Goal: Task Accomplishment & Management: Manage account settings

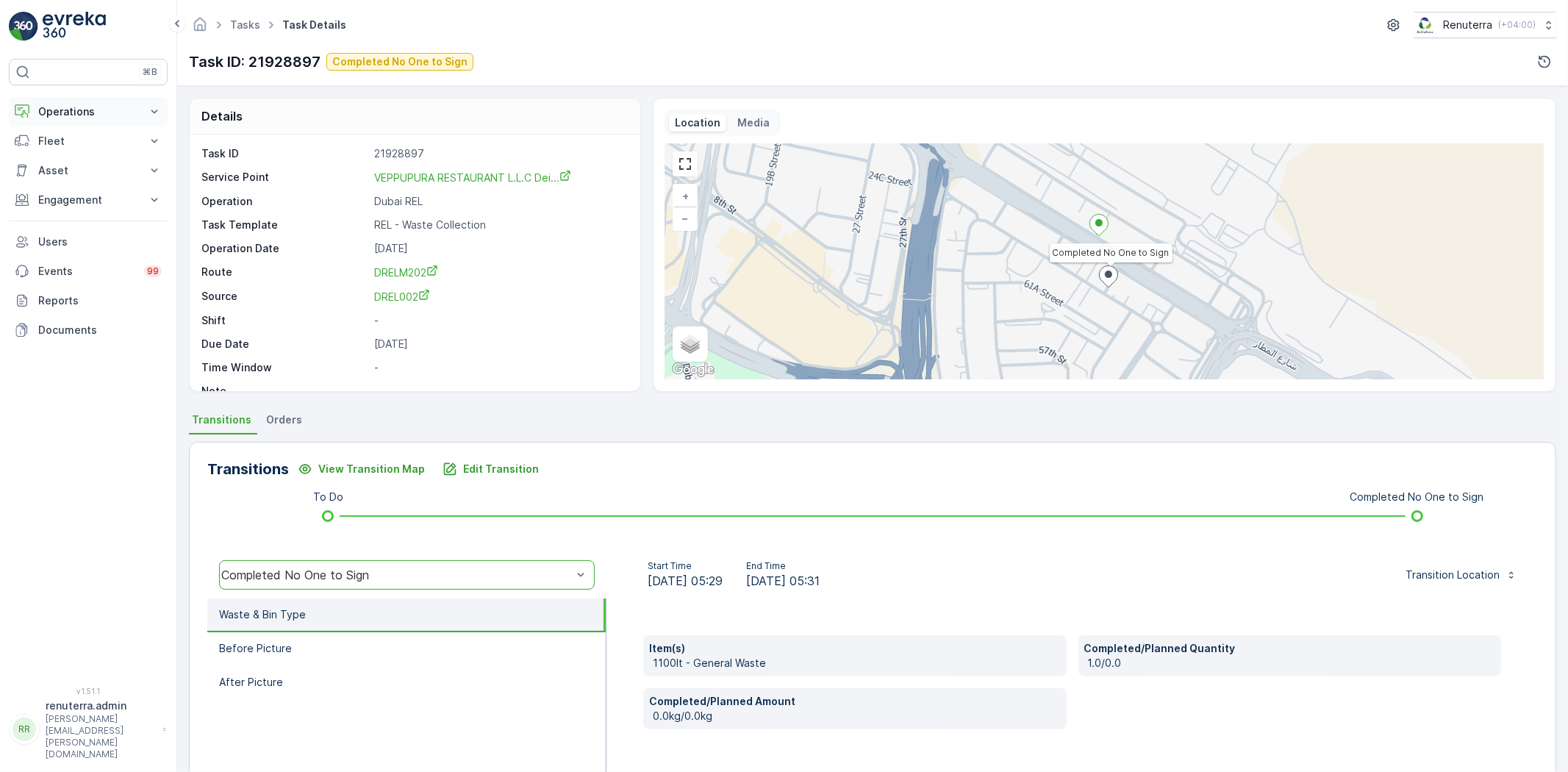
click at [86, 112] on p "Operations" at bounding box center [88, 111] width 100 height 15
click at [92, 179] on p "Routes & Tasks" at bounding box center [75, 177] width 75 height 15
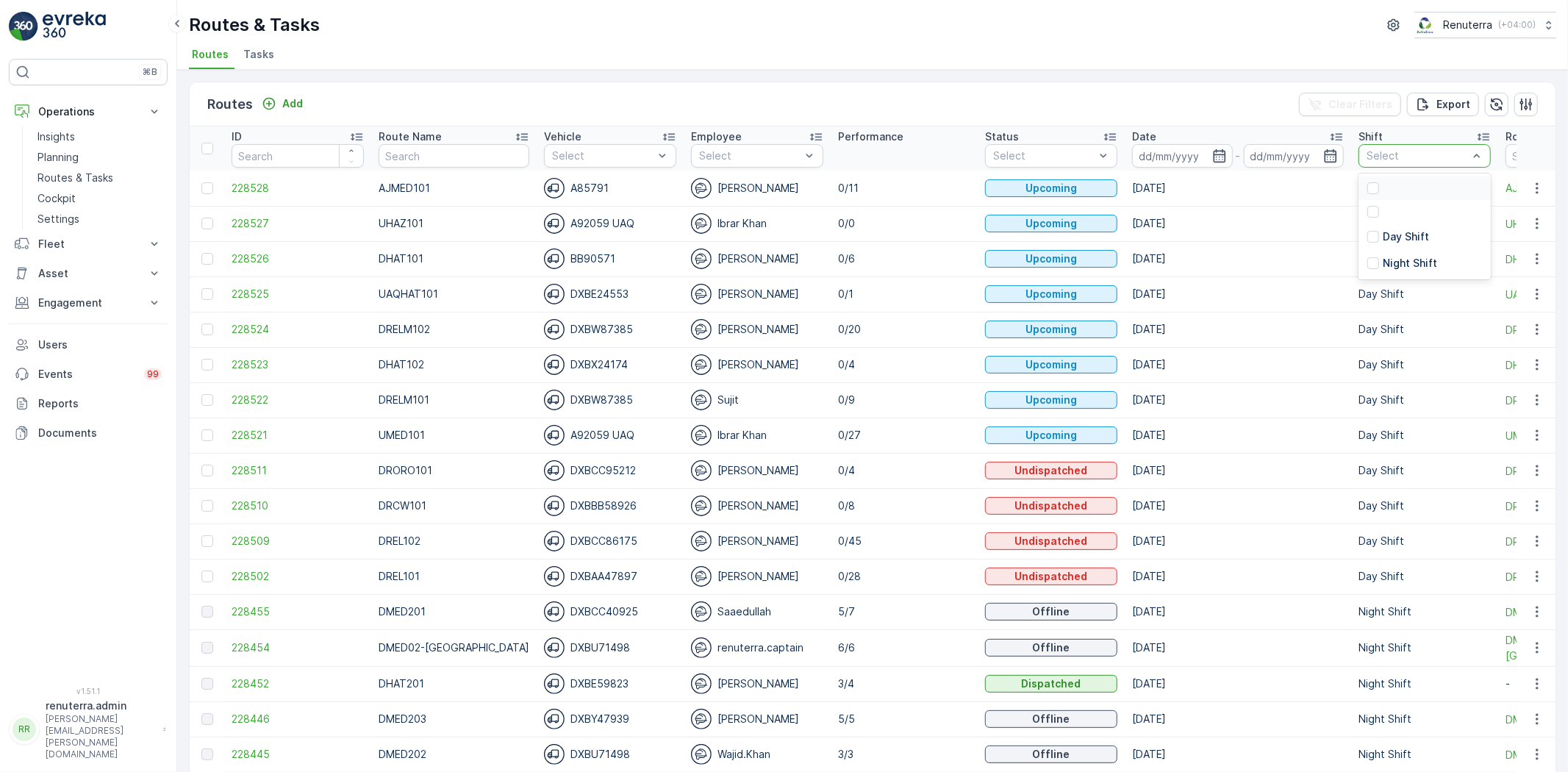
click at [1400, 166] on div "Select" at bounding box center [1424, 155] width 133 height 23
click at [1383, 239] on p "Day Shift" at bounding box center [1405, 236] width 46 height 15
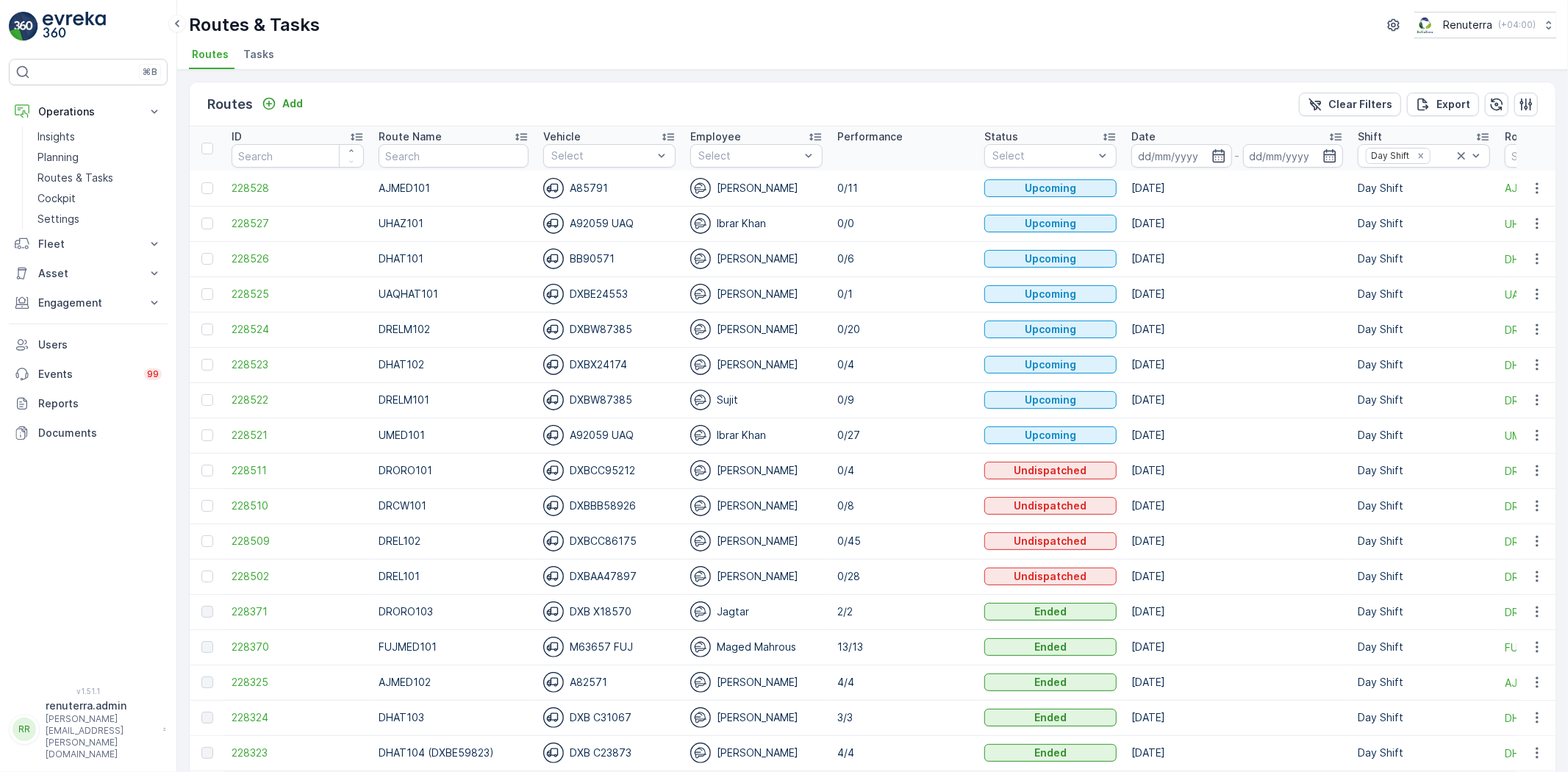
click at [265, 69] on div "Routes & Tasks Renuterra ( +04:00 ) Routes Tasks Routes Add Clear Filters Expor…" at bounding box center [873, 386] width 1391 height 772
click at [264, 63] on li "Tasks" at bounding box center [260, 56] width 39 height 25
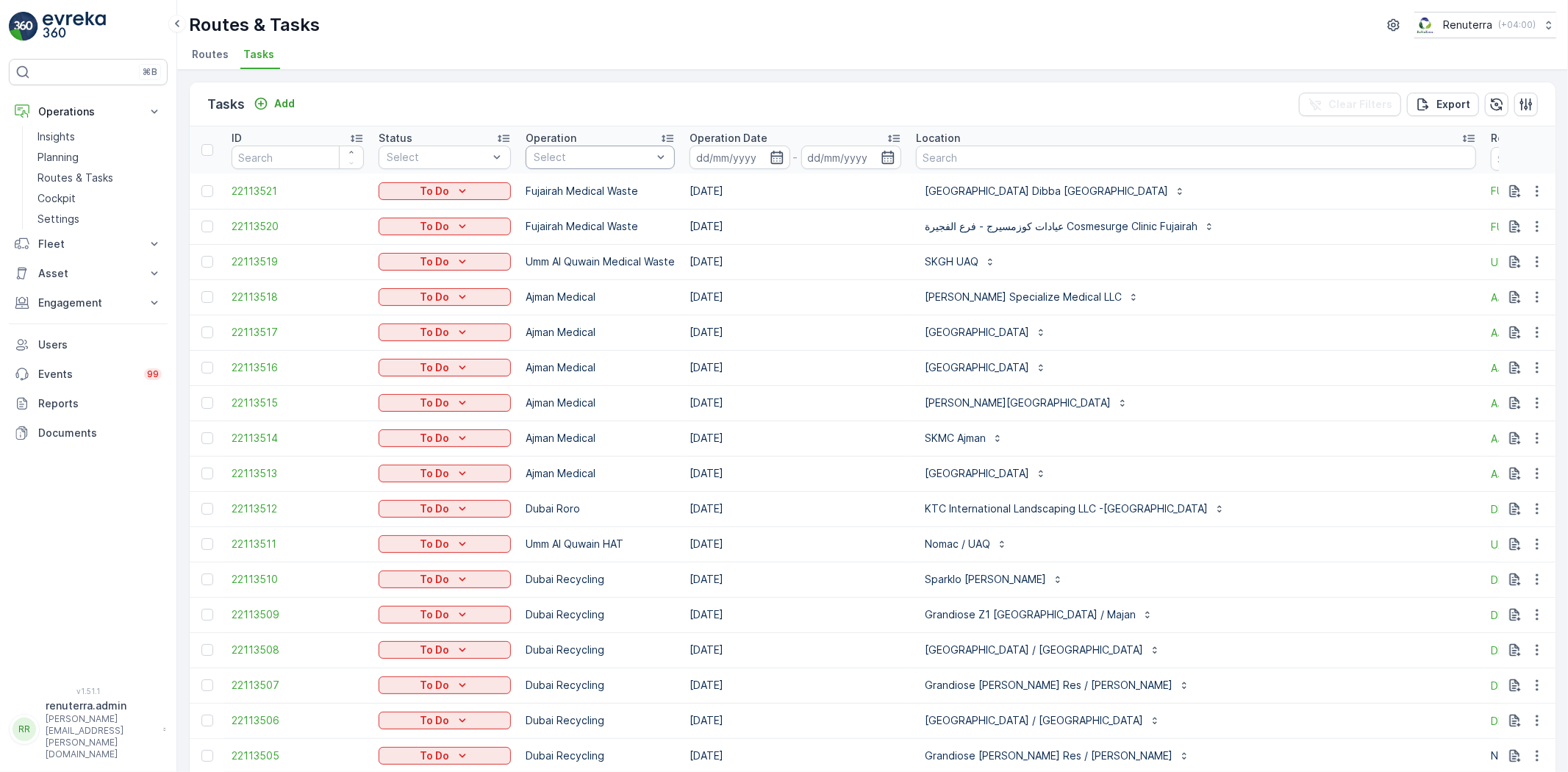
click at [621, 167] on th "Operation Select" at bounding box center [601, 150] width 164 height 47
click at [584, 319] on p "Dubai REL" at bounding box center [575, 326] width 50 height 15
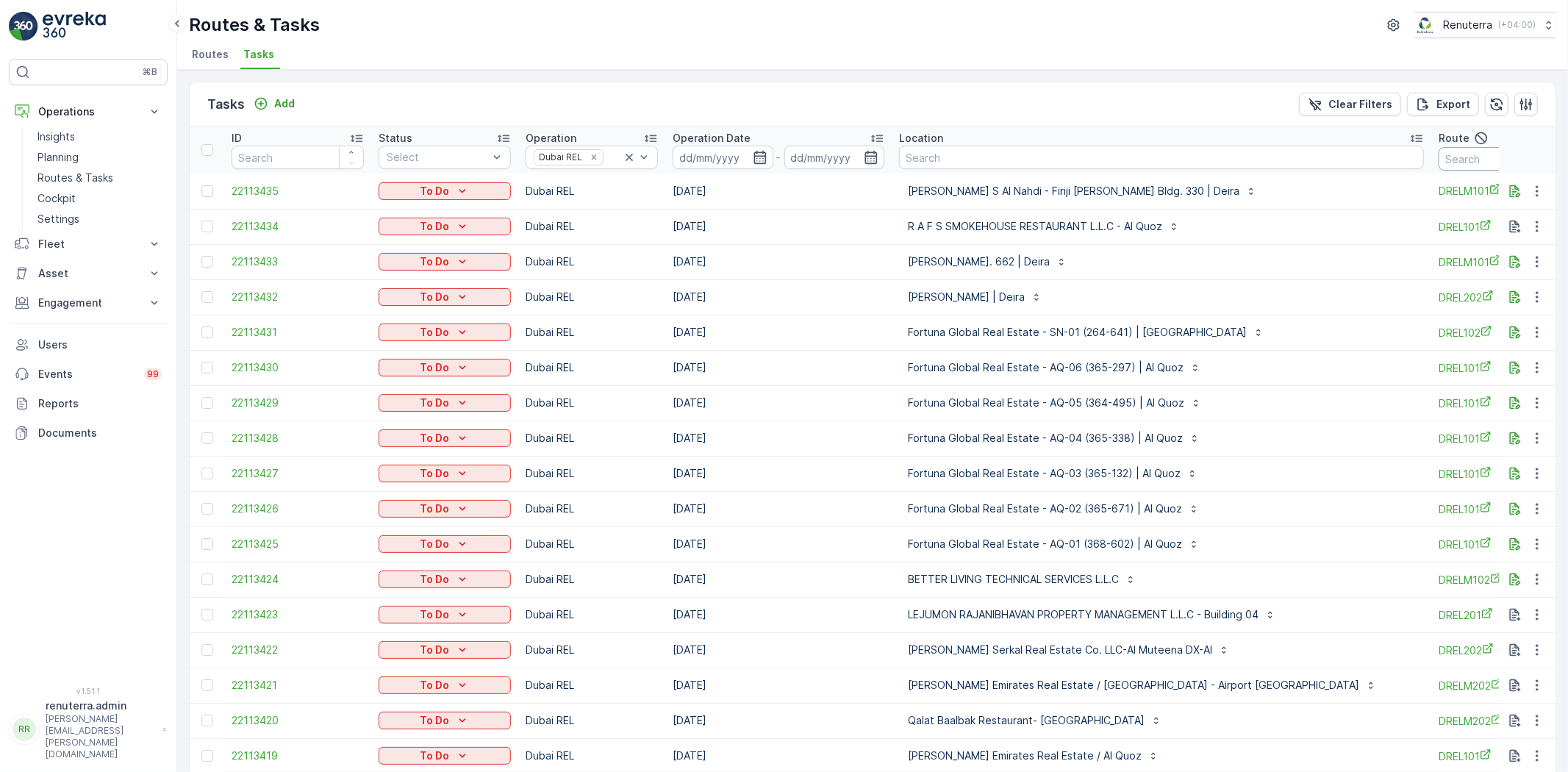
click at [1438, 160] on input "text" at bounding box center [1504, 158] width 133 height 23
type input "drelm102"
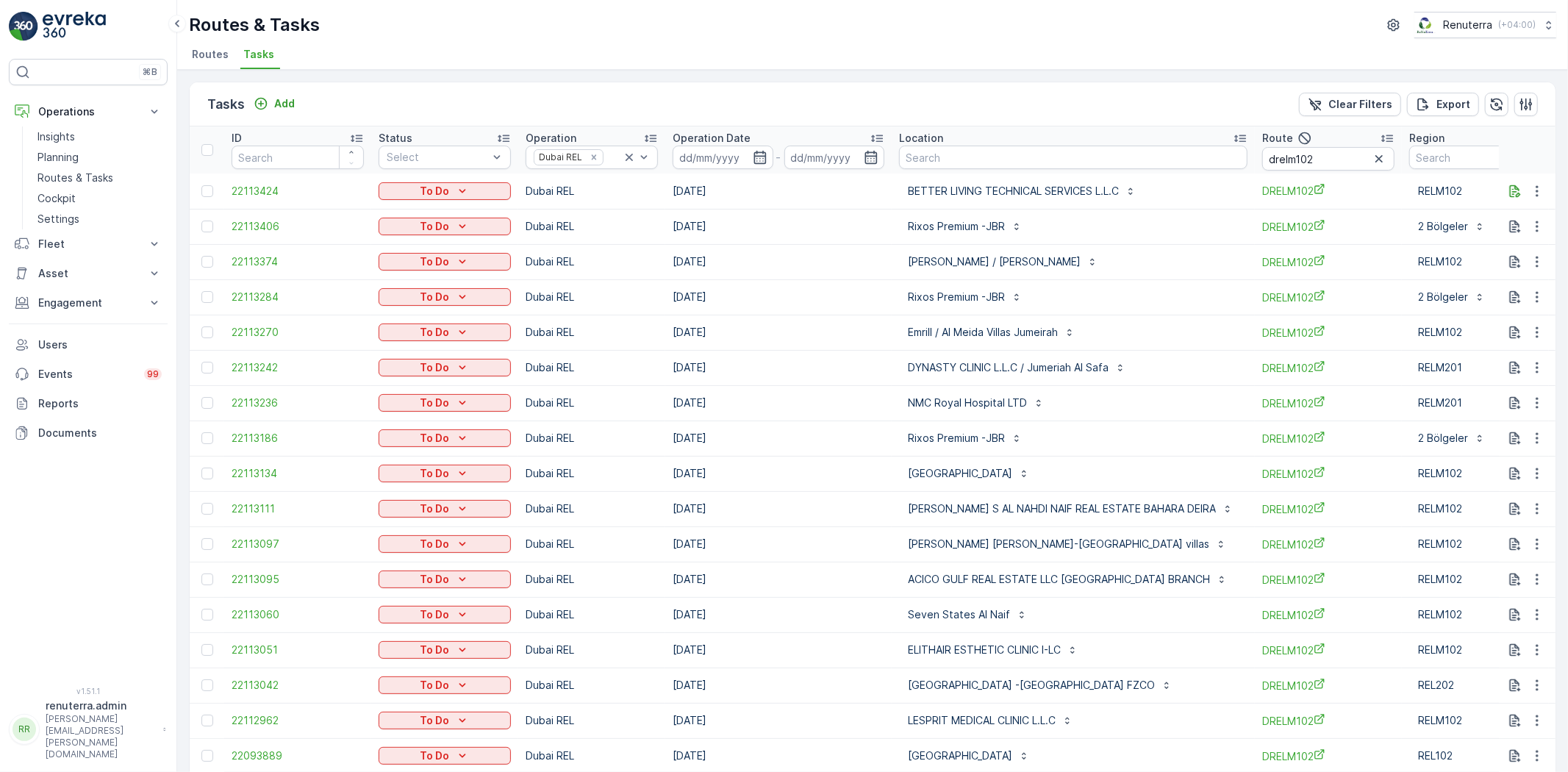
drag, startPoint x: 210, startPoint y: 227, endPoint x: 358, endPoint y: 241, distance: 148.7
click at [211, 227] on div at bounding box center [207, 227] width 12 height 12
click at [201, 221] on input "checkbox" at bounding box center [201, 221] width 0 height 0
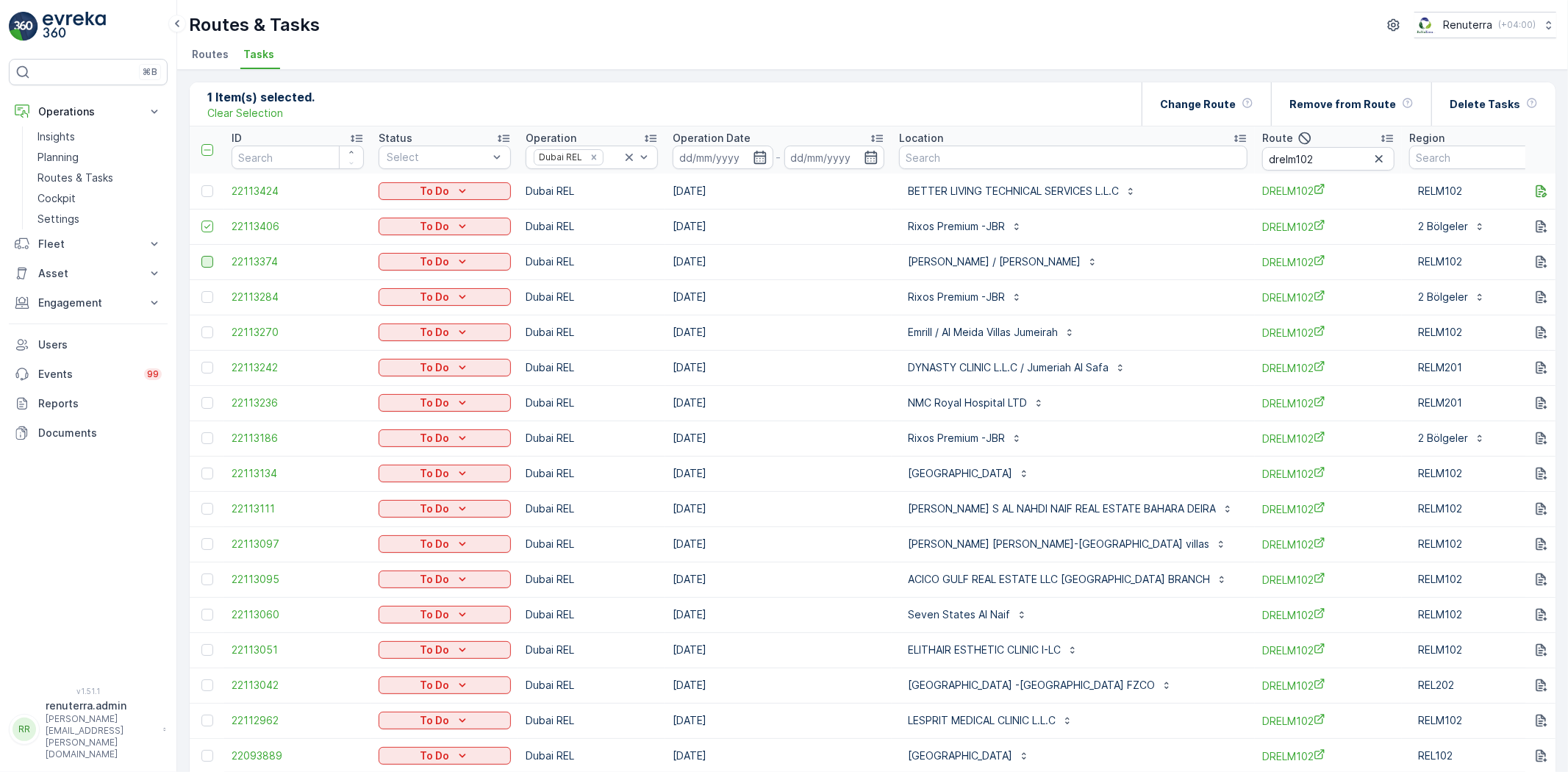
click at [209, 262] on div at bounding box center [207, 262] width 12 height 12
click at [201, 256] on input "checkbox" at bounding box center [201, 256] width 0 height 0
click at [206, 291] on div at bounding box center [207, 297] width 12 height 12
click at [201, 291] on input "checkbox" at bounding box center [201, 291] width 0 height 0
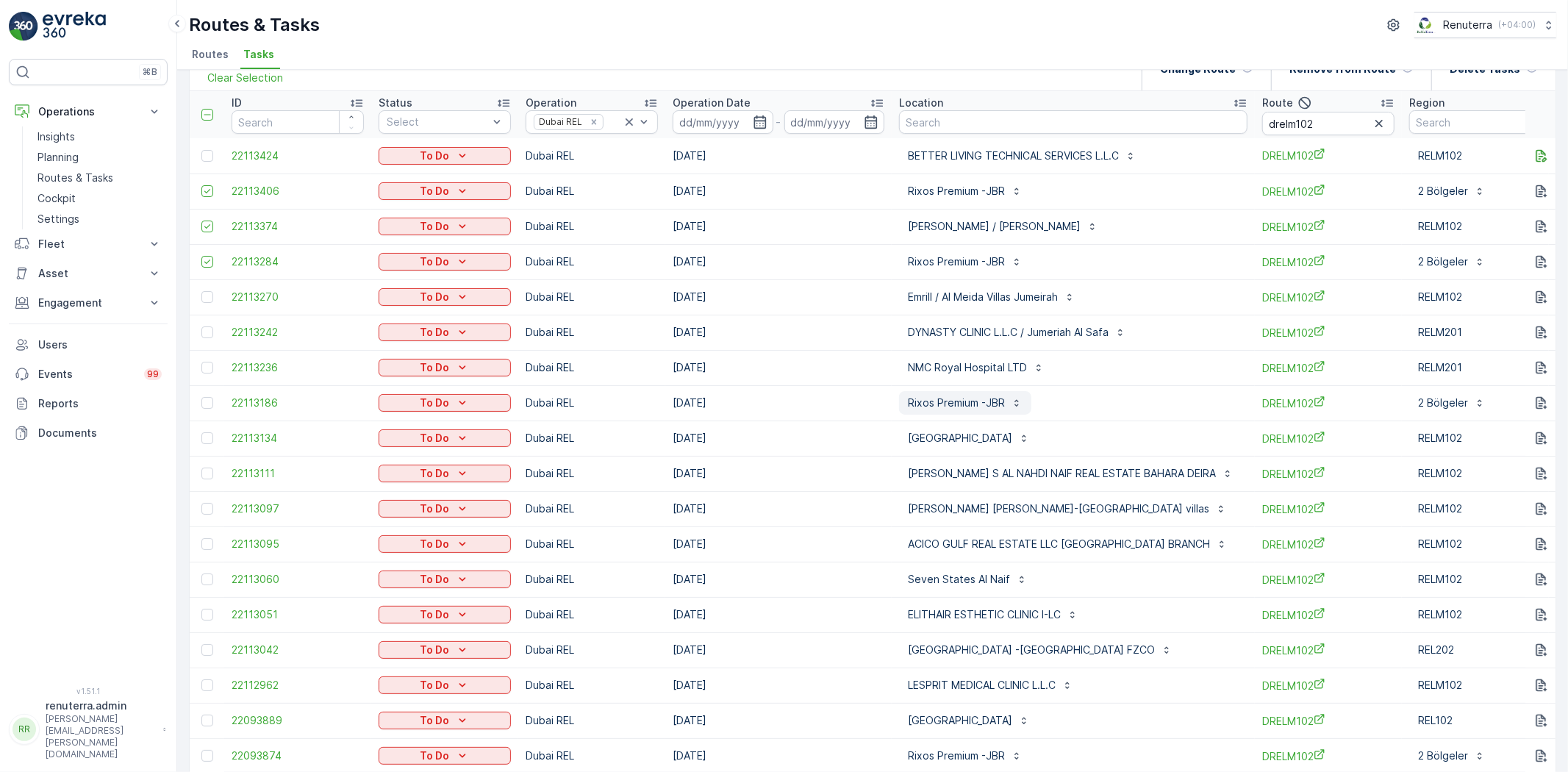
scroll to position [81, 0]
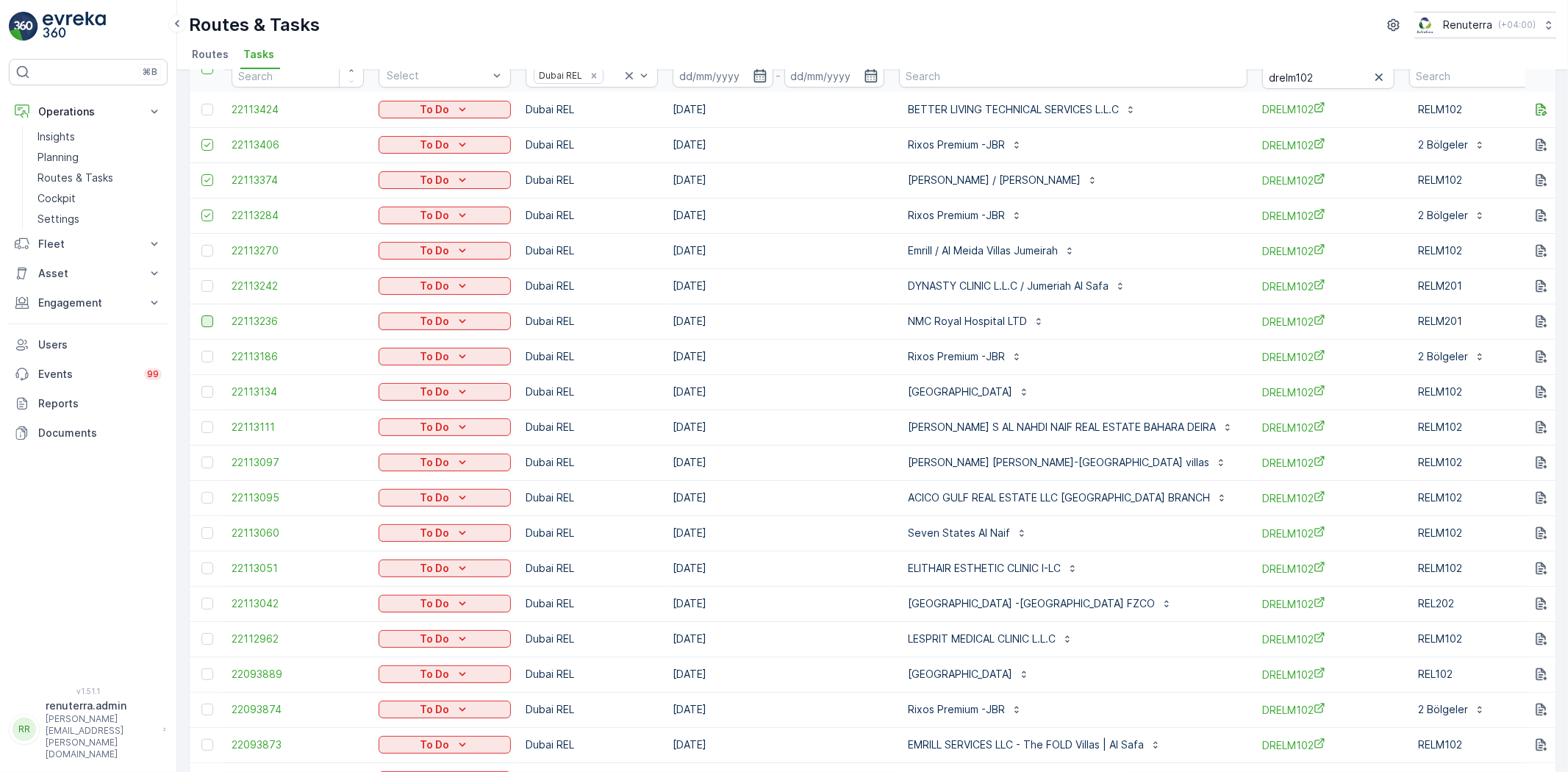
click at [210, 326] on div at bounding box center [207, 322] width 12 height 12
click at [201, 316] on input "checkbox" at bounding box center [201, 316] width 0 height 0
click at [206, 354] on div at bounding box center [207, 357] width 12 height 12
click at [201, 351] on input "checkbox" at bounding box center [201, 351] width 0 height 0
click at [208, 387] on div at bounding box center [207, 392] width 12 height 12
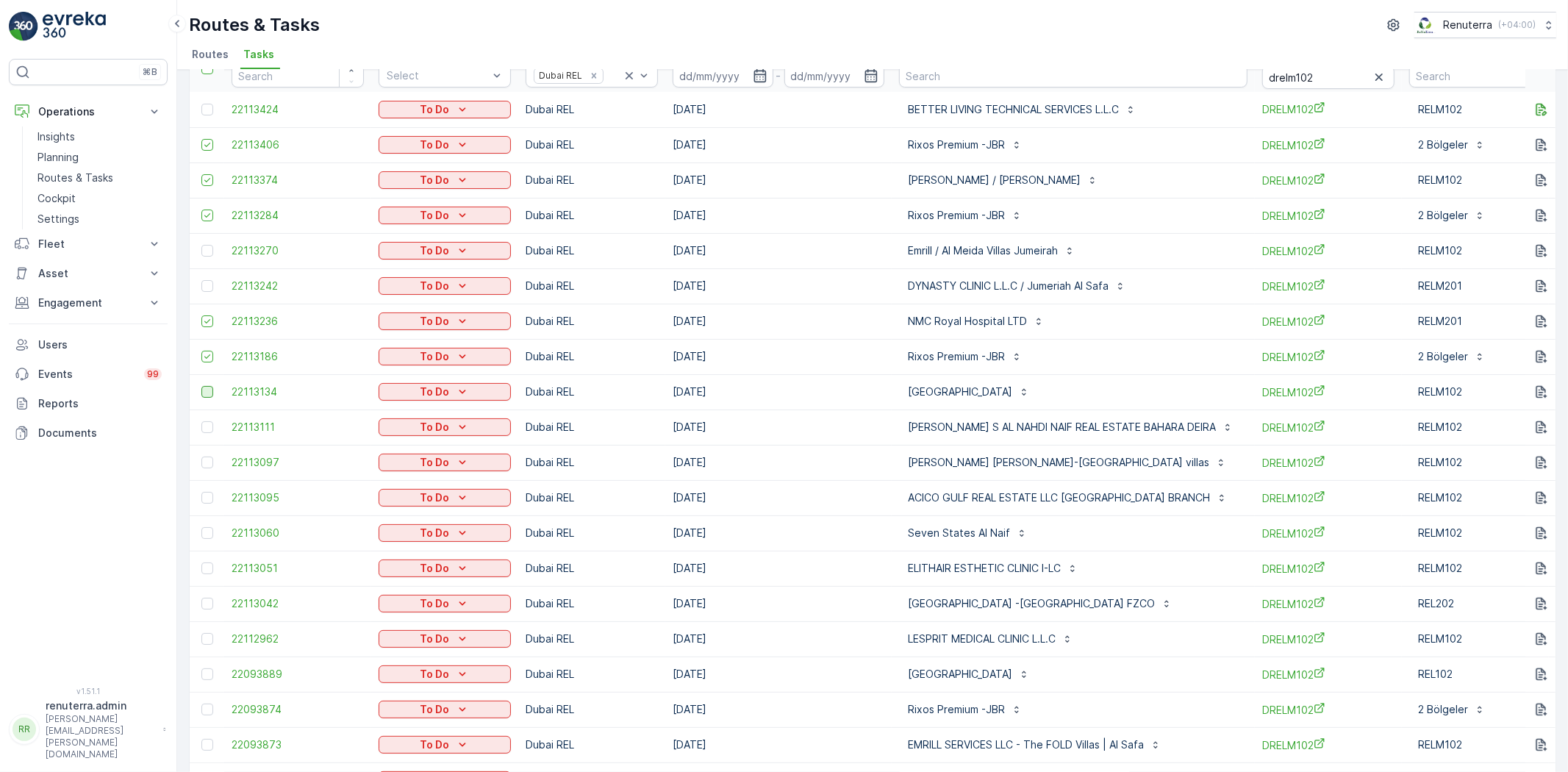
click at [201, 386] on input "checkbox" at bounding box center [201, 386] width 0 height 0
click at [206, 425] on div at bounding box center [207, 427] width 12 height 12
click at [201, 421] on input "checkbox" at bounding box center [201, 421] width 0 height 0
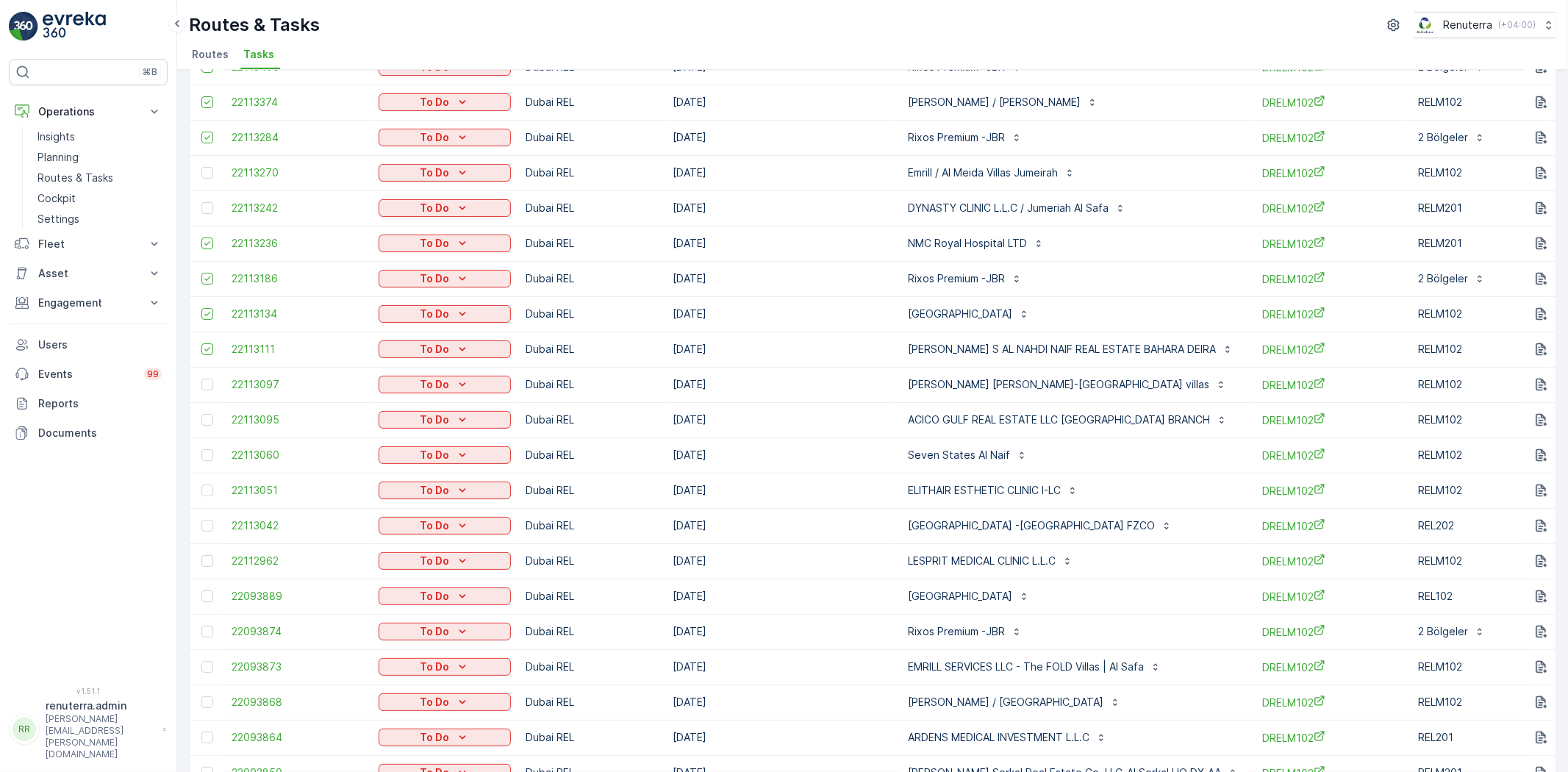
scroll to position [163, 0]
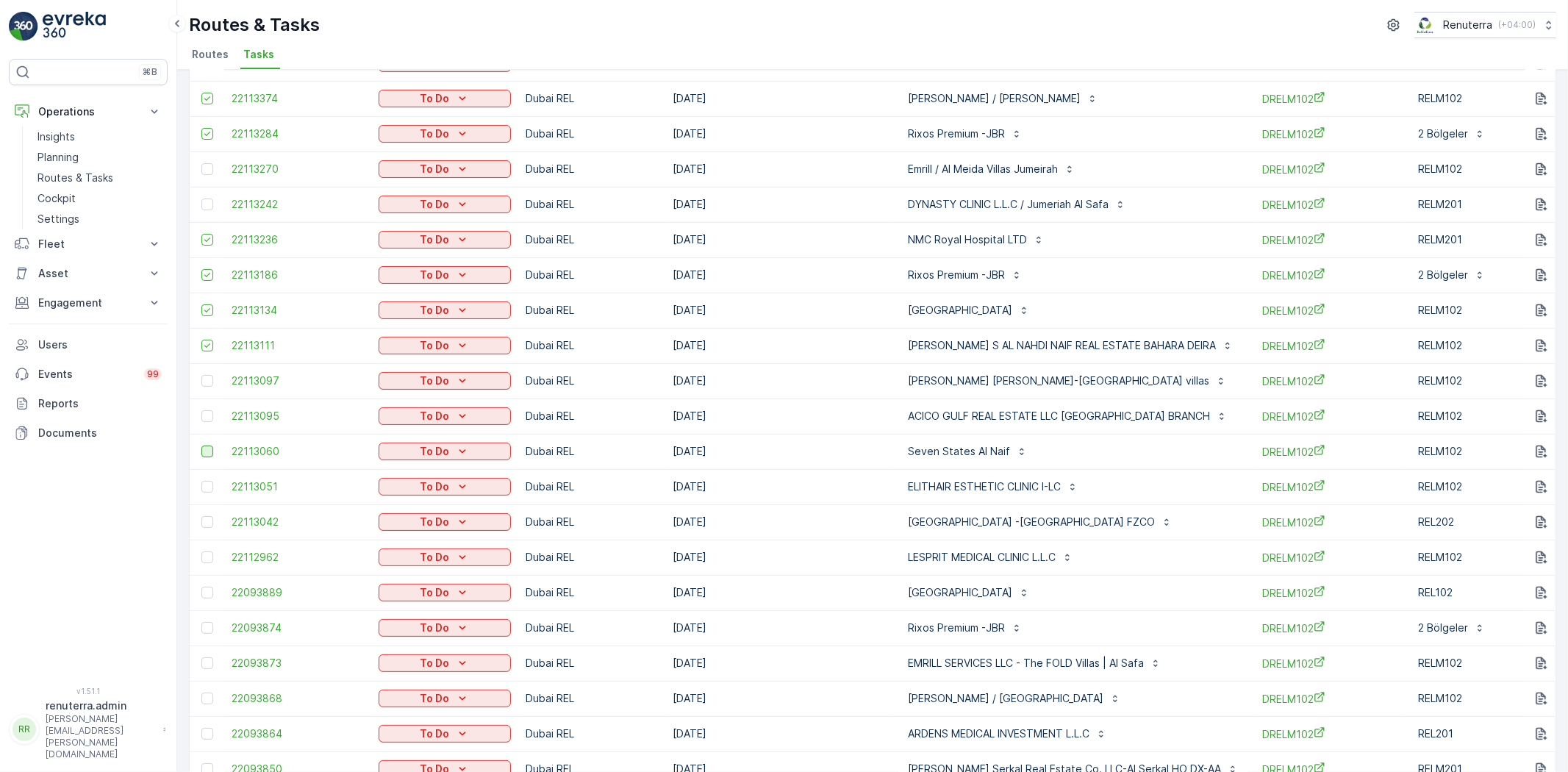
click at [201, 452] on div at bounding box center [209, 452] width 15 height 12
click at [201, 446] on input "checkbox" at bounding box center [201, 446] width 0 height 0
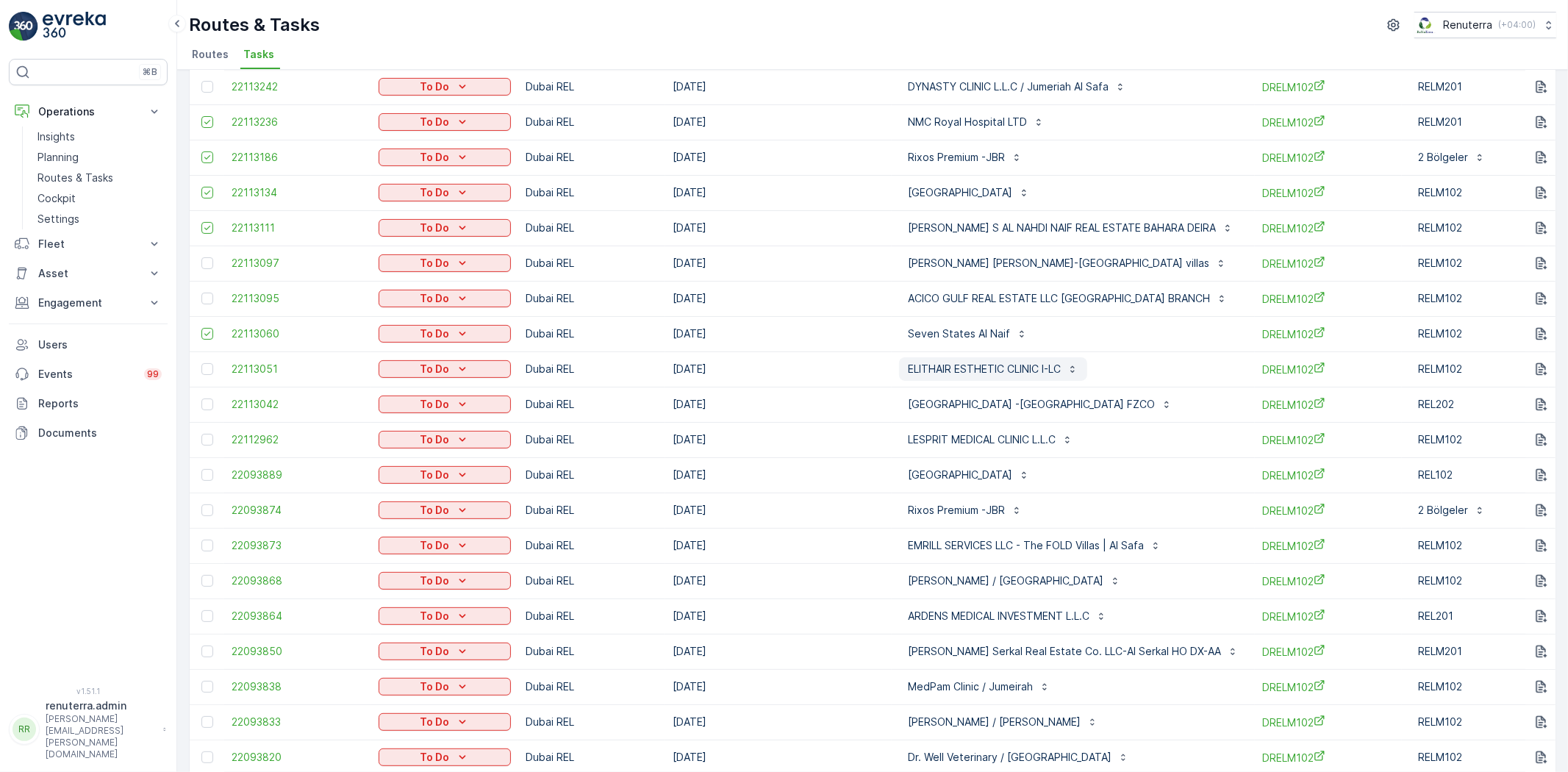
scroll to position [326, 0]
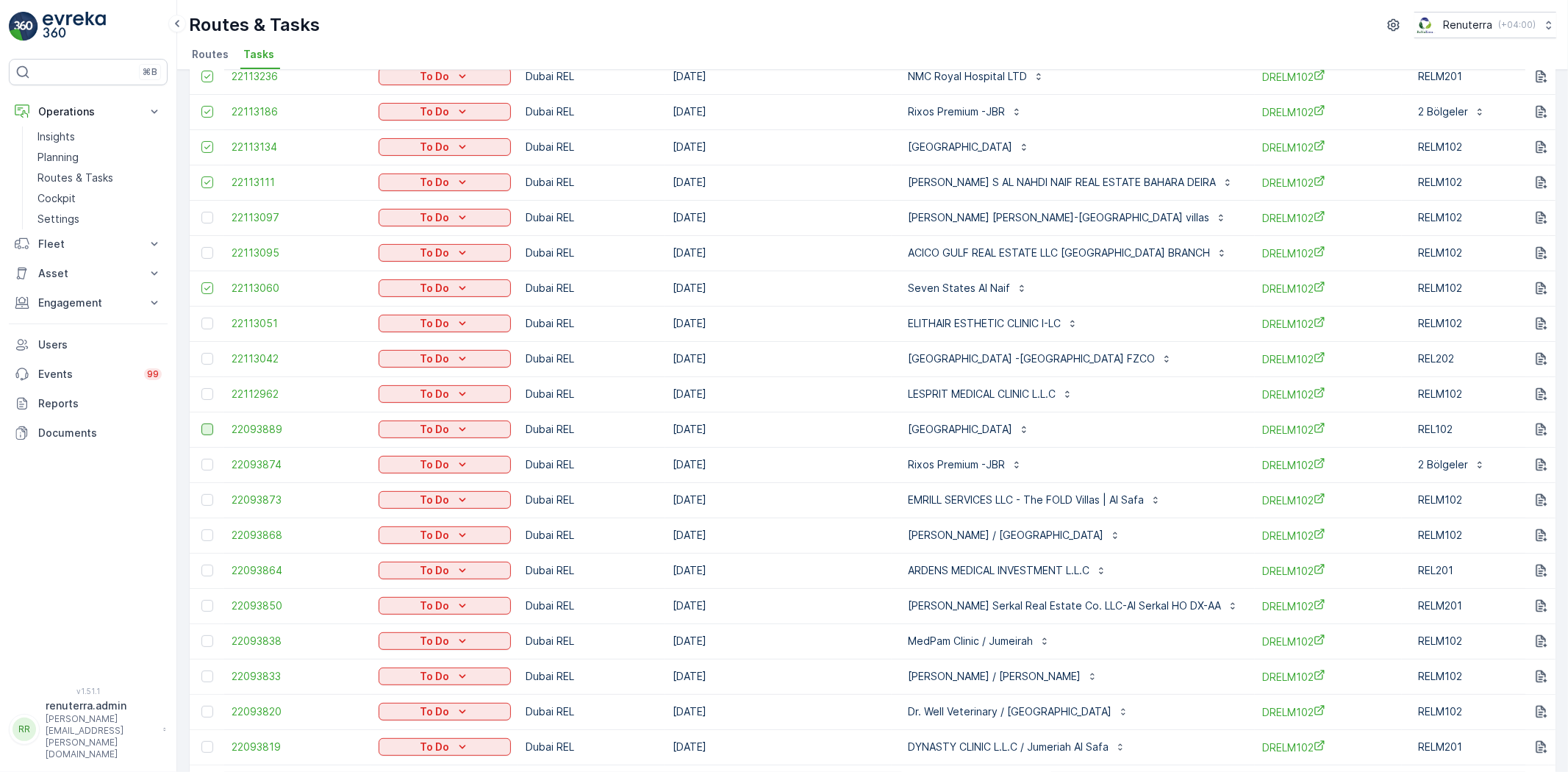
click at [204, 429] on div at bounding box center [207, 430] width 12 height 12
click at [201, 424] on input "checkbox" at bounding box center [201, 424] width 0 height 0
drag, startPoint x: 209, startPoint y: 458, endPoint x: 313, endPoint y: 458, distance: 104.0
click at [210, 459] on div at bounding box center [207, 465] width 12 height 12
click at [201, 459] on input "checkbox" at bounding box center [201, 459] width 0 height 0
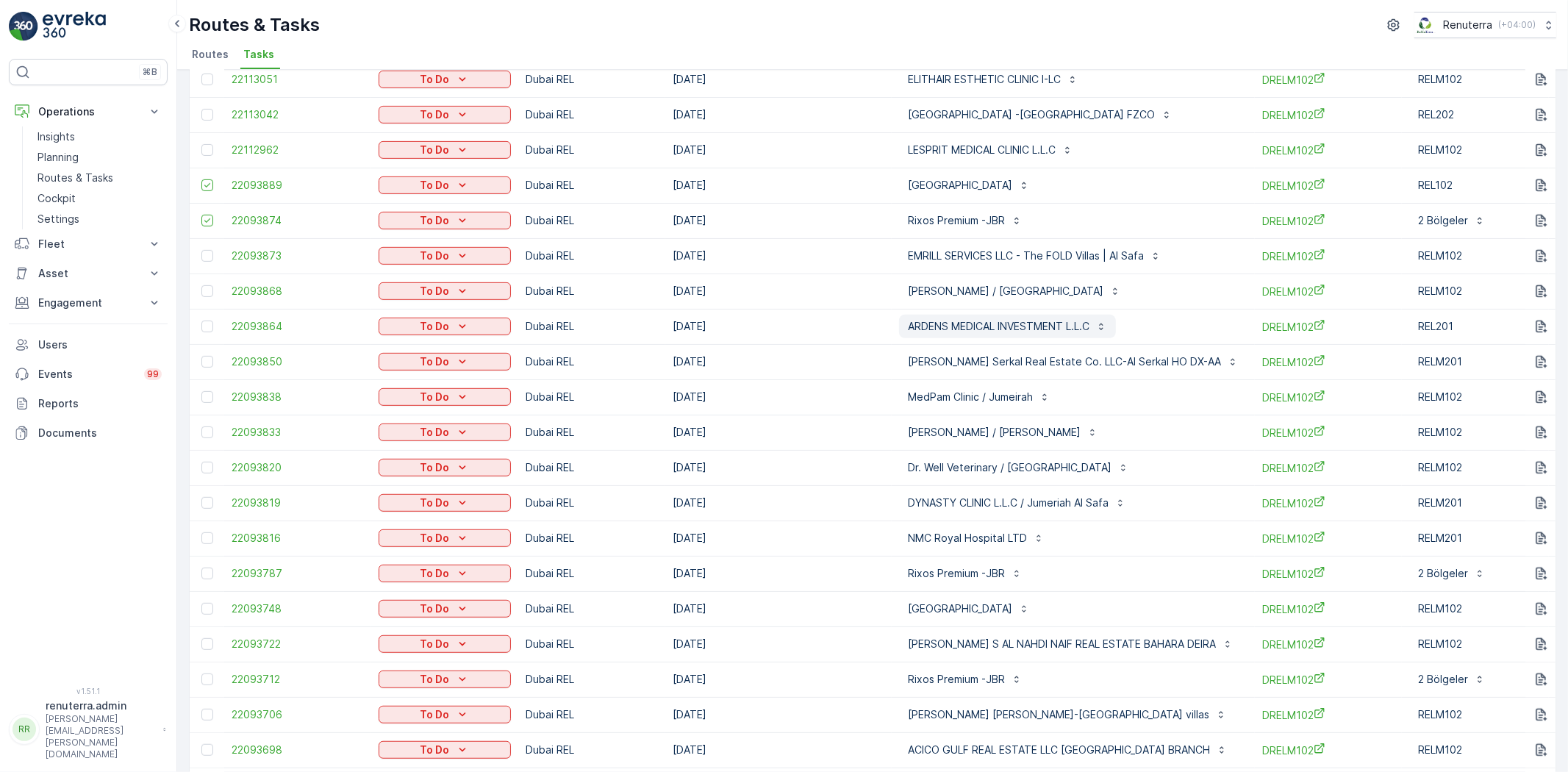
scroll to position [572, 0]
click at [201, 327] on div at bounding box center [209, 326] width 15 height 12
click at [201, 320] on input "checkbox" at bounding box center [201, 320] width 0 height 0
click at [208, 356] on div at bounding box center [207, 361] width 12 height 12
click at [201, 355] on input "checkbox" at bounding box center [201, 355] width 0 height 0
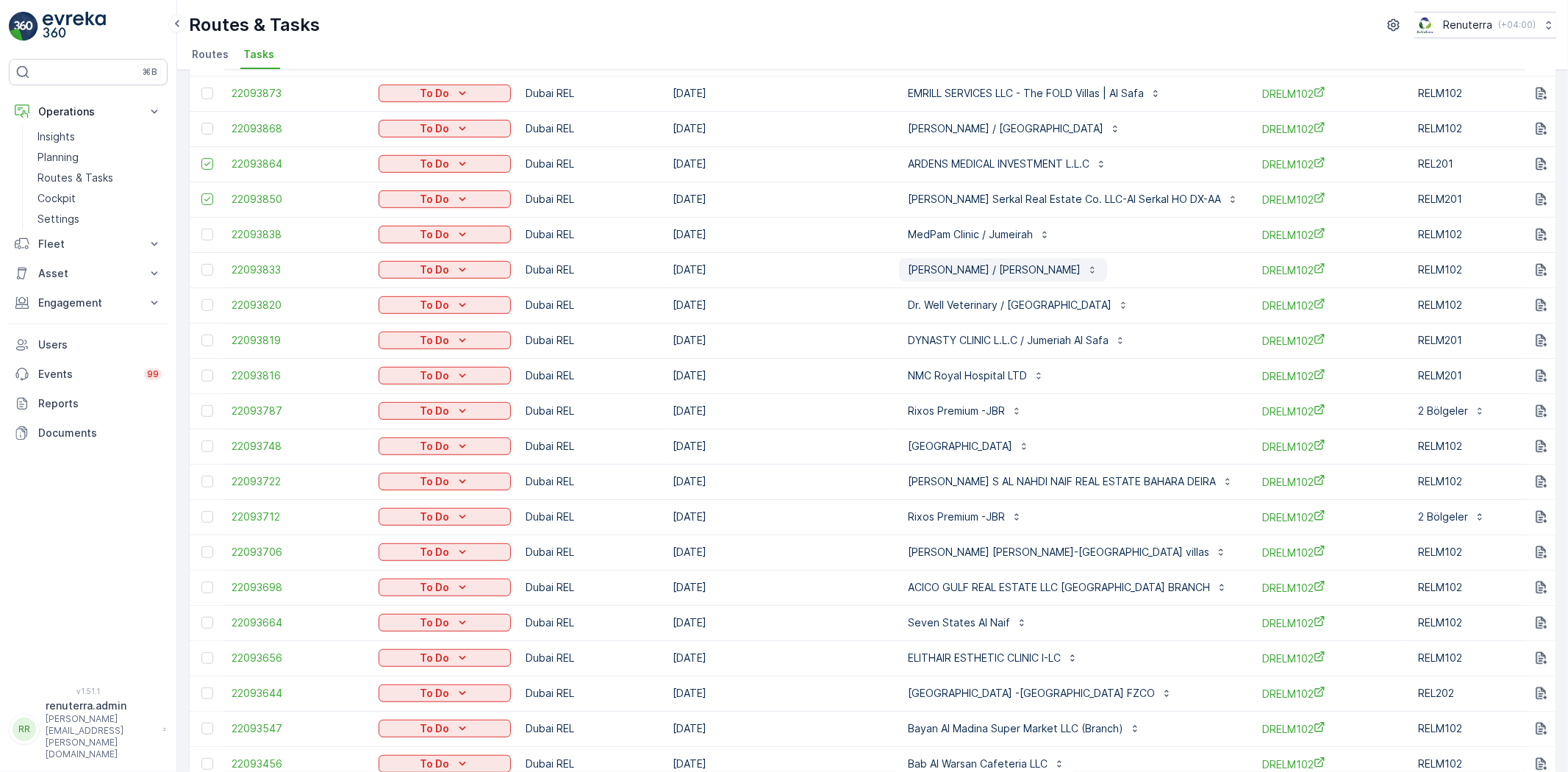
scroll to position [735, 0]
click at [204, 266] on div at bounding box center [207, 268] width 12 height 12
click at [201, 262] on input "checkbox" at bounding box center [201, 262] width 0 height 0
click at [207, 305] on div at bounding box center [207, 303] width 12 height 12
click at [201, 297] on input "checkbox" at bounding box center [201, 297] width 0 height 0
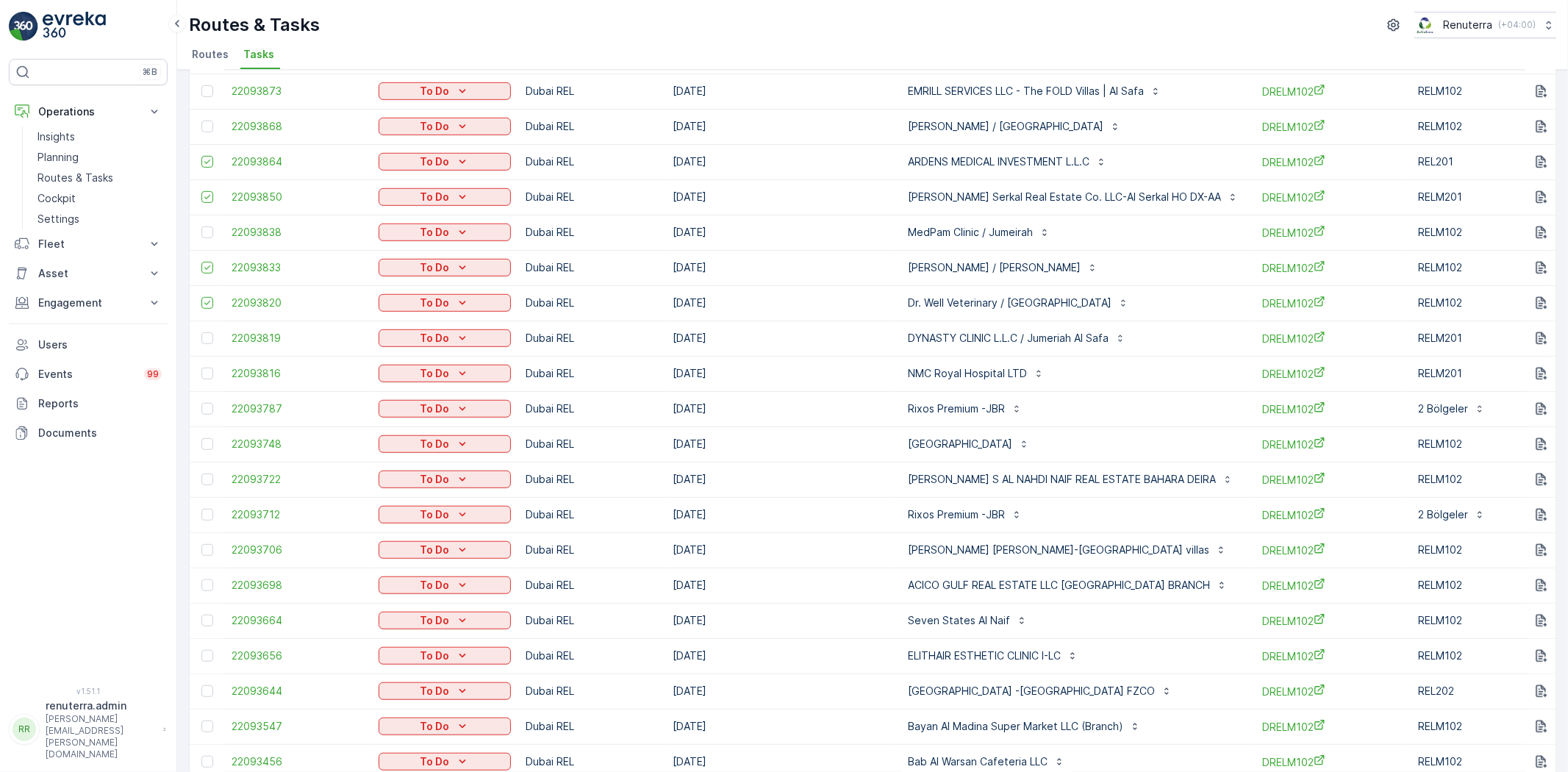
click at [200, 371] on td at bounding box center [207, 373] width 34 height 35
click at [211, 377] on div at bounding box center [207, 374] width 12 height 12
click at [201, 368] on input "checkbox" at bounding box center [201, 368] width 0 height 0
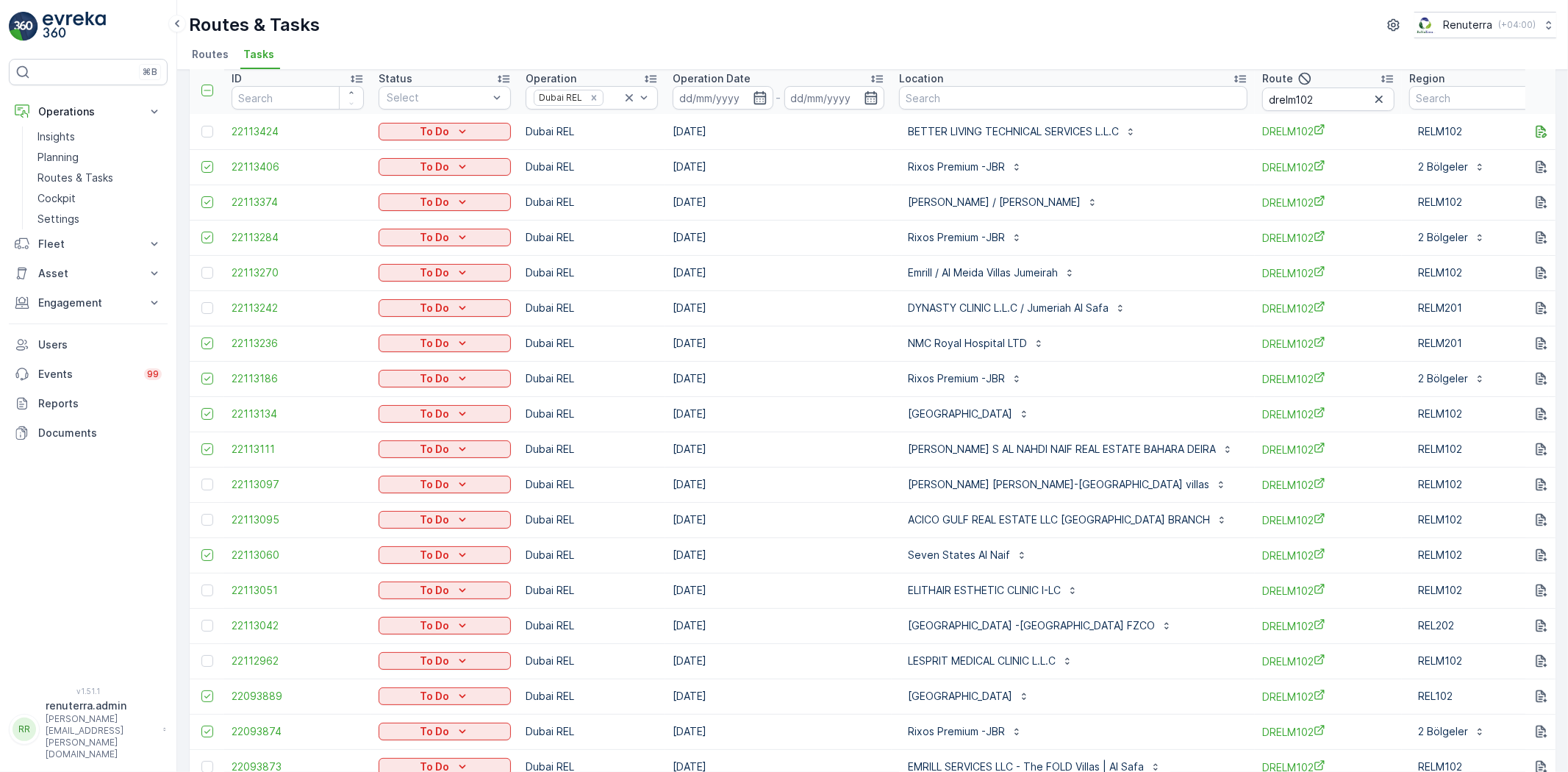
scroll to position [0, 0]
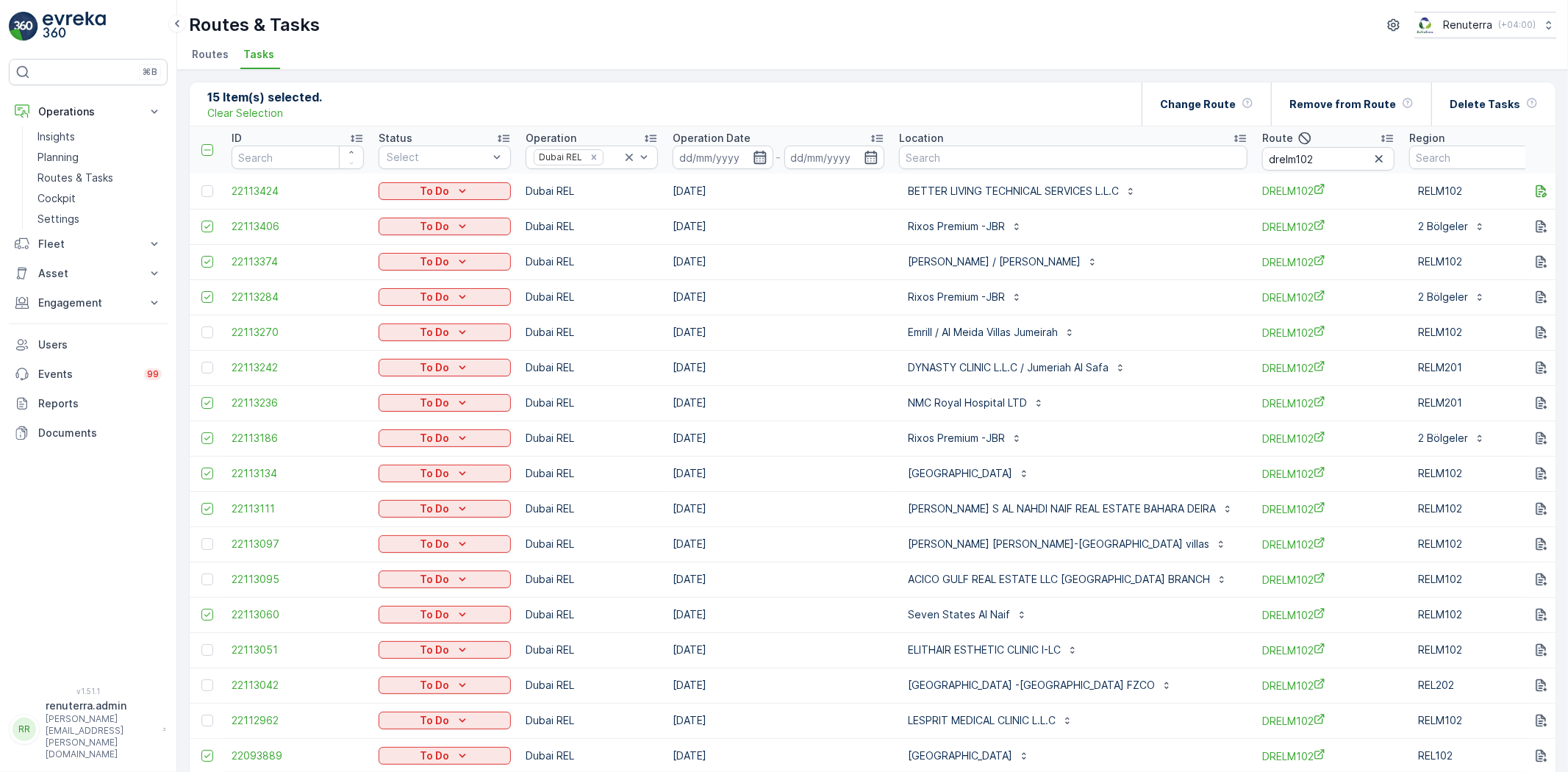
click at [754, 162] on icon "button" at bounding box center [760, 157] width 13 height 13
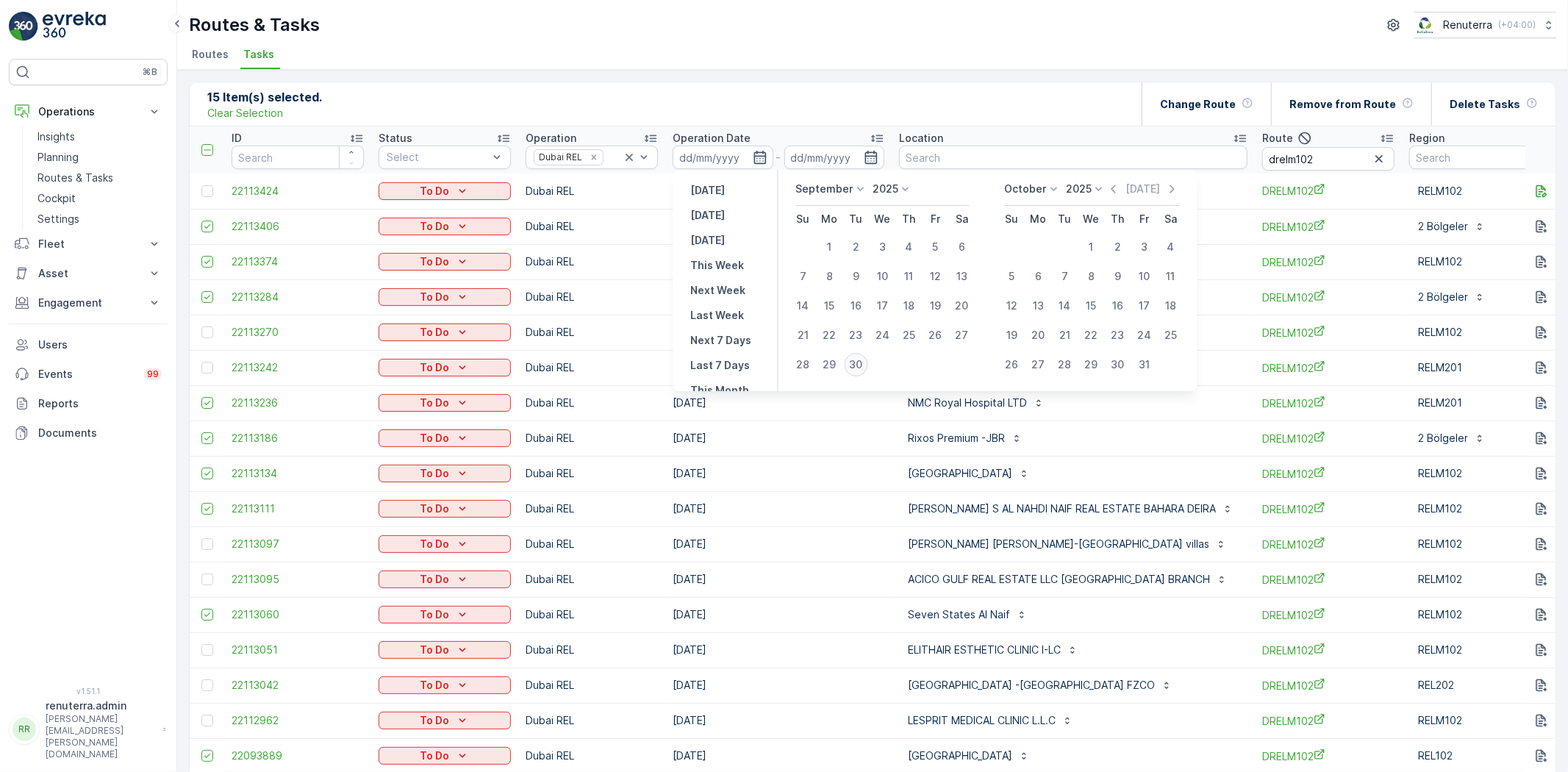
click at [849, 362] on div "30" at bounding box center [855, 364] width 23 height 23
type input "30.09.2025"
click at [849, 362] on div "30" at bounding box center [855, 364] width 23 height 23
type input "30.09.2025"
click at [849, 362] on div "30" at bounding box center [855, 364] width 23 height 23
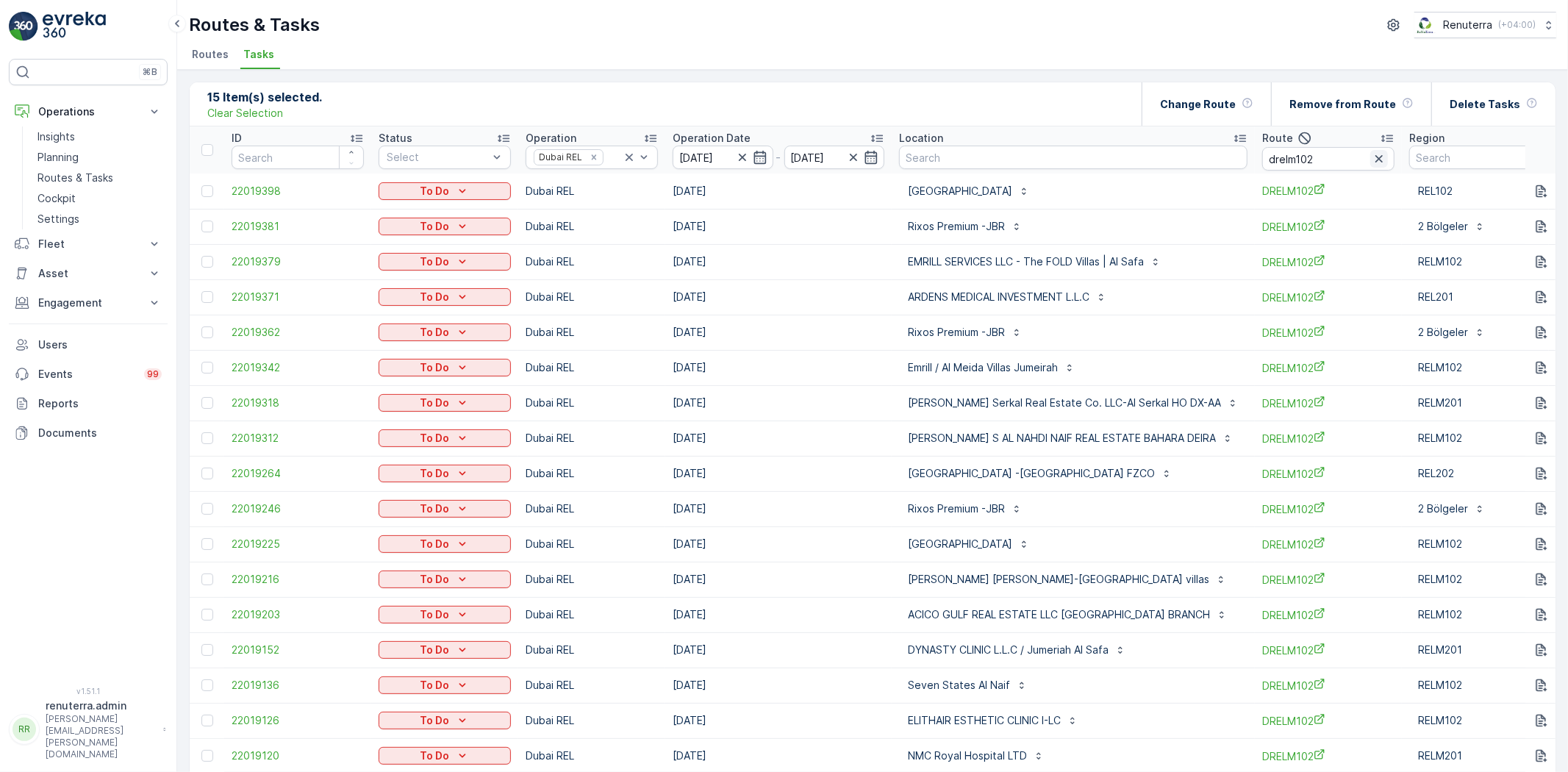
click at [1386, 163] on icon "button" at bounding box center [1378, 158] width 15 height 15
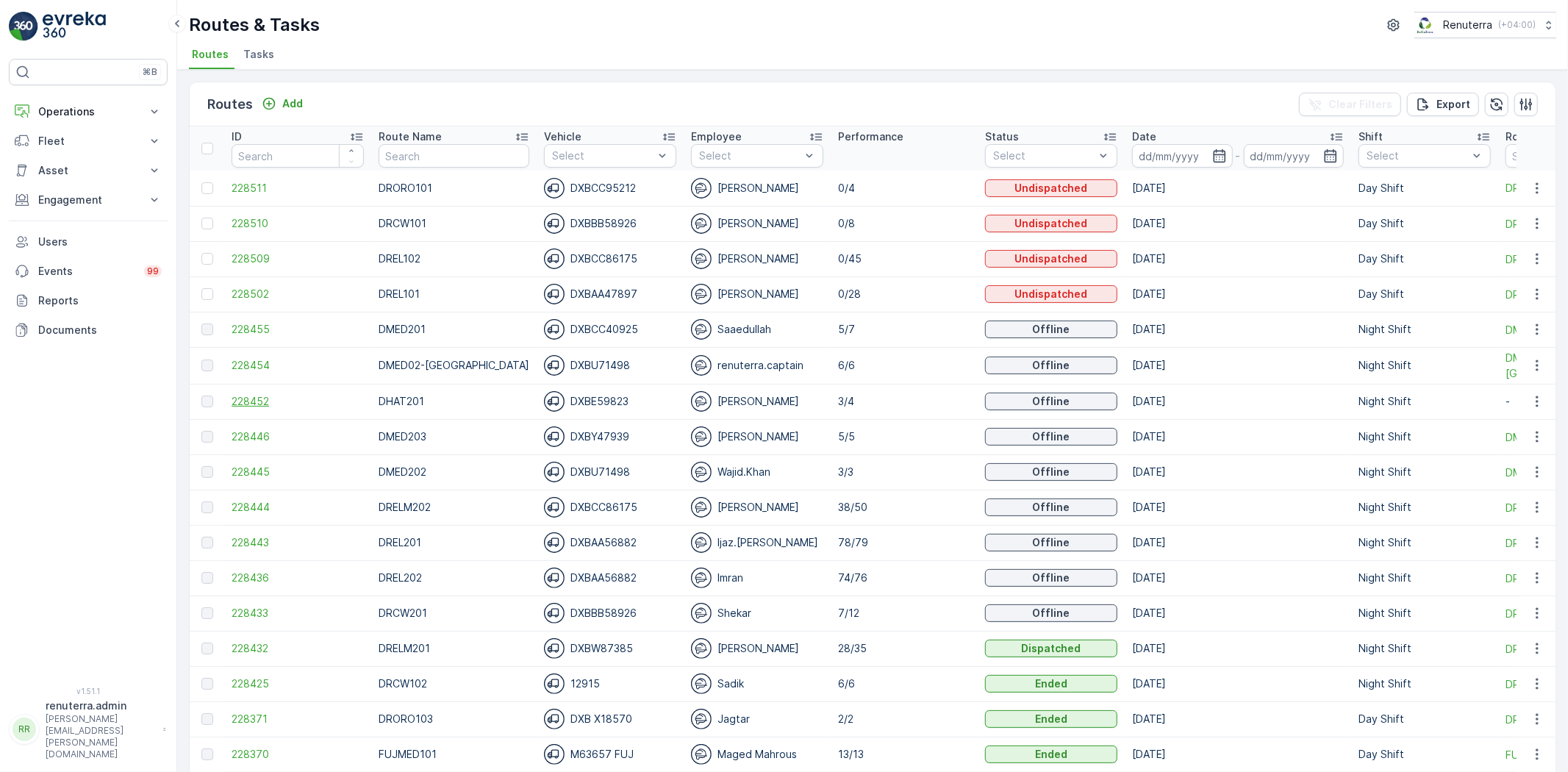
click at [243, 401] on span "228452" at bounding box center [298, 401] width 133 height 15
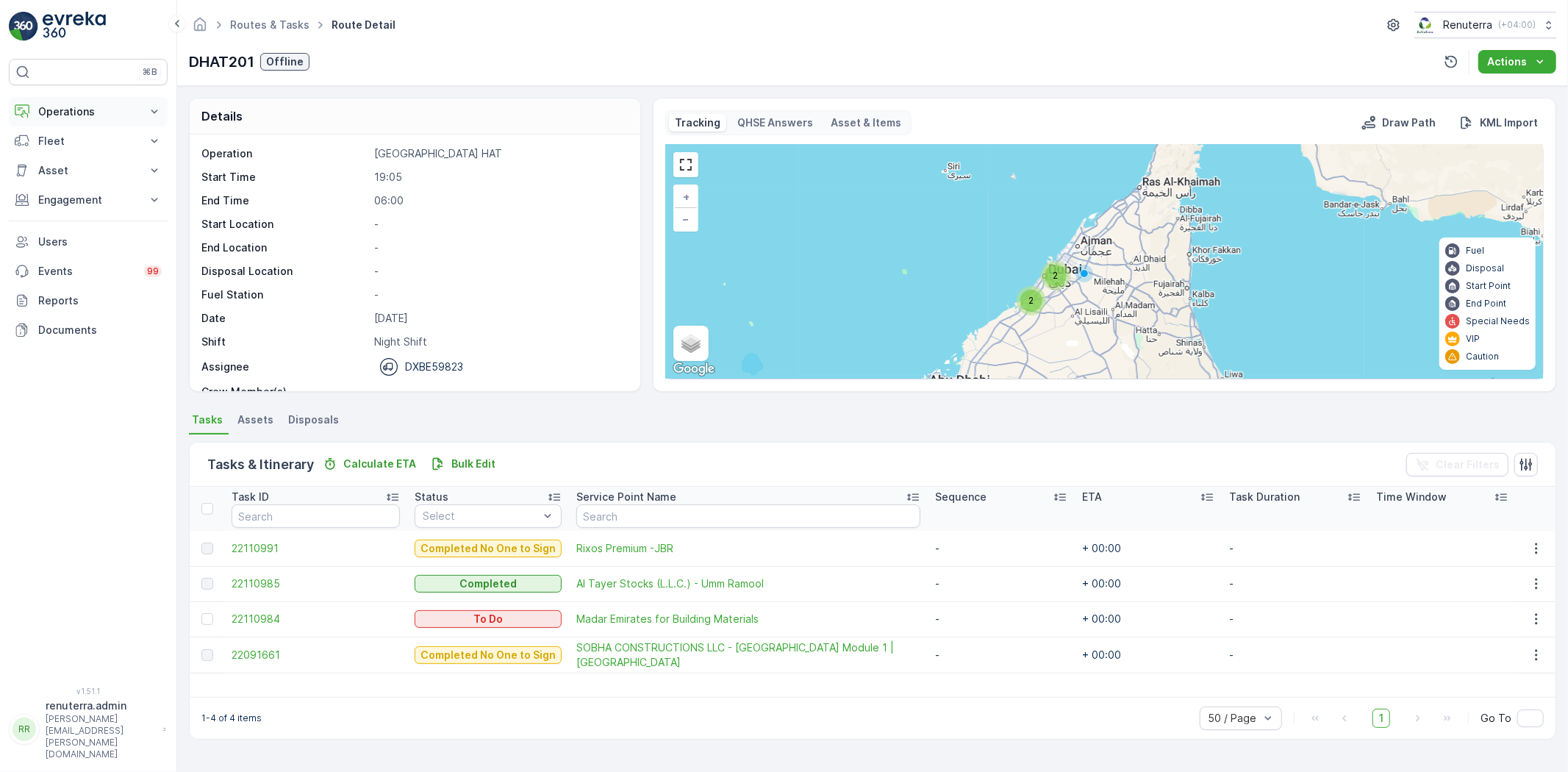
click at [81, 107] on p "Operations" at bounding box center [88, 111] width 100 height 15
click at [84, 168] on link "Routes & Tasks" at bounding box center [99, 178] width 136 height 21
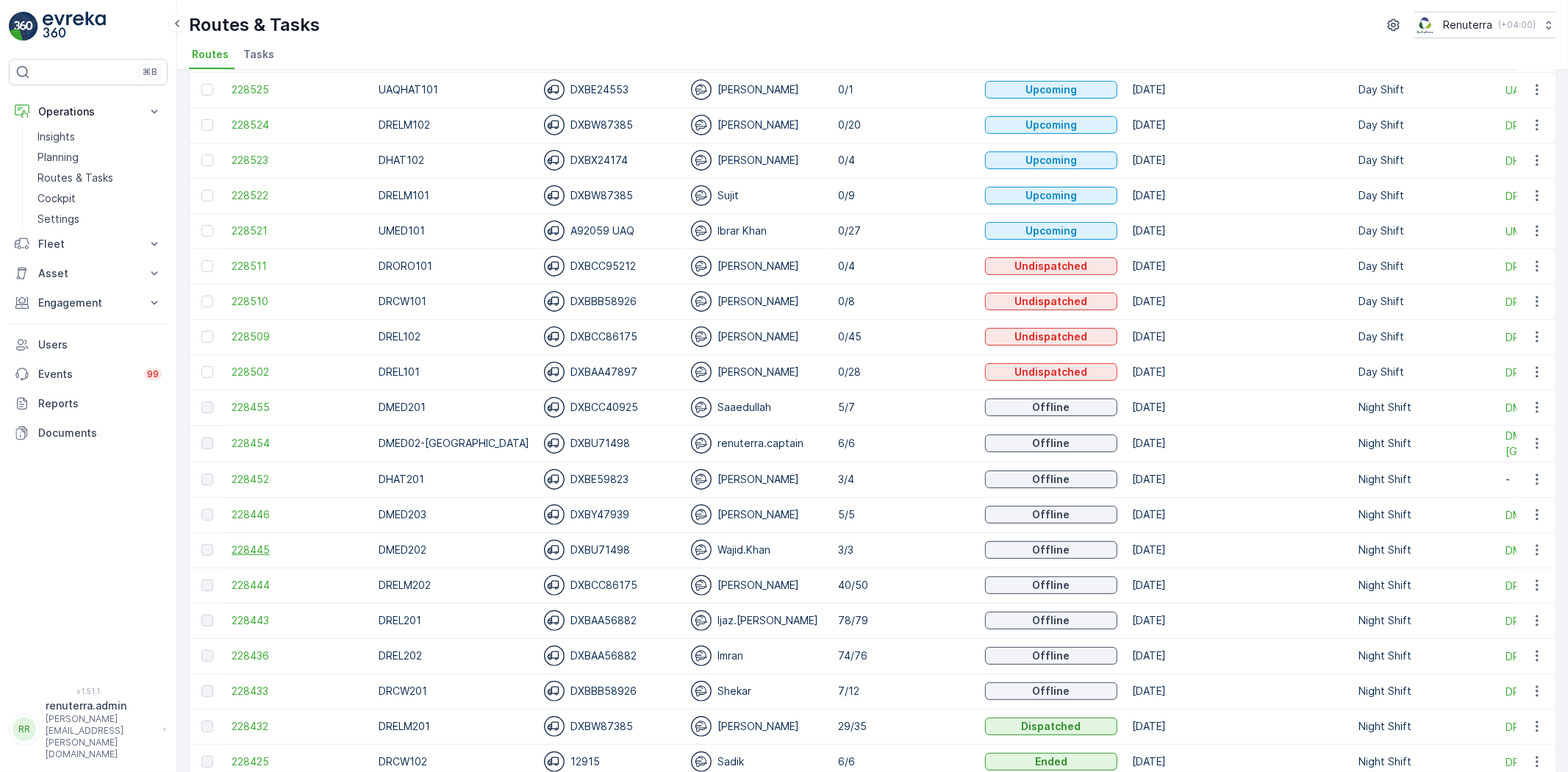
scroll to position [245, 0]
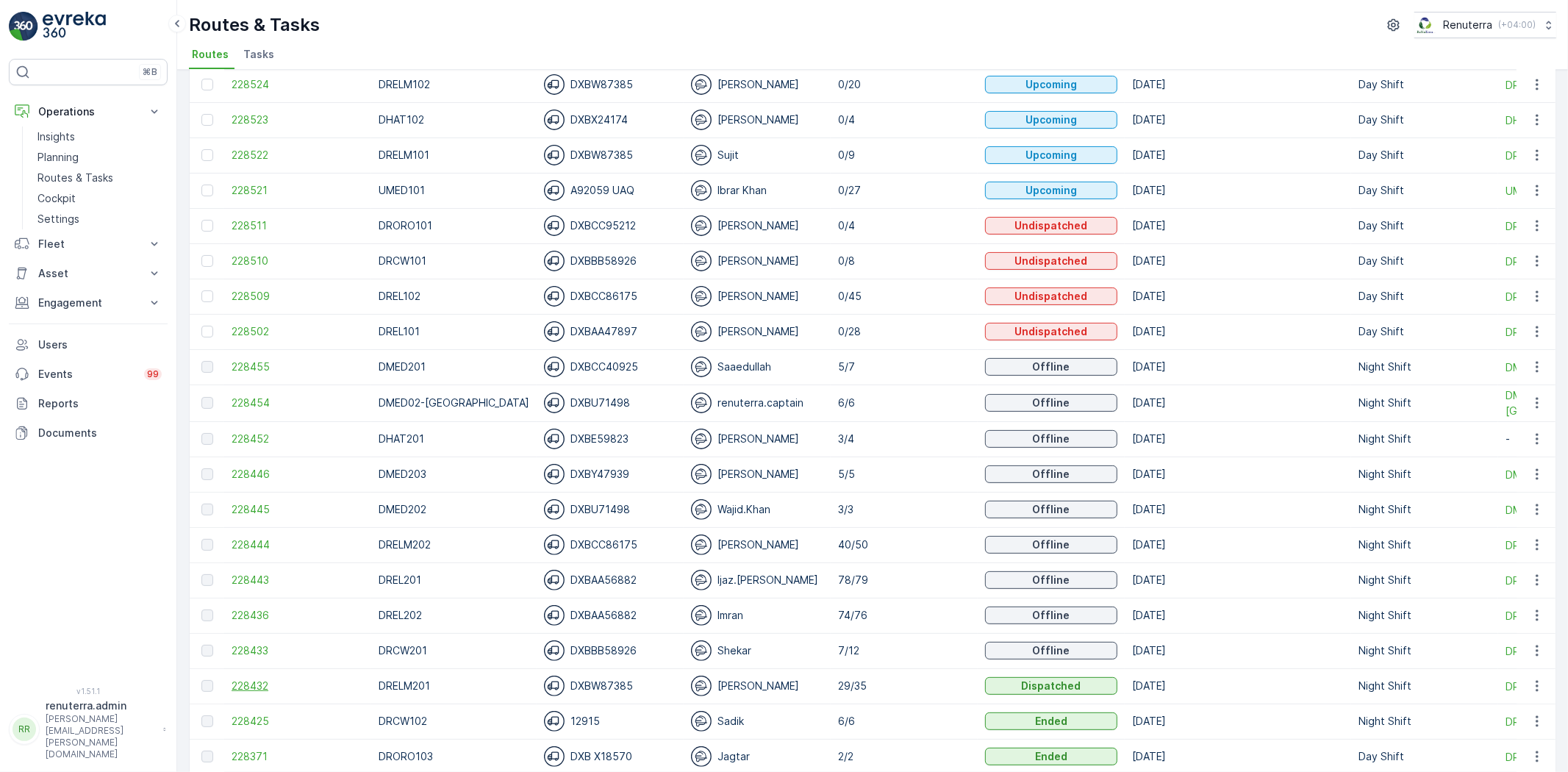
click at [253, 680] on span "228432" at bounding box center [298, 686] width 133 height 15
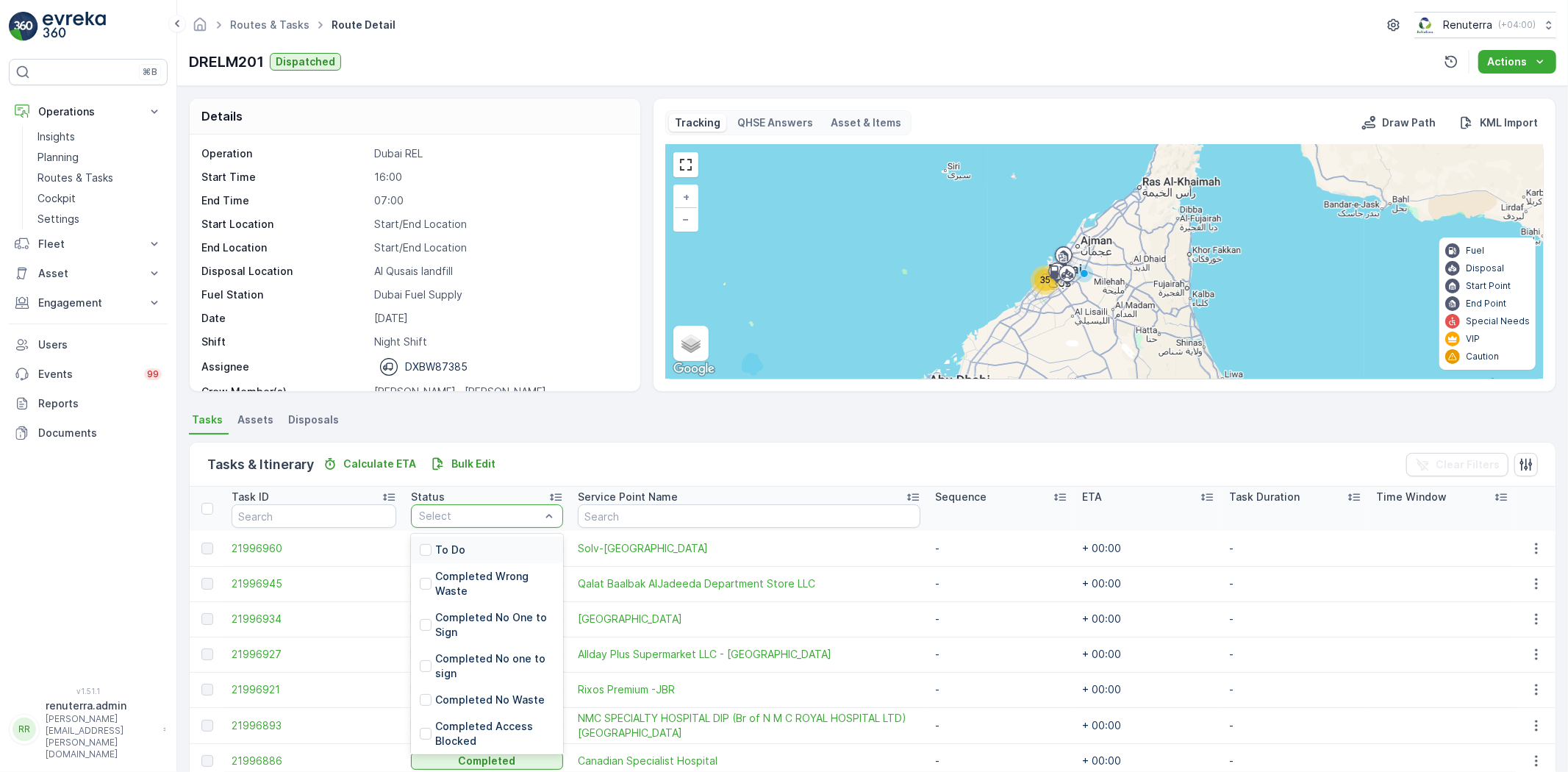
click at [464, 504] on div "Select" at bounding box center [487, 515] width 152 height 23
click at [465, 537] on div "To Do" at bounding box center [487, 549] width 152 height 27
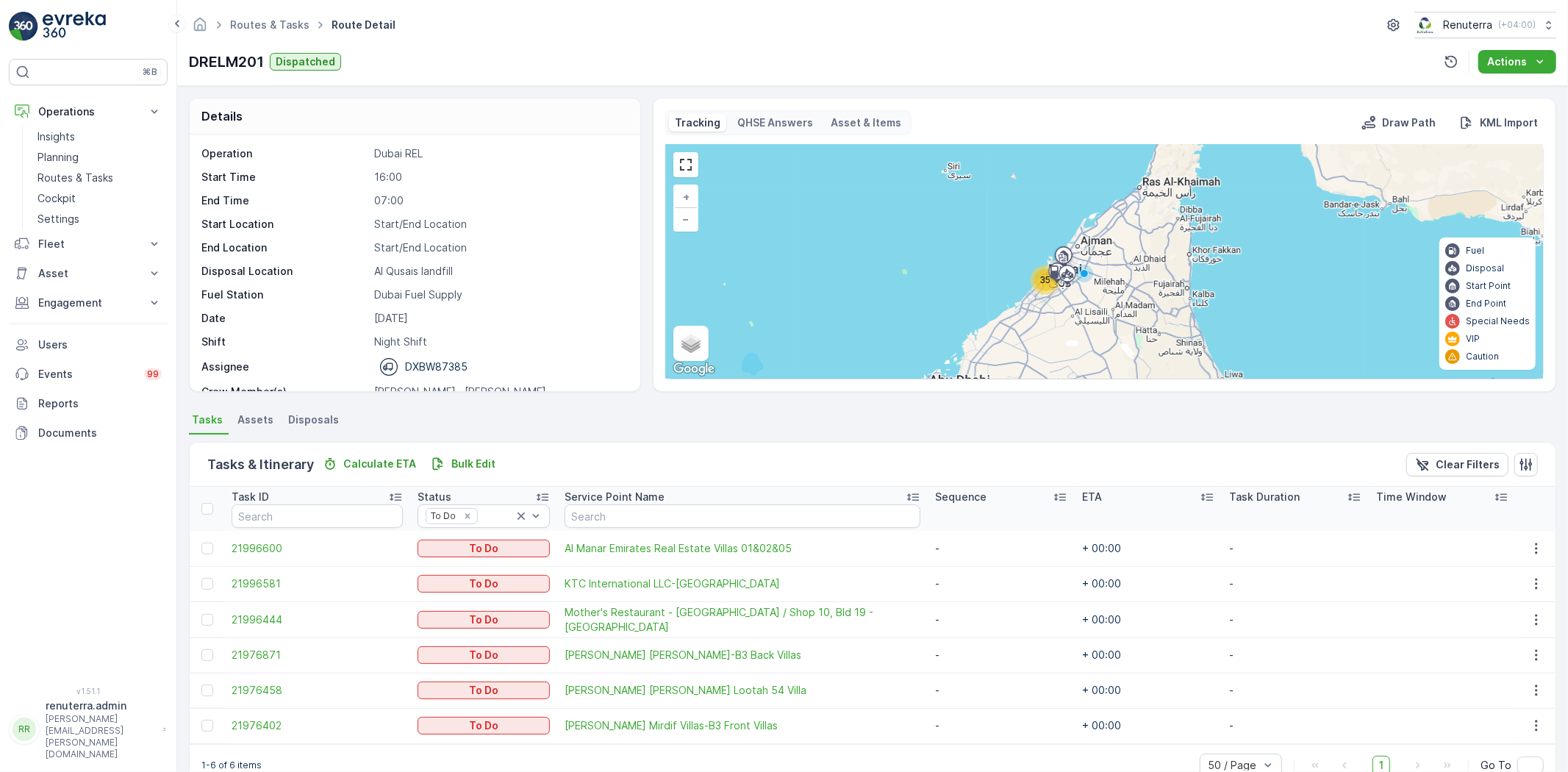
scroll to position [33, 0]
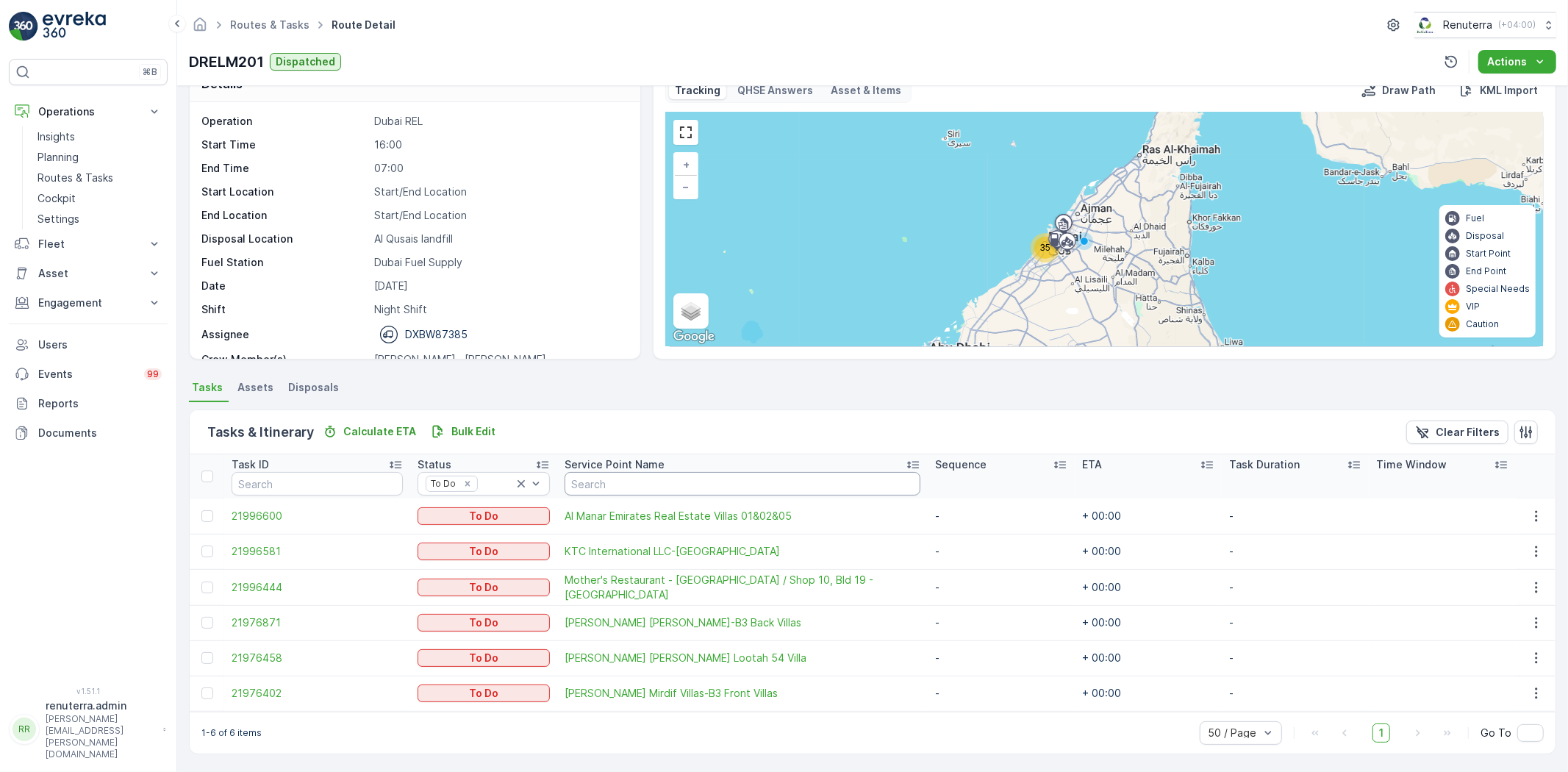
click at [612, 489] on input "text" at bounding box center [743, 484] width 356 height 23
click at [520, 481] on icon at bounding box center [521, 484] width 8 height 8
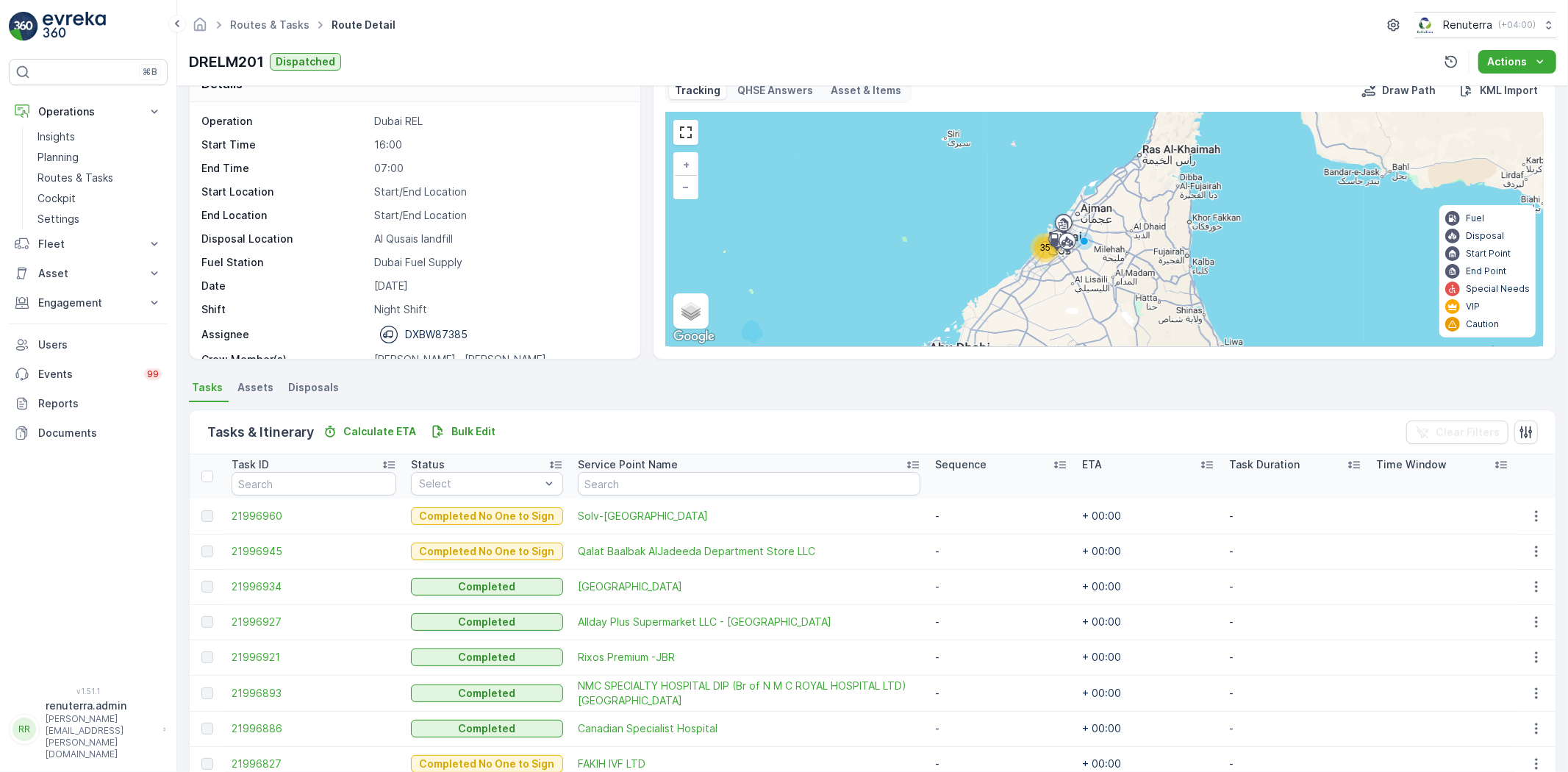
click at [606, 484] on input "text" at bounding box center [748, 484] width 342 height 23
type input "nasser"
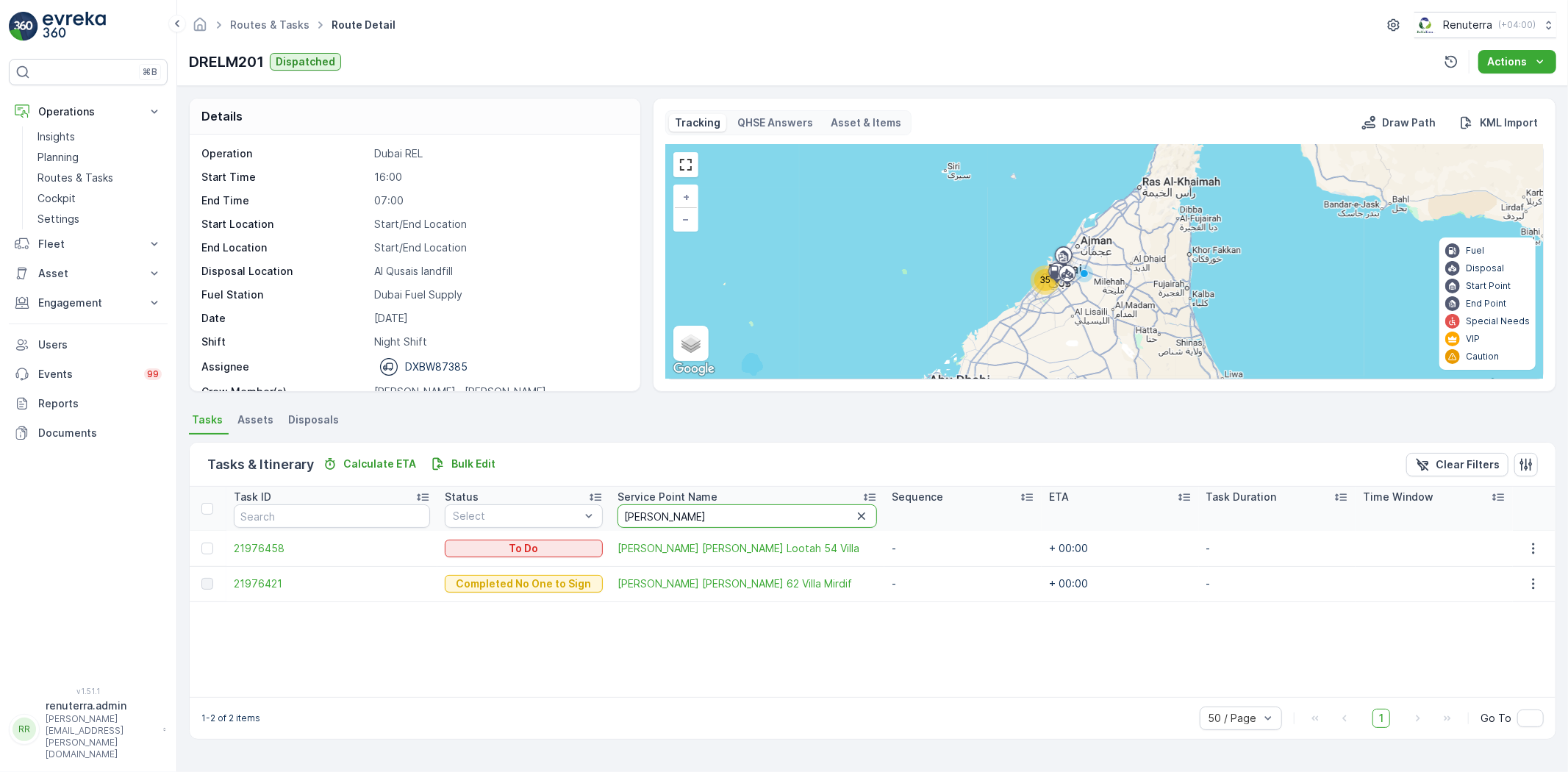
click at [676, 512] on input "nasser" at bounding box center [747, 515] width 259 height 23
type input "nass"
drag, startPoint x: 634, startPoint y: 519, endPoint x: 648, endPoint y: 523, distance: 14.6
click at [637, 519] on input "nass" at bounding box center [747, 515] width 259 height 23
type input "n"
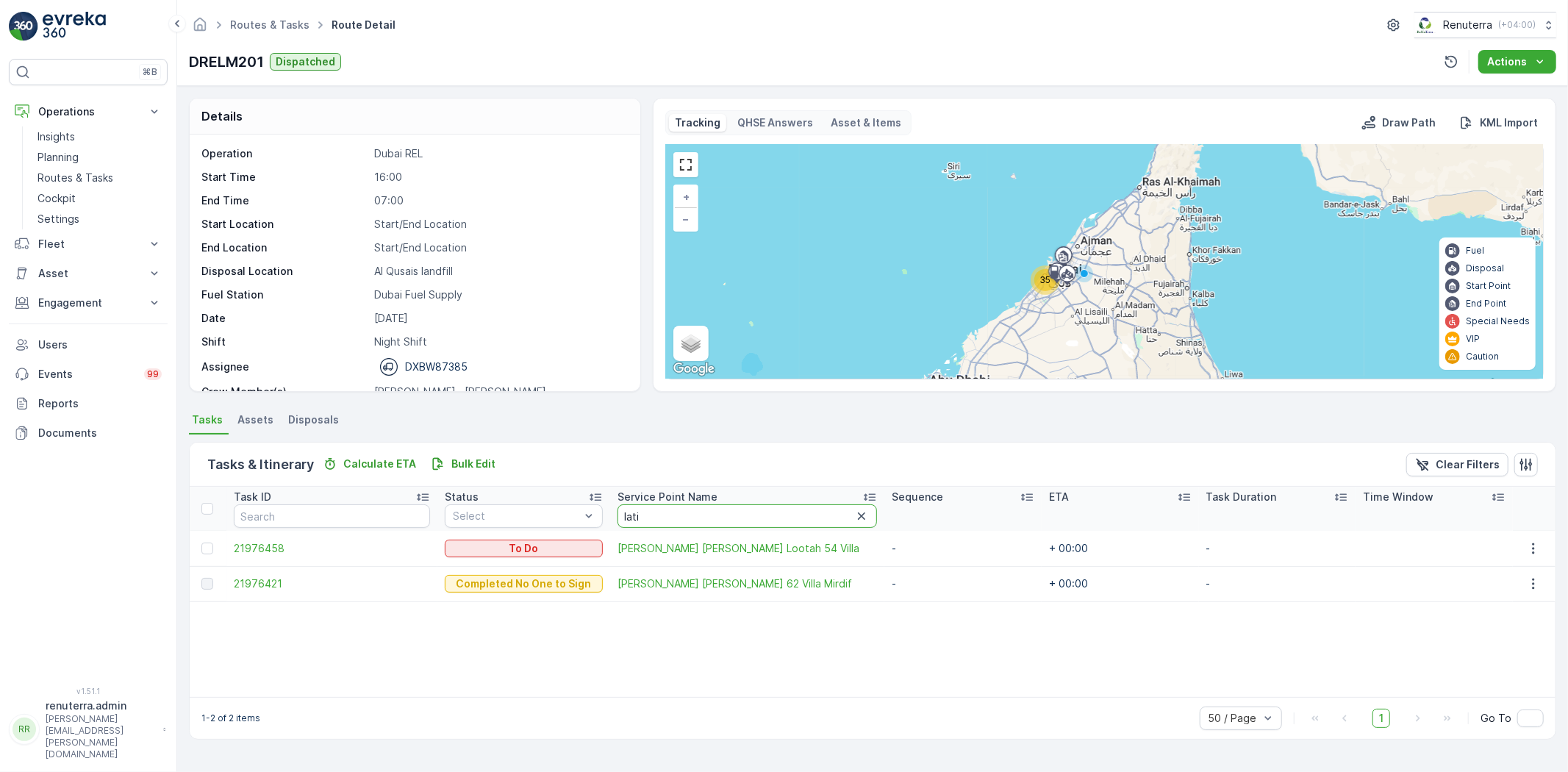
type input "latif"
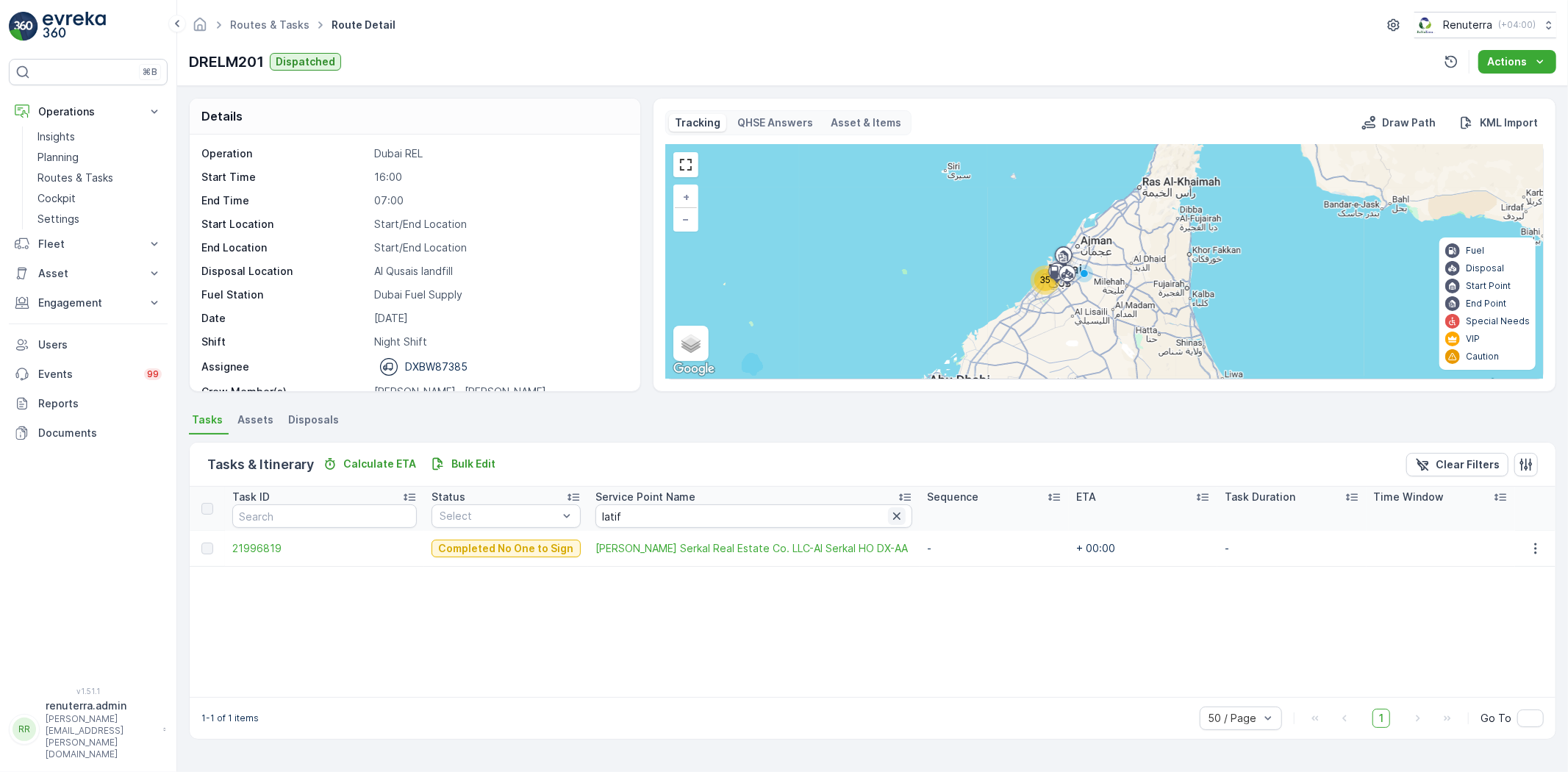
click at [904, 517] on icon "button" at bounding box center [896, 516] width 15 height 15
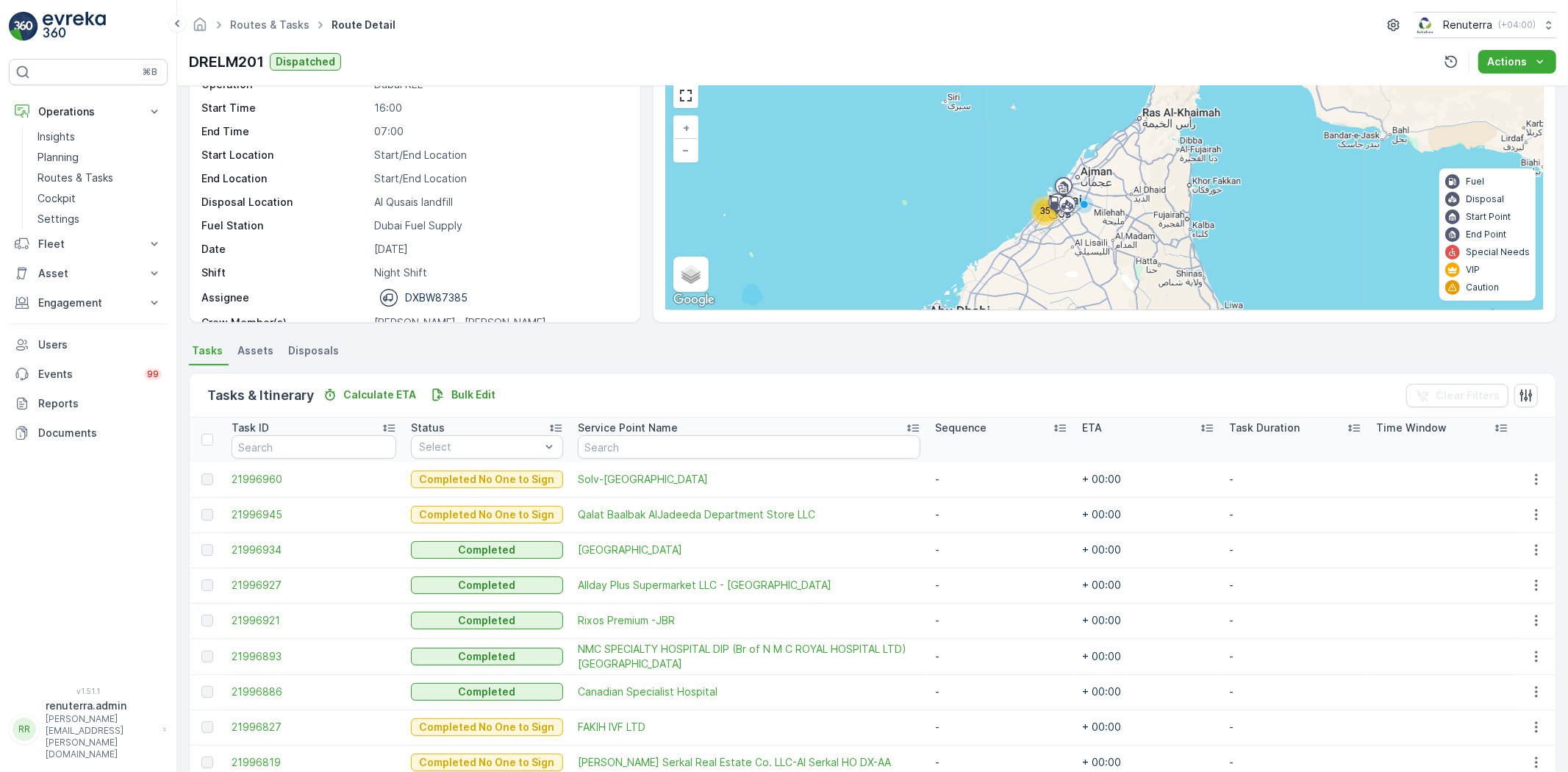
scroll to position [163, 0]
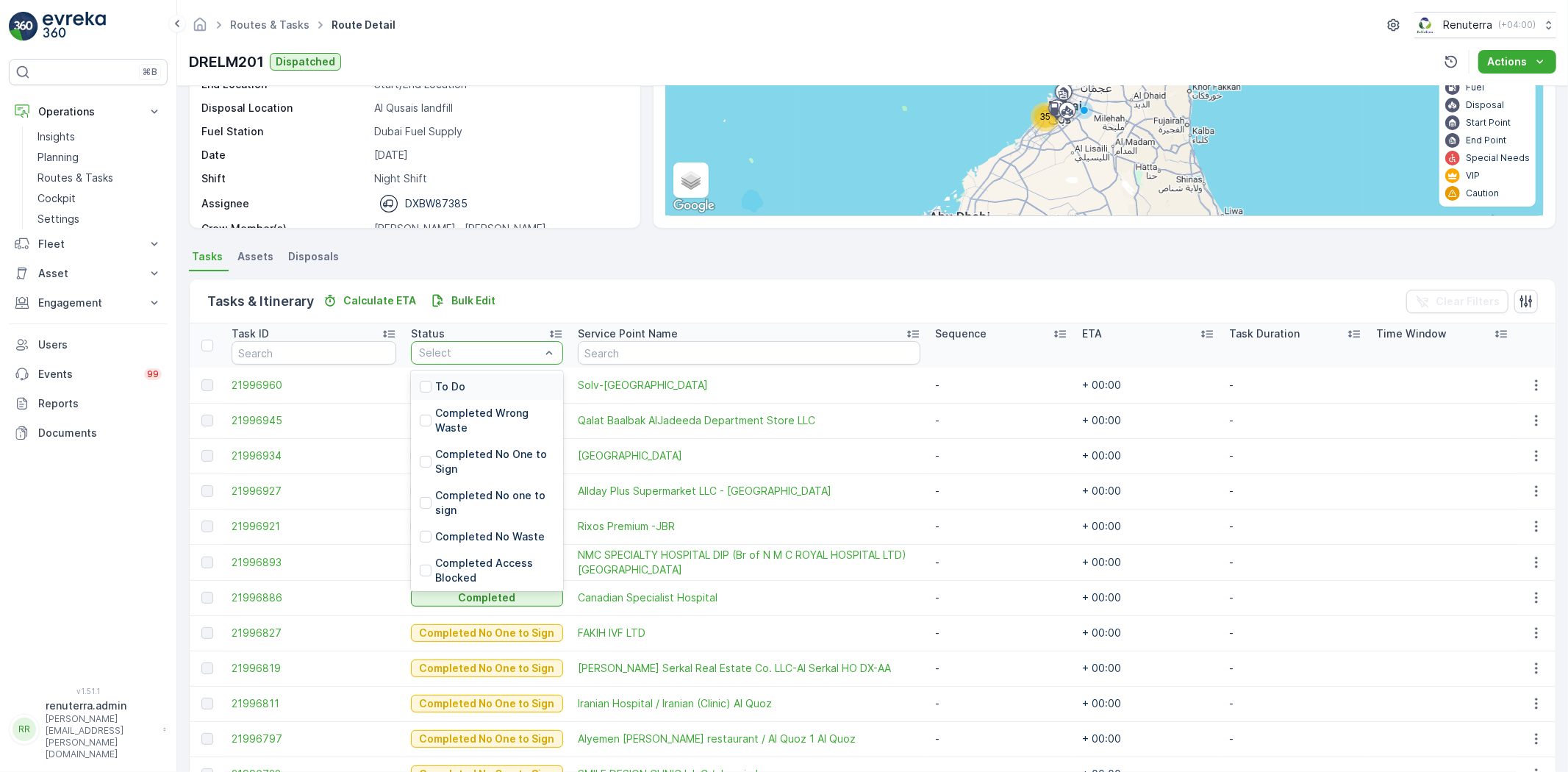
click at [447, 395] on div "To Do" at bounding box center [487, 386] width 152 height 27
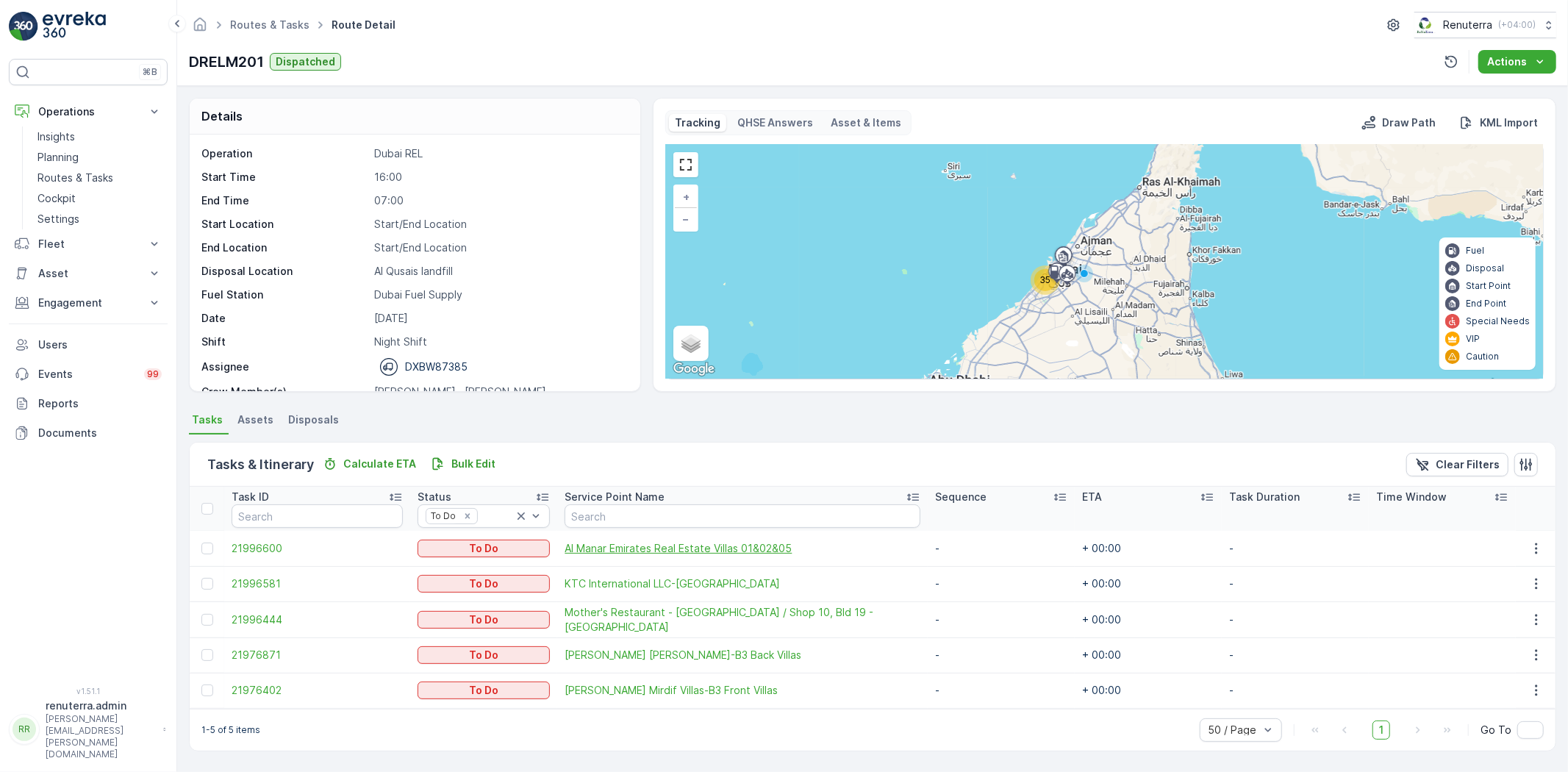
click at [635, 546] on span "Al Manar Emirates Real Estate Villas 01&02&05" at bounding box center [743, 548] width 356 height 15
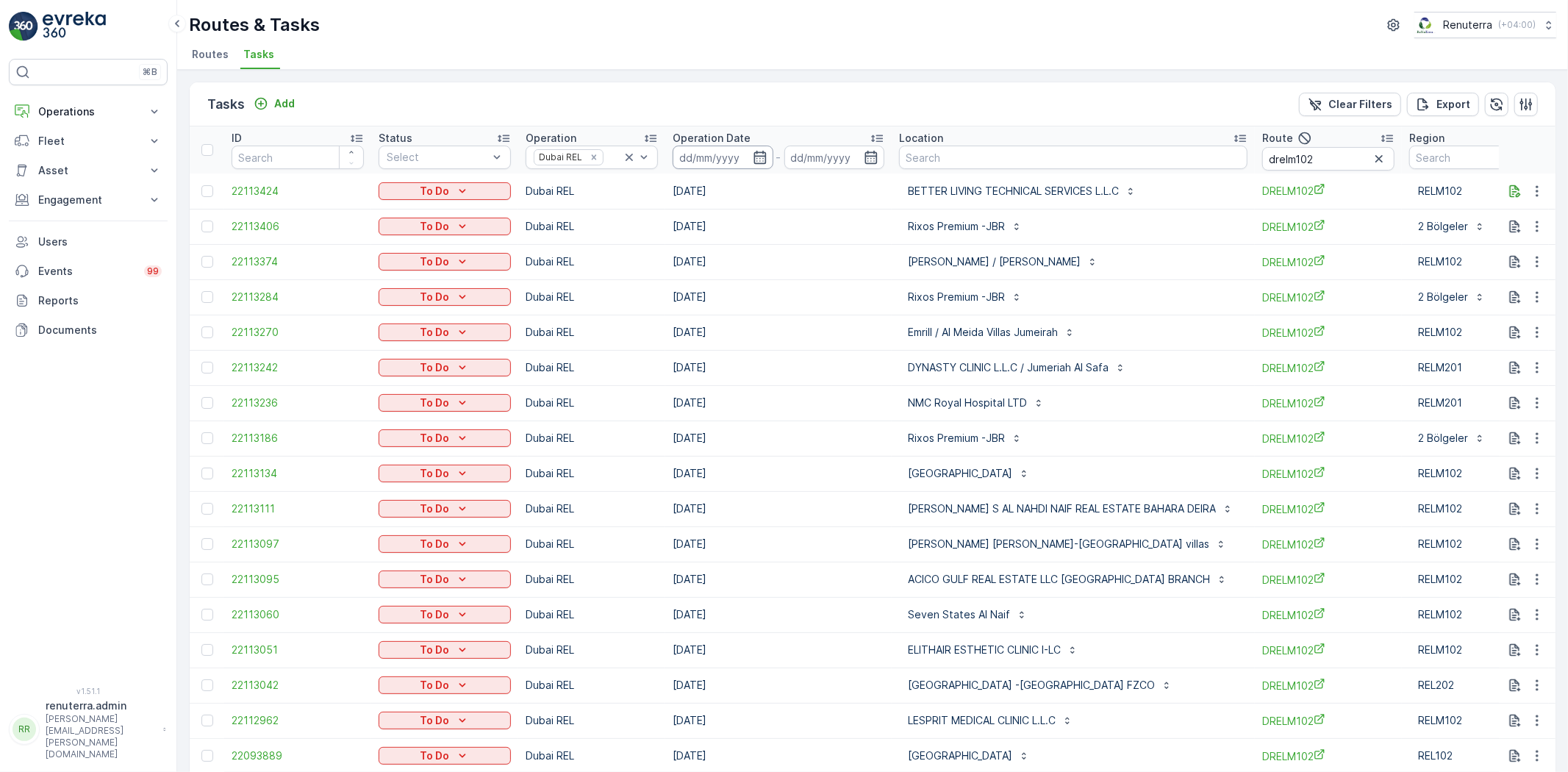
click at [751, 151] on div at bounding box center [723, 157] width 101 height 23
click at [761, 156] on icon "button" at bounding box center [760, 157] width 13 height 13
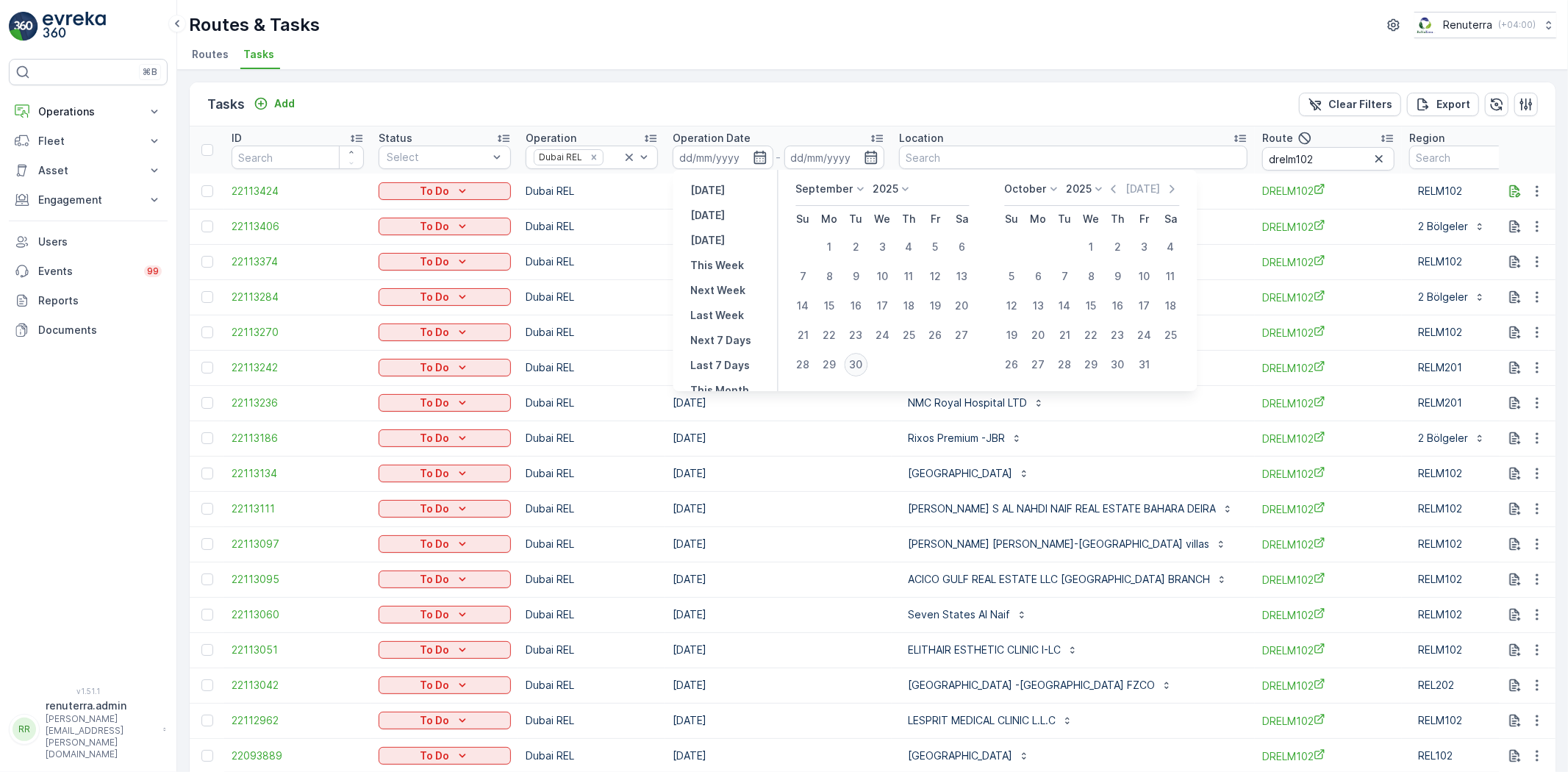
click at [853, 359] on div "30" at bounding box center [855, 364] width 23 height 23
type input "[DATE]"
click at [853, 359] on div "30" at bounding box center [855, 364] width 23 height 23
type input "[DATE]"
click at [853, 359] on div "30" at bounding box center [855, 364] width 23 height 23
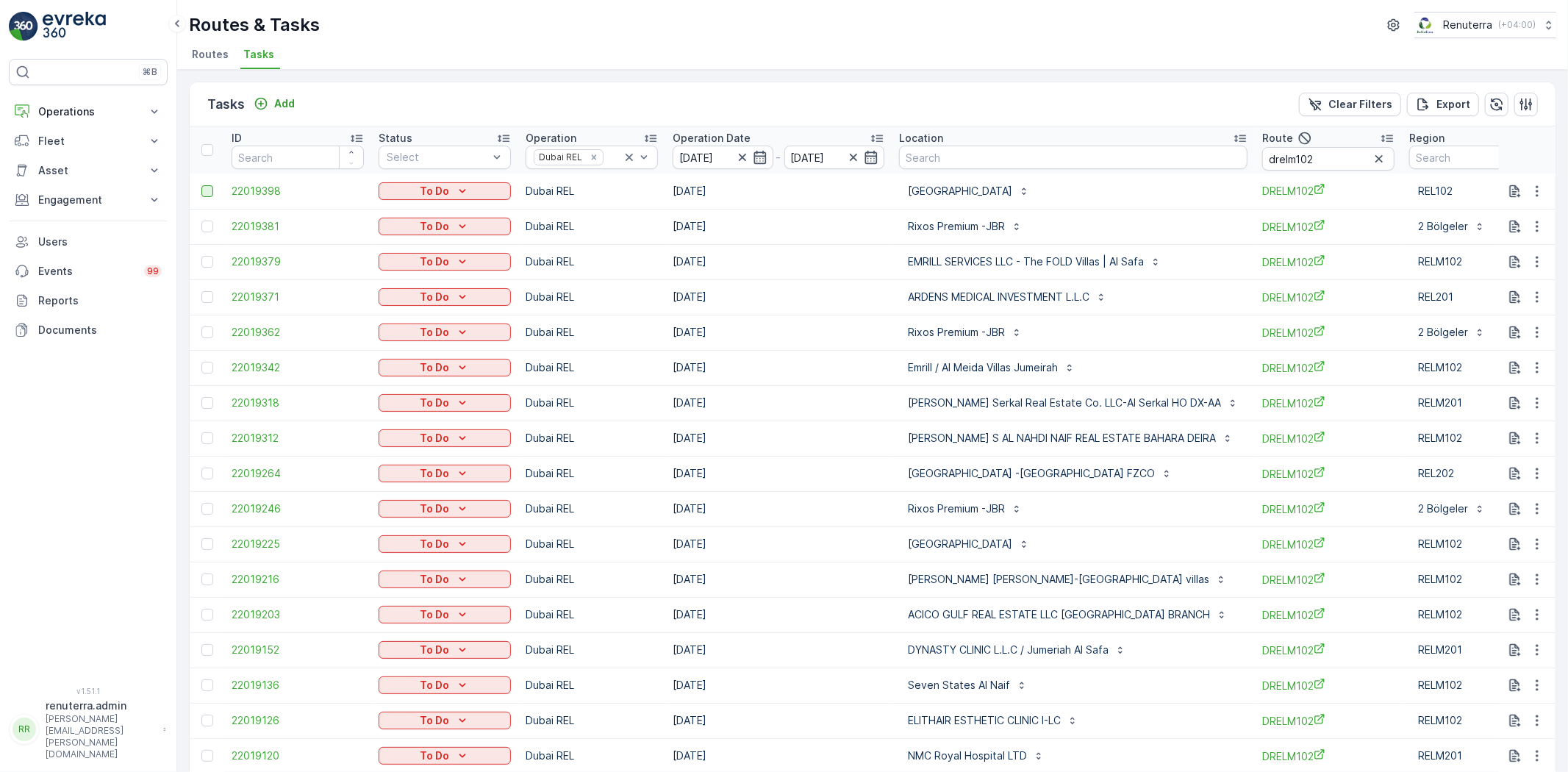
click at [201, 188] on div at bounding box center [207, 192] width 12 height 12
click at [201, 186] on input "checkbox" at bounding box center [201, 186] width 0 height 0
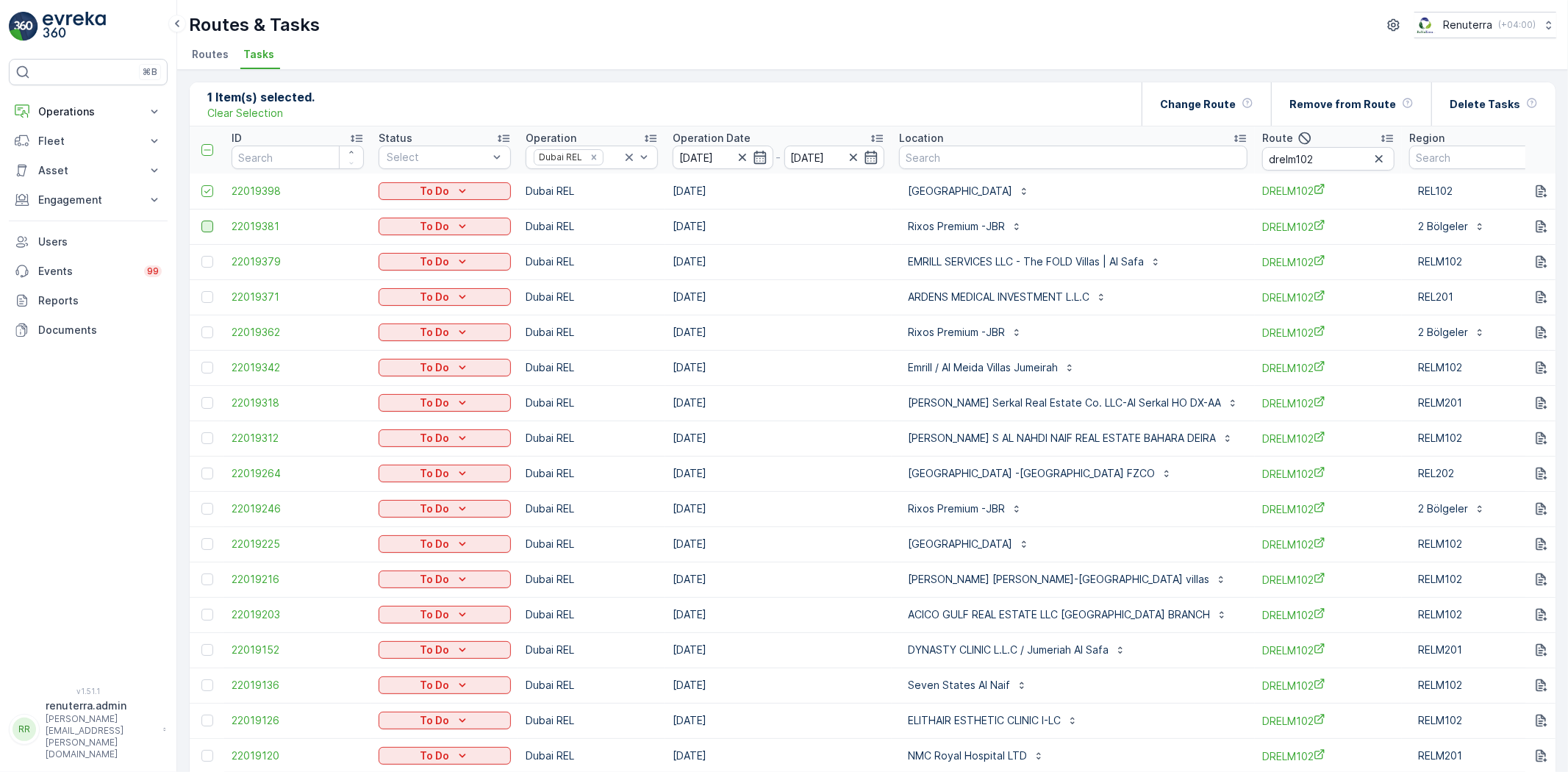
click at [204, 222] on div at bounding box center [207, 227] width 12 height 12
click at [201, 221] on input "checkbox" at bounding box center [201, 221] width 0 height 0
click at [204, 296] on div at bounding box center [207, 297] width 12 height 12
click at [201, 291] on input "checkbox" at bounding box center [201, 291] width 0 height 0
click at [203, 331] on div at bounding box center [207, 332] width 12 height 12
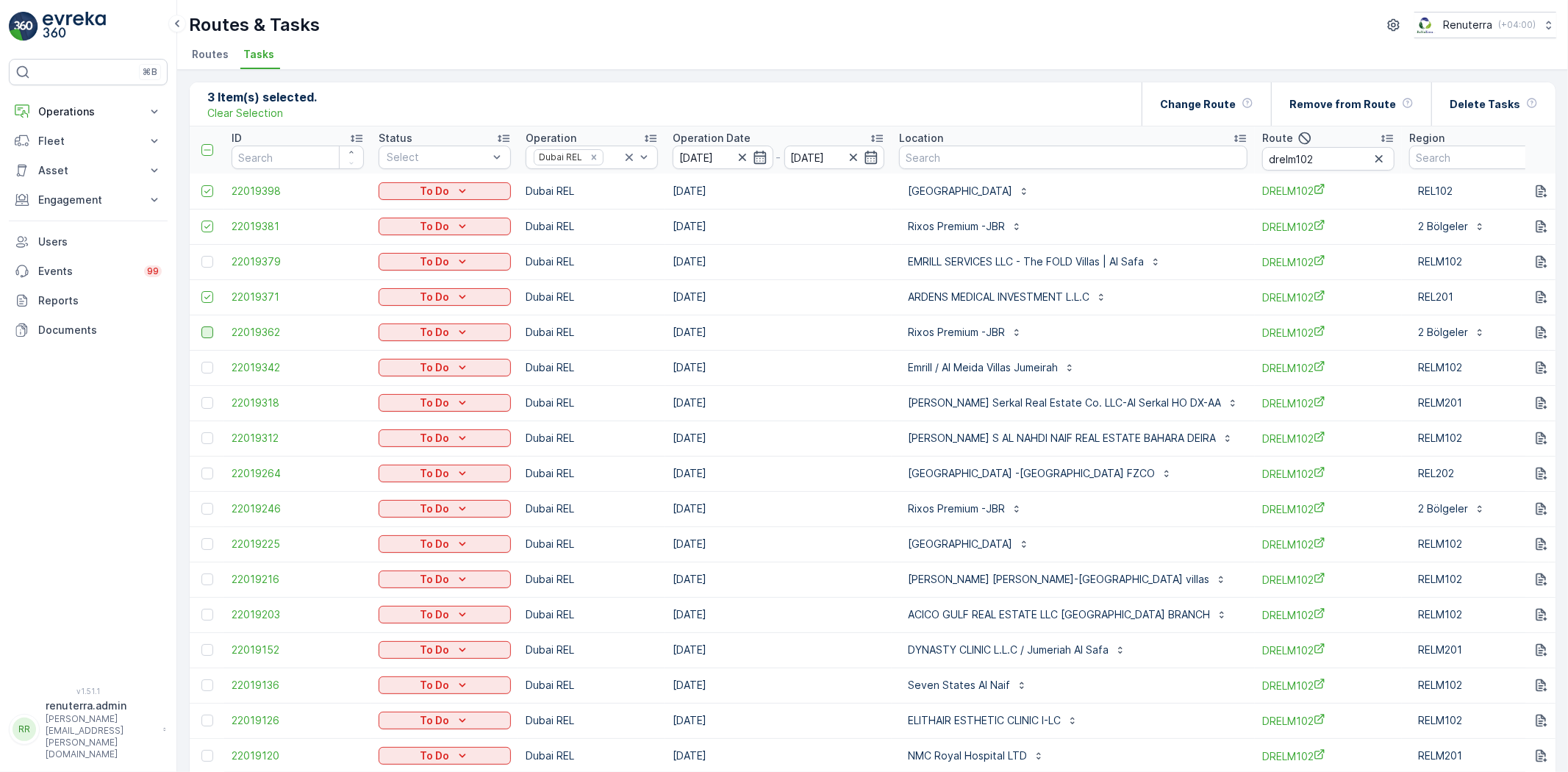
click at [201, 326] on input "checkbox" at bounding box center [201, 326] width 0 height 0
click at [206, 403] on div at bounding box center [207, 403] width 12 height 12
click at [201, 397] on input "checkbox" at bounding box center [201, 397] width 0 height 0
click at [210, 432] on div at bounding box center [207, 438] width 12 height 12
click at [201, 432] on input "checkbox" at bounding box center [201, 432] width 0 height 0
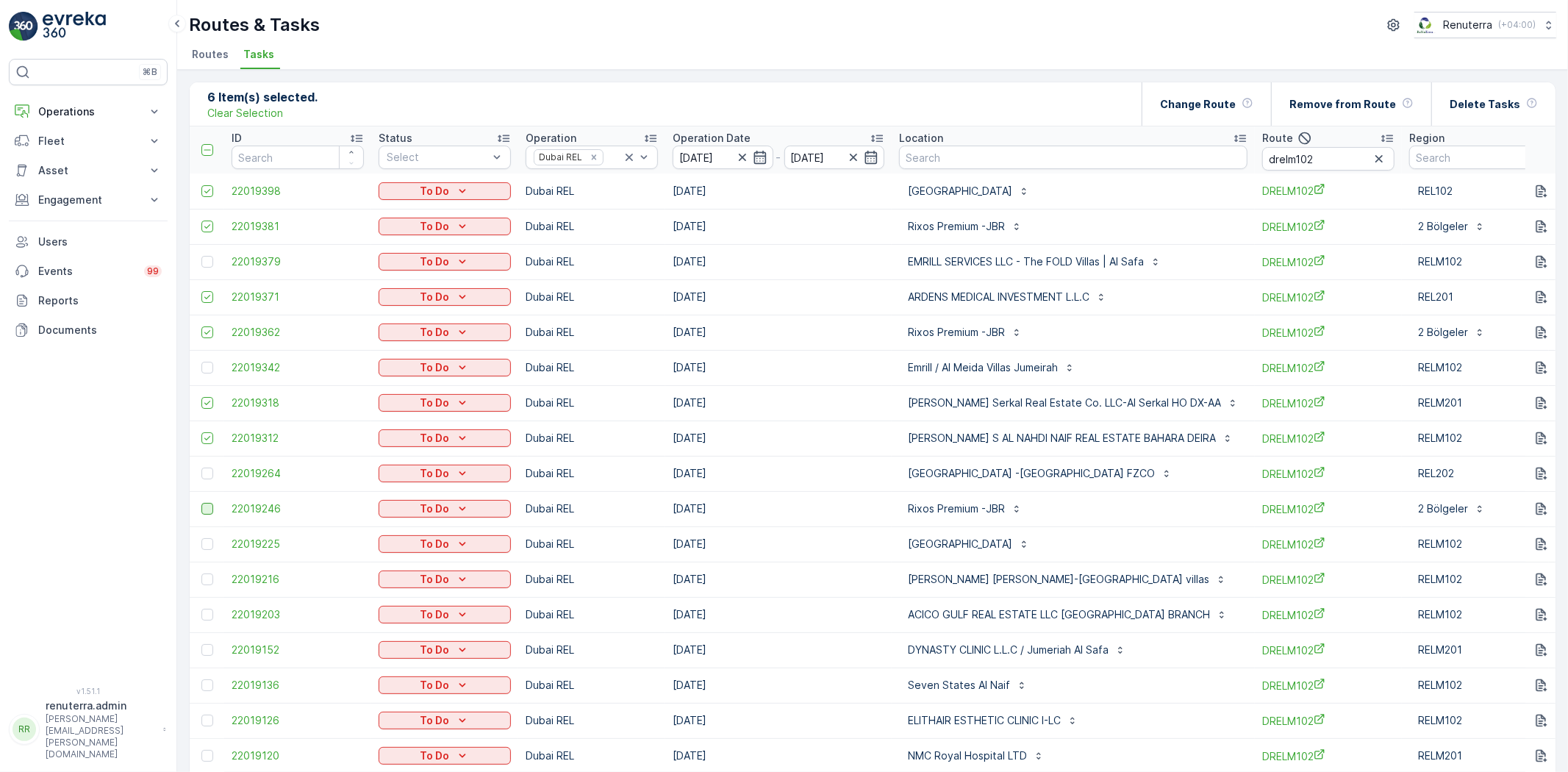
click at [202, 509] on div at bounding box center [207, 509] width 12 height 12
click at [201, 503] on input "checkbox" at bounding box center [201, 503] width 0 height 0
click at [204, 546] on div at bounding box center [207, 544] width 12 height 12
click at [201, 538] on input "checkbox" at bounding box center [201, 538] width 0 height 0
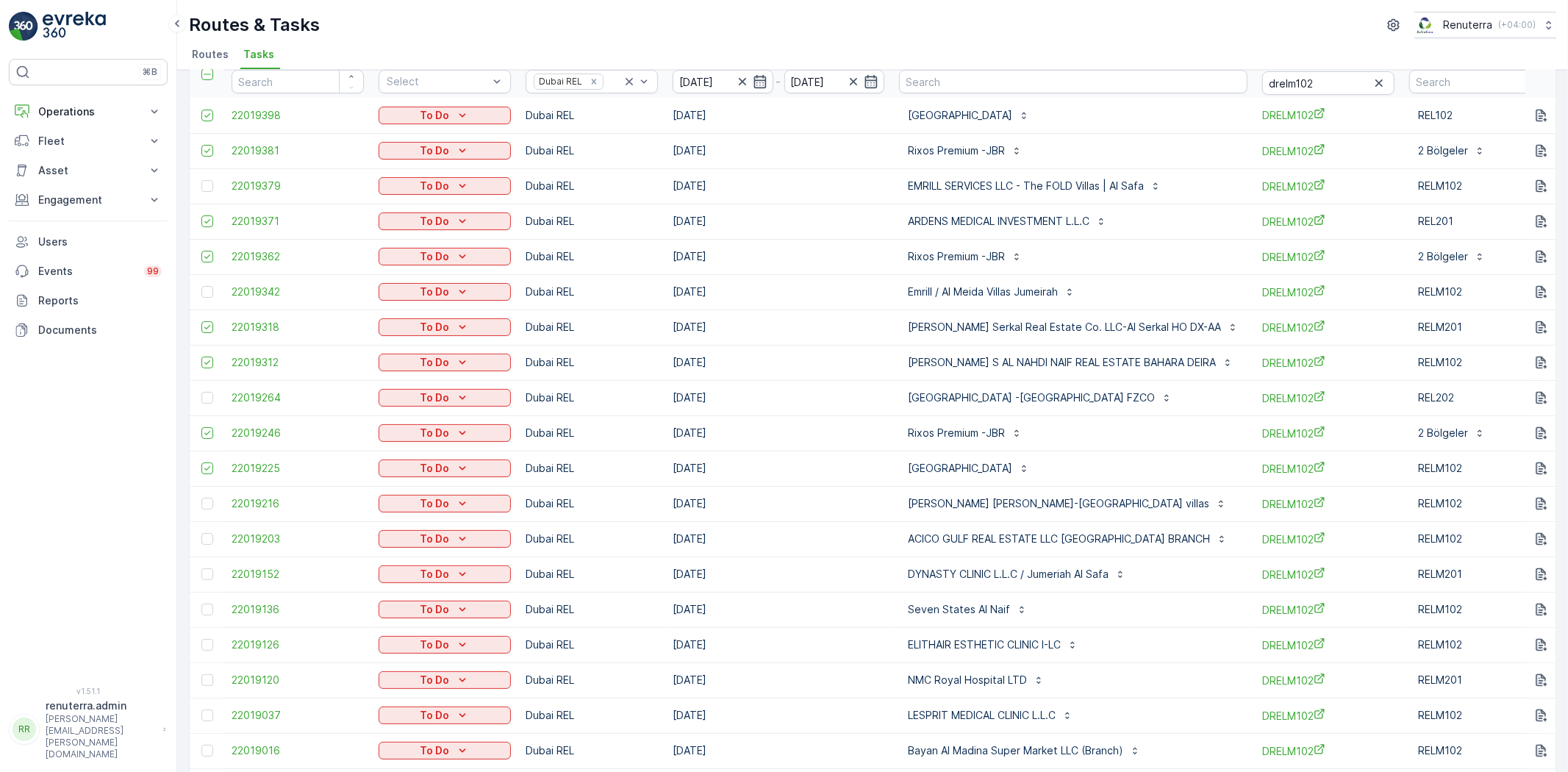
scroll to position [81, 0]
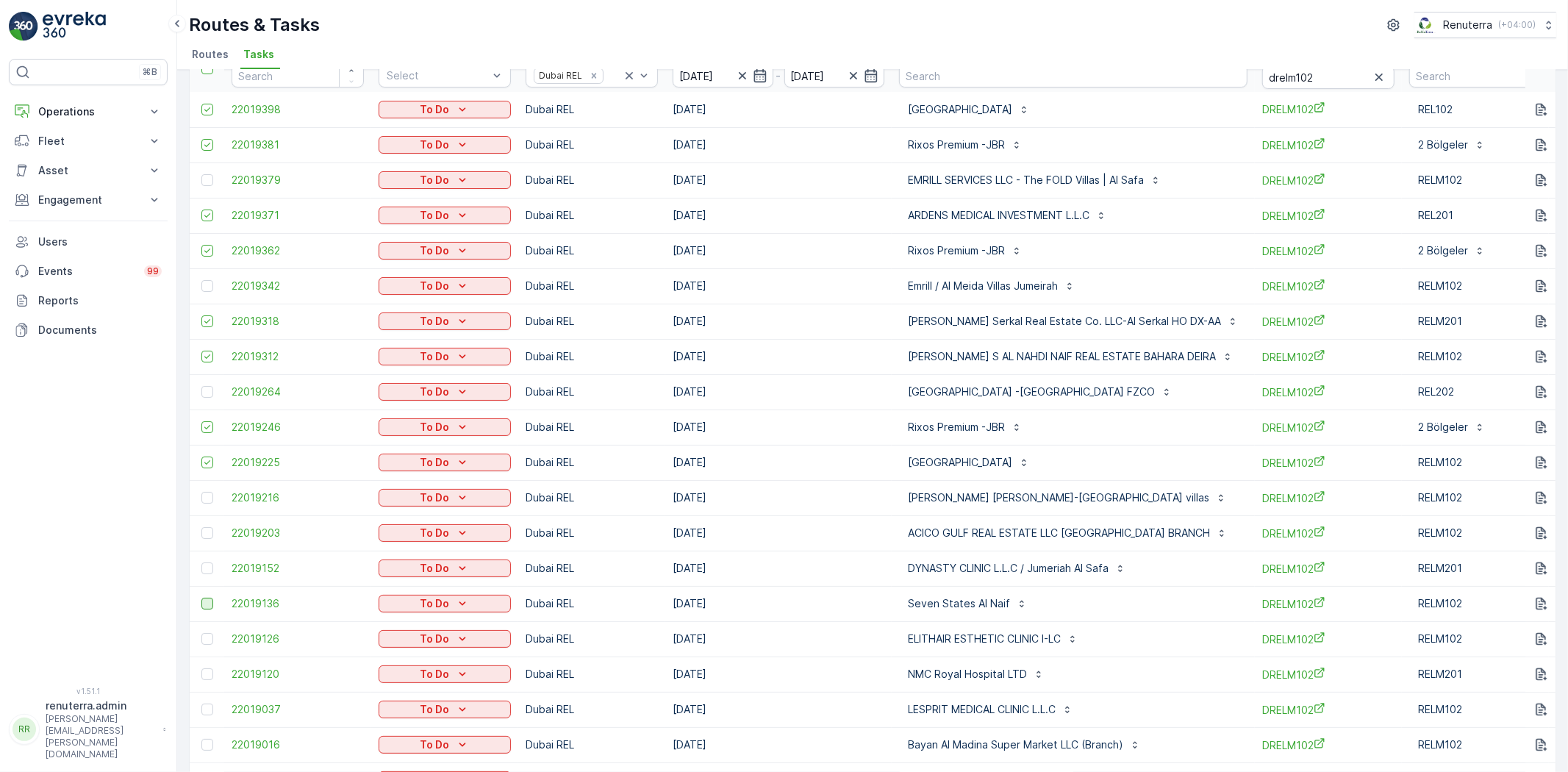
click at [210, 605] on div at bounding box center [207, 604] width 12 height 12
click at [201, 598] on input "checkbox" at bounding box center [201, 598] width 0 height 0
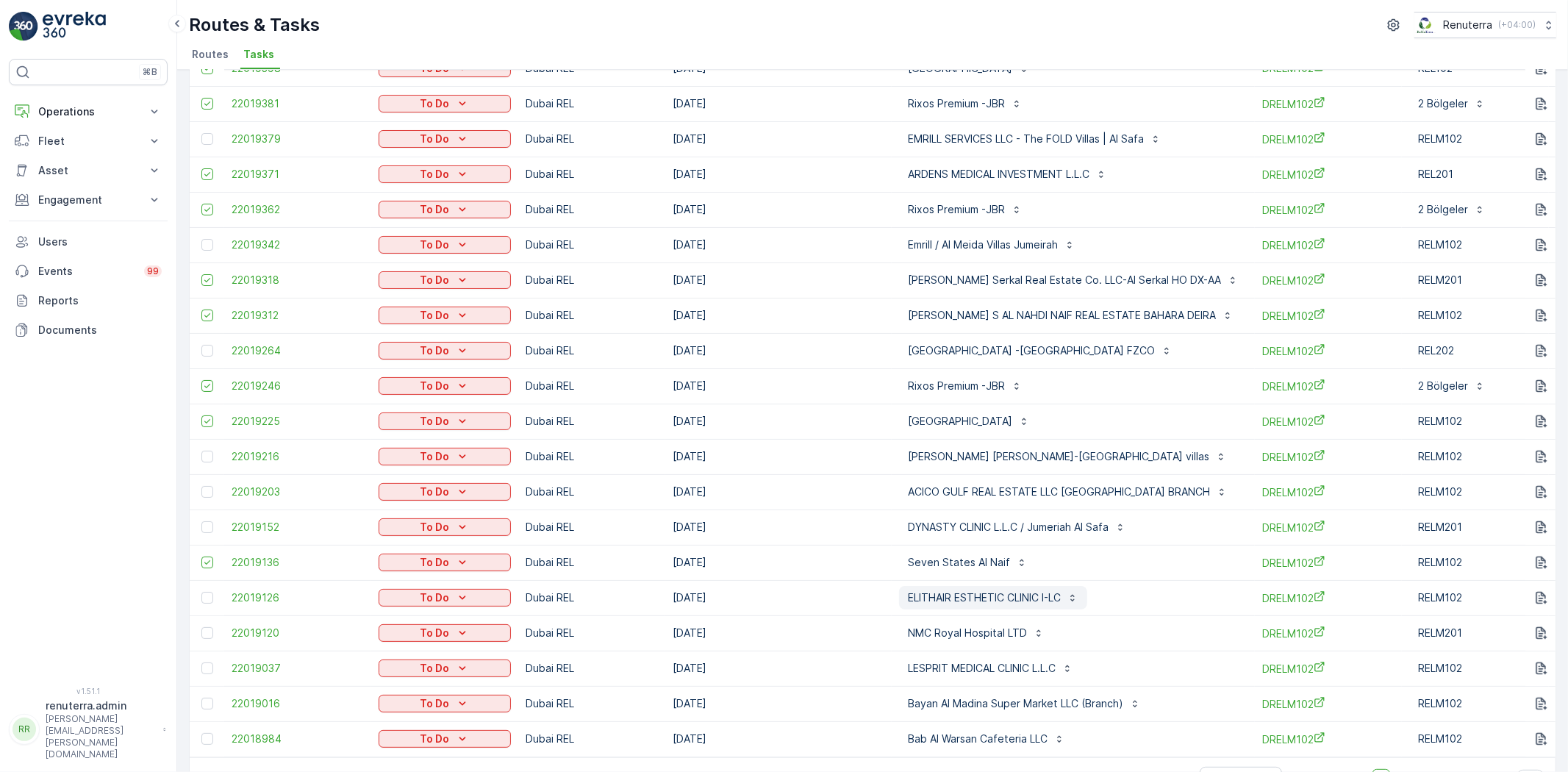
scroll to position [163, 0]
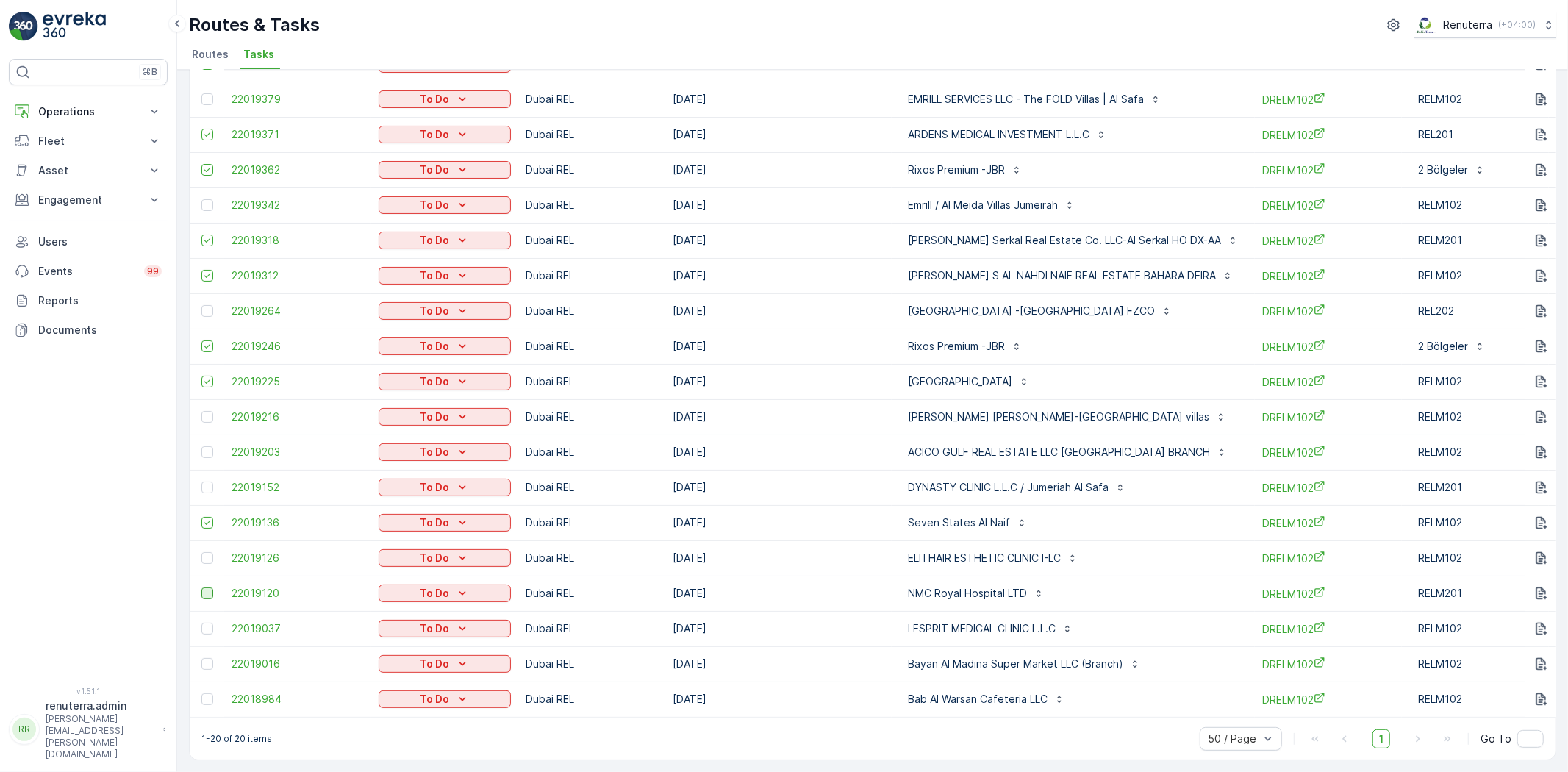
click at [209, 593] on div at bounding box center [207, 593] width 12 height 12
click at [201, 587] on input "checkbox" at bounding box center [201, 587] width 0 height 0
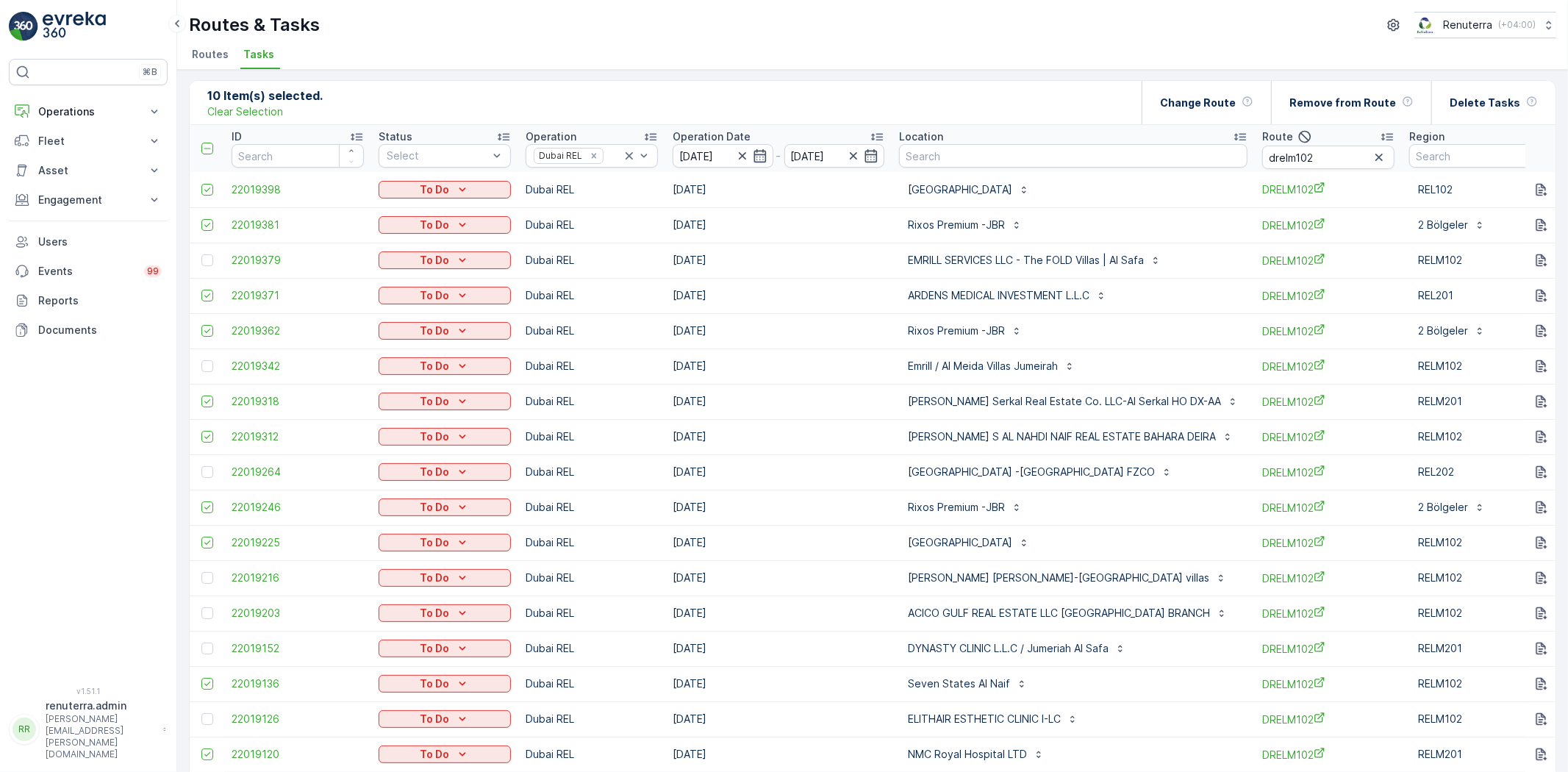
scroll to position [0, 0]
click at [1216, 91] on div "Change Route" at bounding box center [1206, 104] width 93 height 44
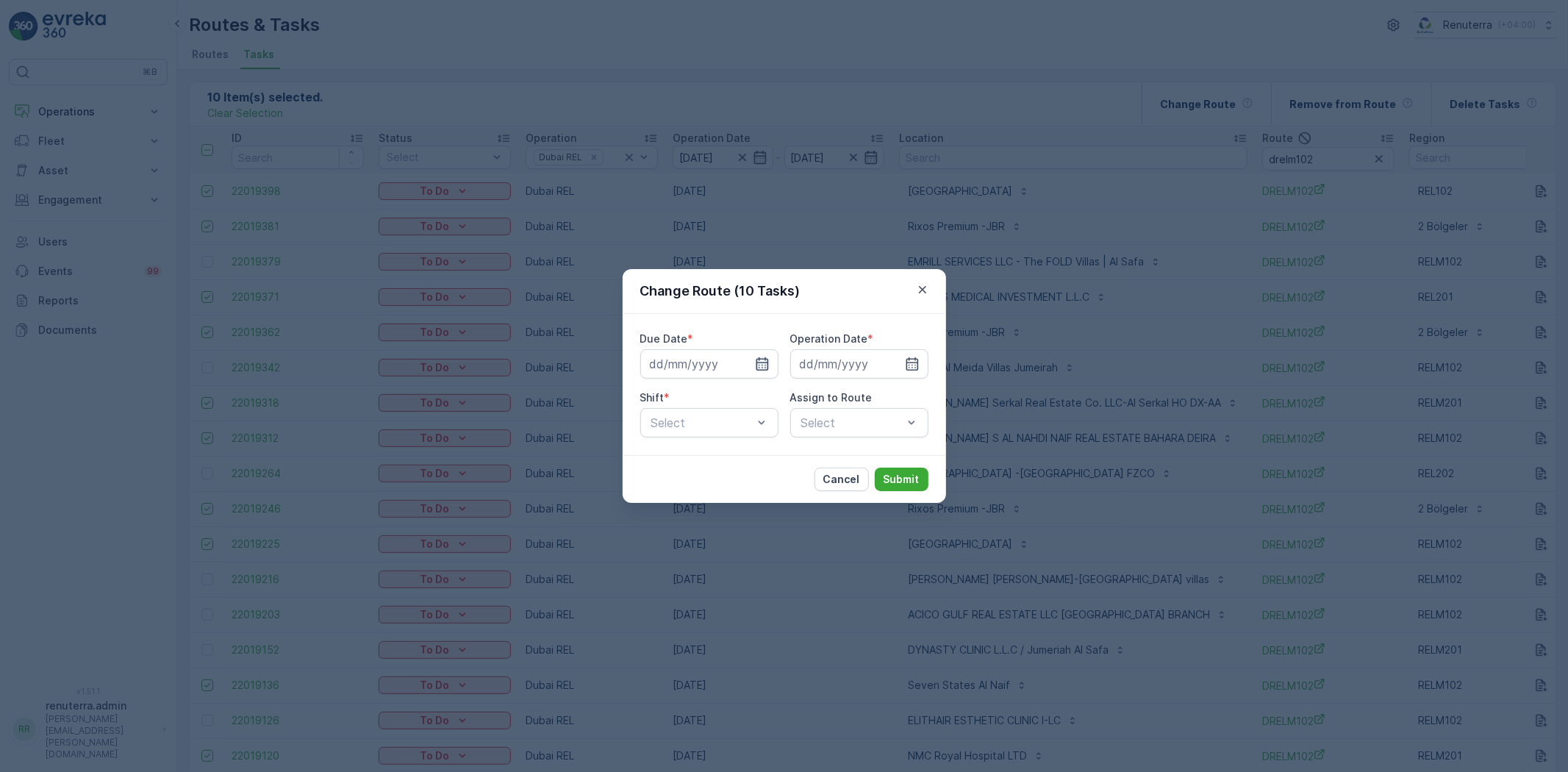
click at [761, 357] on icon "button" at bounding box center [761, 364] width 15 height 15
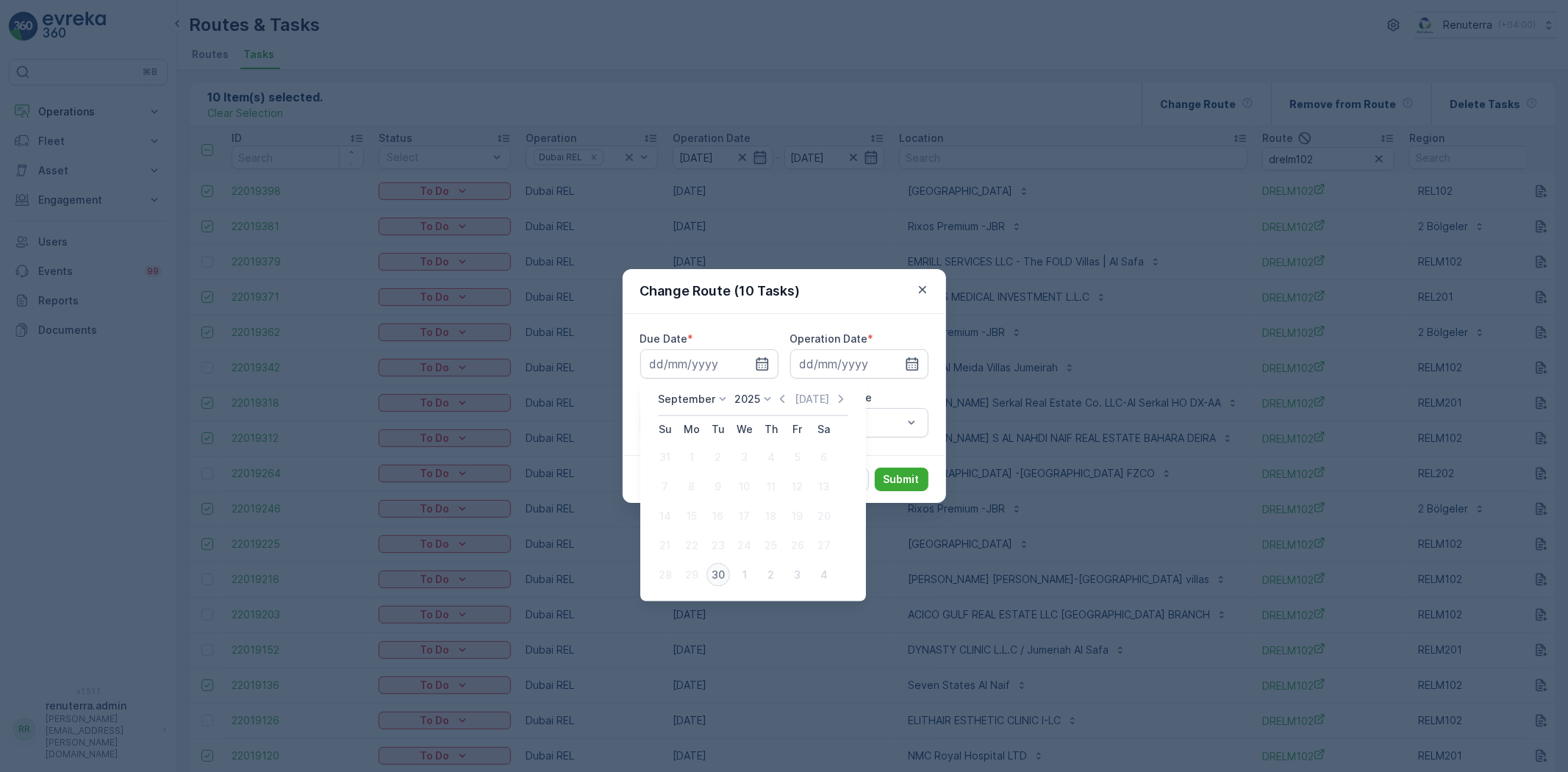
click at [718, 581] on div "30" at bounding box center [718, 574] width 23 height 23
type input "[DATE]"
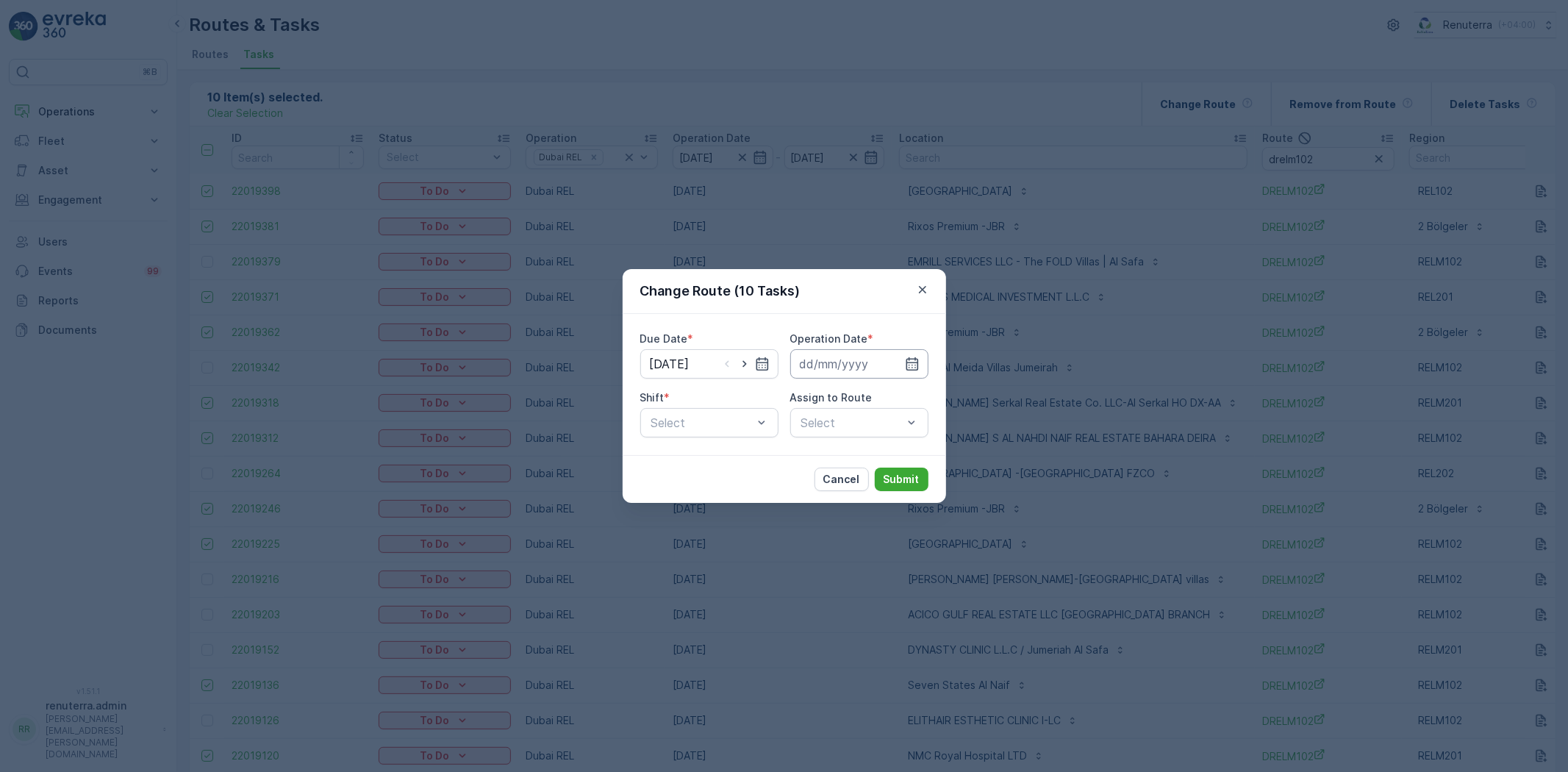
drag, startPoint x: 920, startPoint y: 357, endPoint x: 914, endPoint y: 363, distance: 8.5
click at [920, 358] on input at bounding box center [860, 364] width 139 height 29
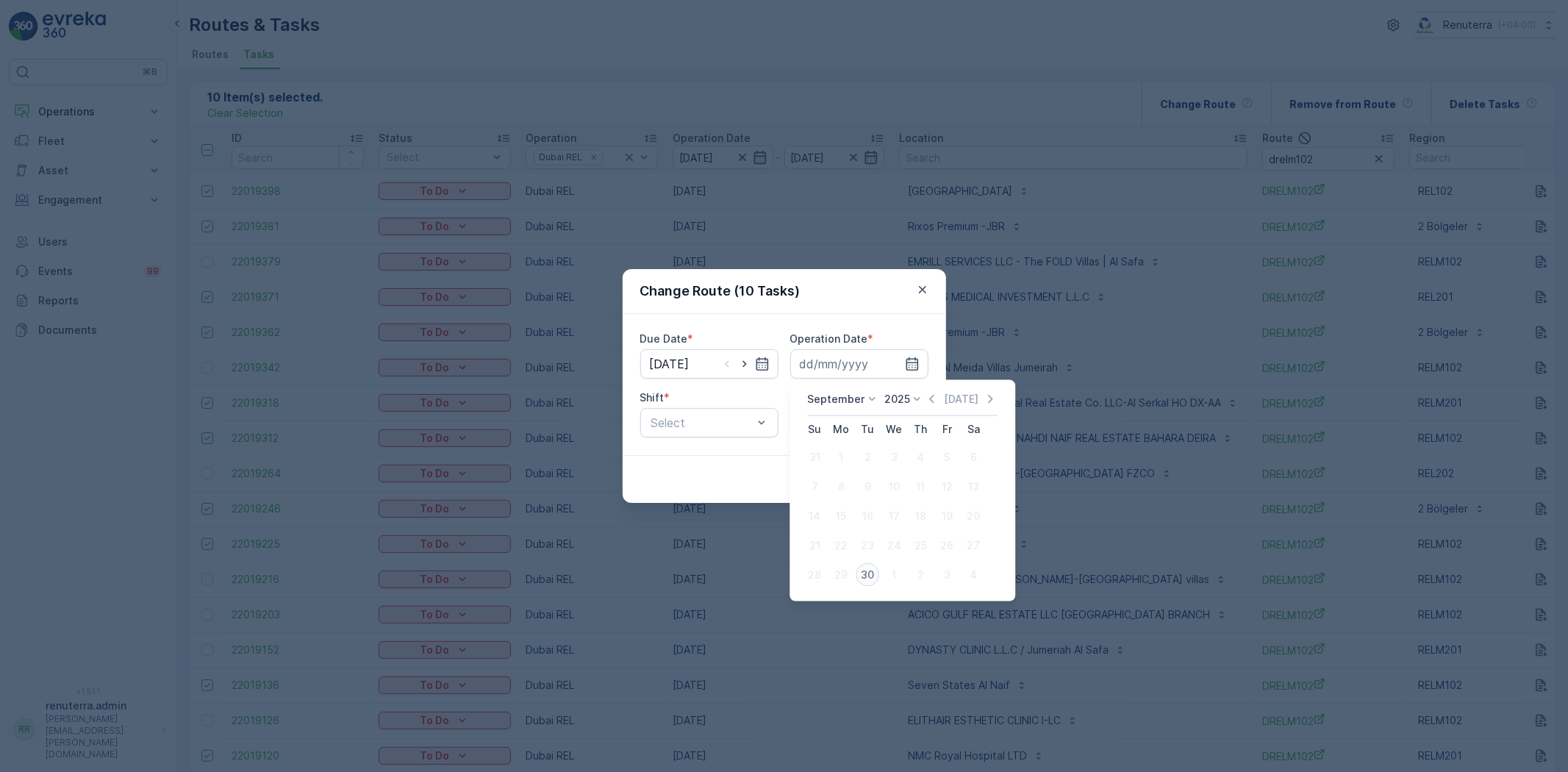
click at [868, 576] on div "30" at bounding box center [867, 574] width 23 height 23
type input "30.09.2025"
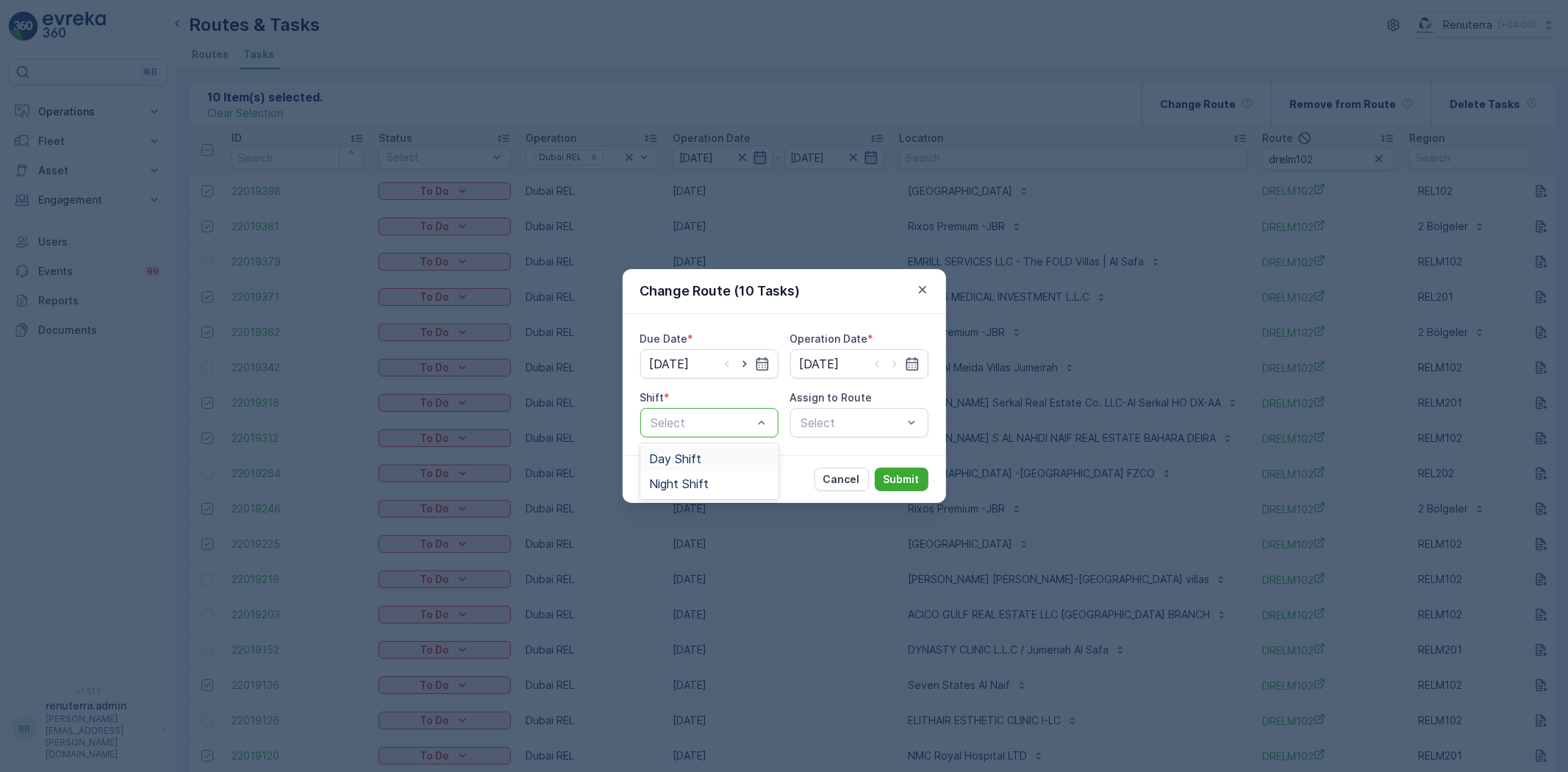
drag, startPoint x: 691, startPoint y: 459, endPoint x: 733, endPoint y: 447, distance: 43.7
click at [691, 458] on span "Day Shift" at bounding box center [675, 458] width 52 height 13
click at [825, 424] on div "Select" at bounding box center [860, 423] width 139 height 29
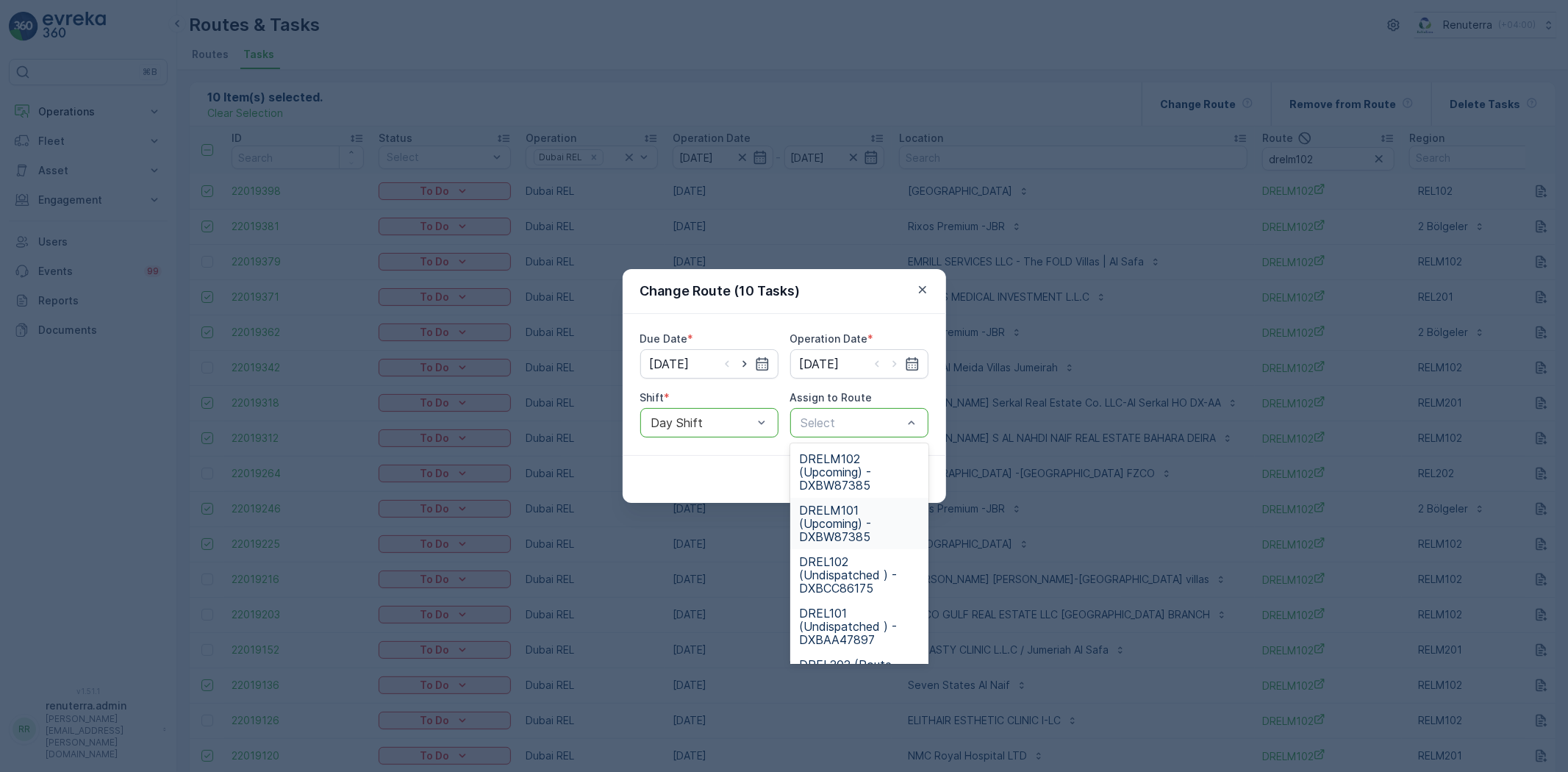
click at [836, 533] on span "DRELM101 (Upcoming) - DXBW87385" at bounding box center [859, 524] width 121 height 39
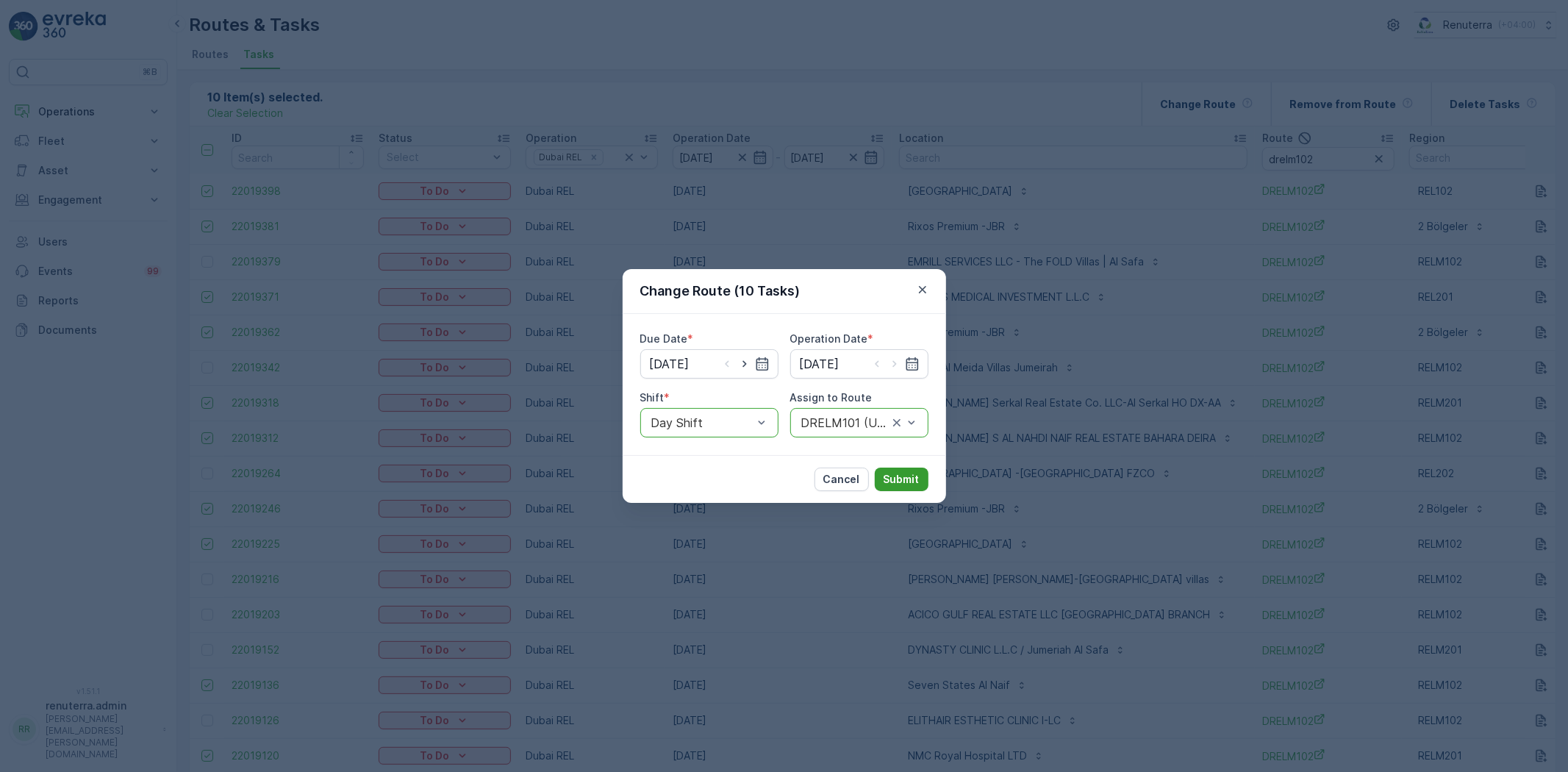
click at [899, 478] on p "Submit" at bounding box center [902, 479] width 36 height 15
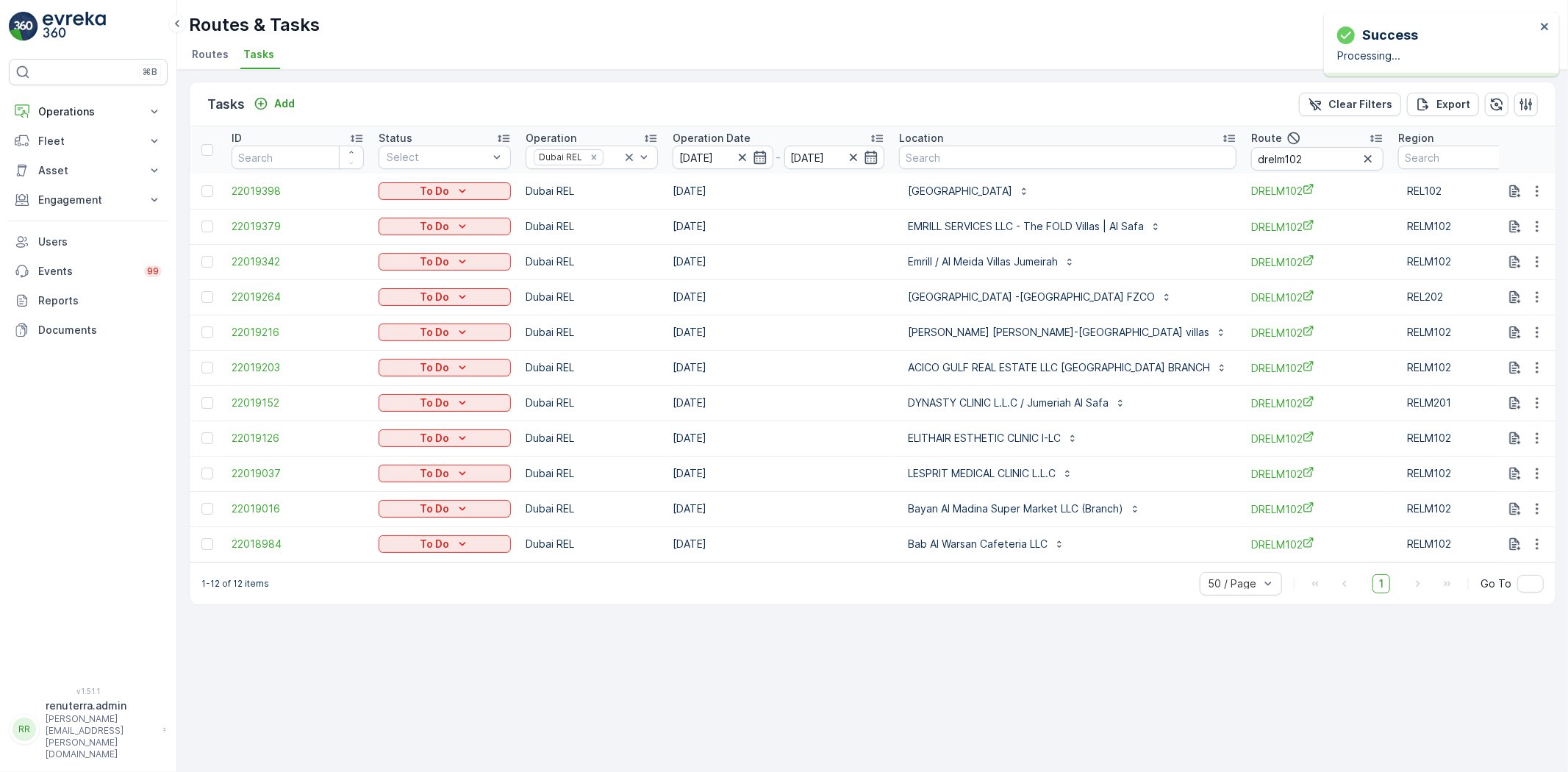
click at [770, 47] on ul "Routes Tasks" at bounding box center [867, 56] width 1355 height 25
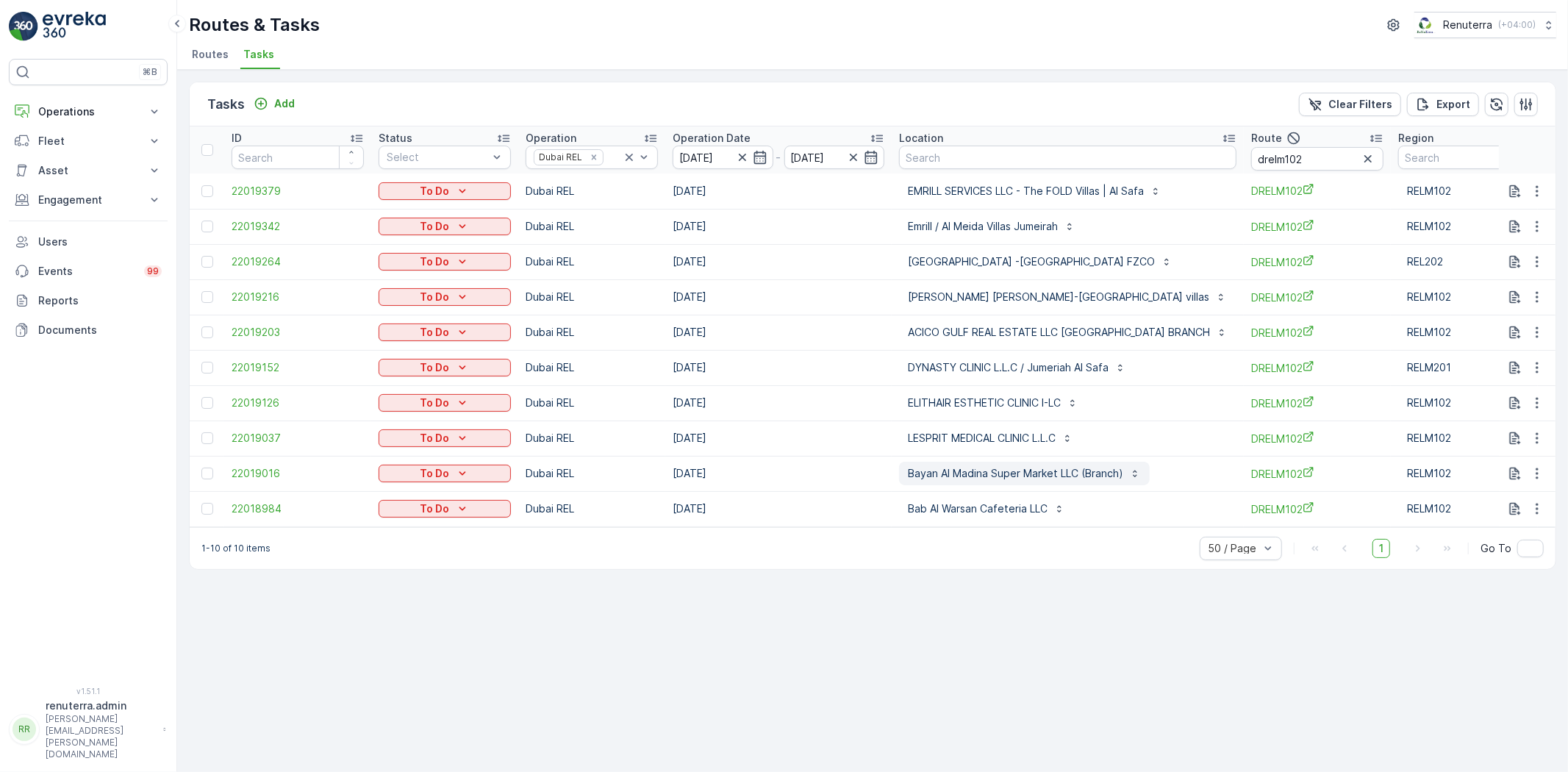
click at [956, 475] on p "Bayan Al Madina Super Market LLC (Branch)" at bounding box center [1015, 473] width 216 height 15
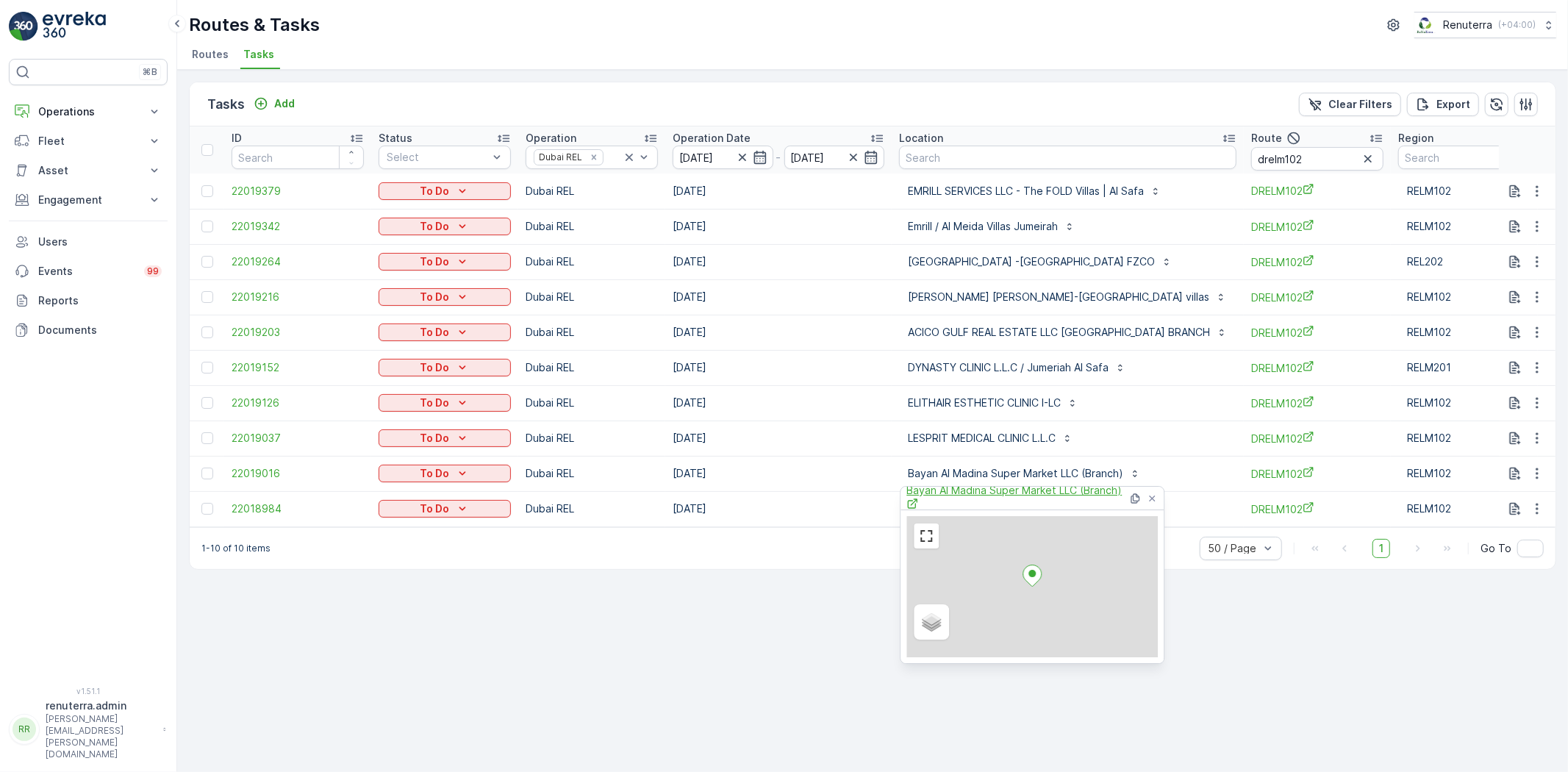
click at [954, 490] on span "Bayan Al Madina Super Market LLC (Branch)" at bounding box center [1016, 497] width 222 height 30
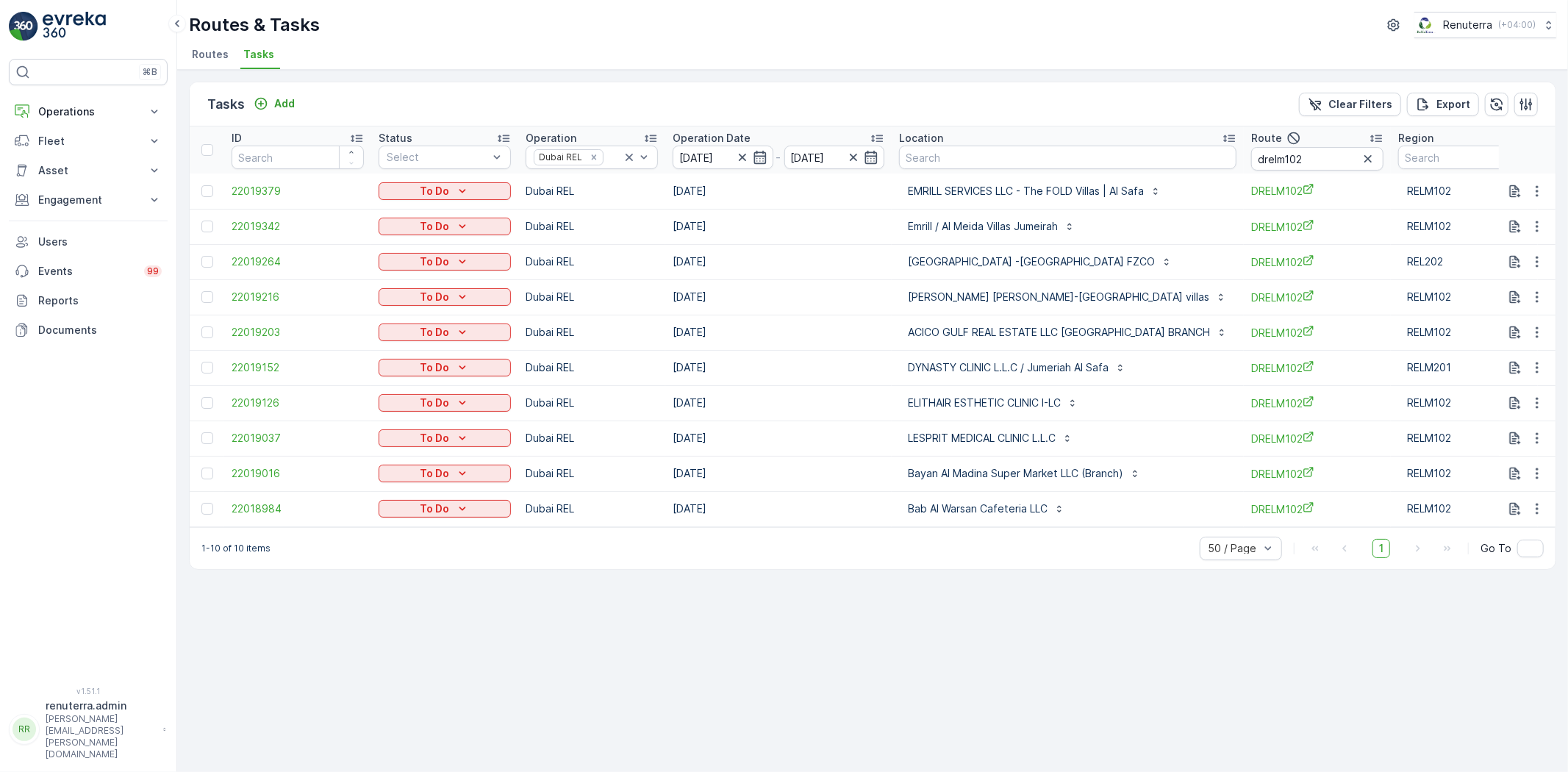
click at [849, 596] on div "Tasks Add Clear Filters Export ID Status Select Operation Dubai REL Operation D…" at bounding box center [873, 421] width 1391 height 703
click at [980, 502] on p "Bab Al Warsan Cafeteria LLC" at bounding box center [977, 508] width 139 height 15
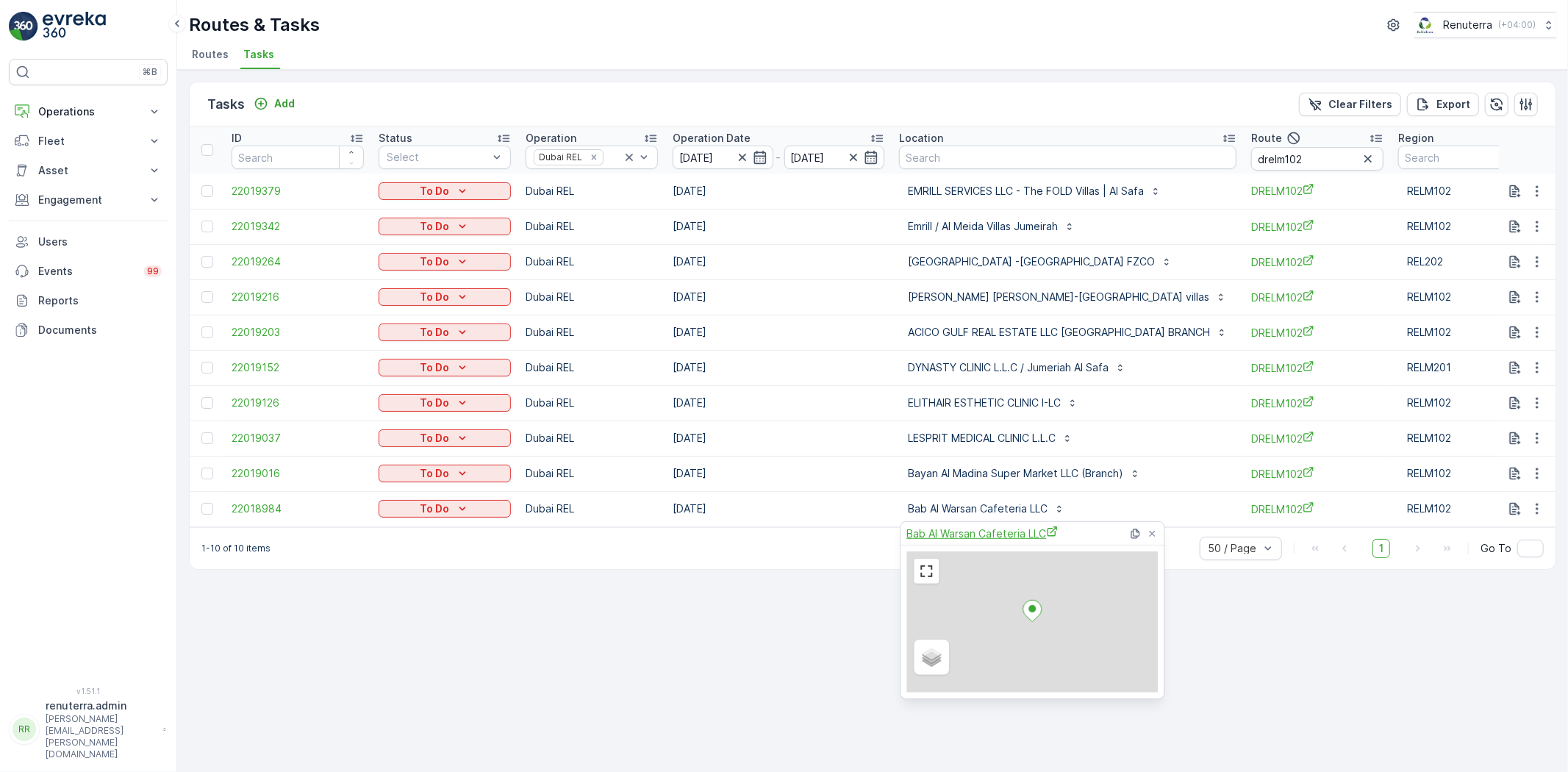
click at [962, 530] on span "Bab Al Warsan Cafeteria LLC" at bounding box center [981, 533] width 151 height 15
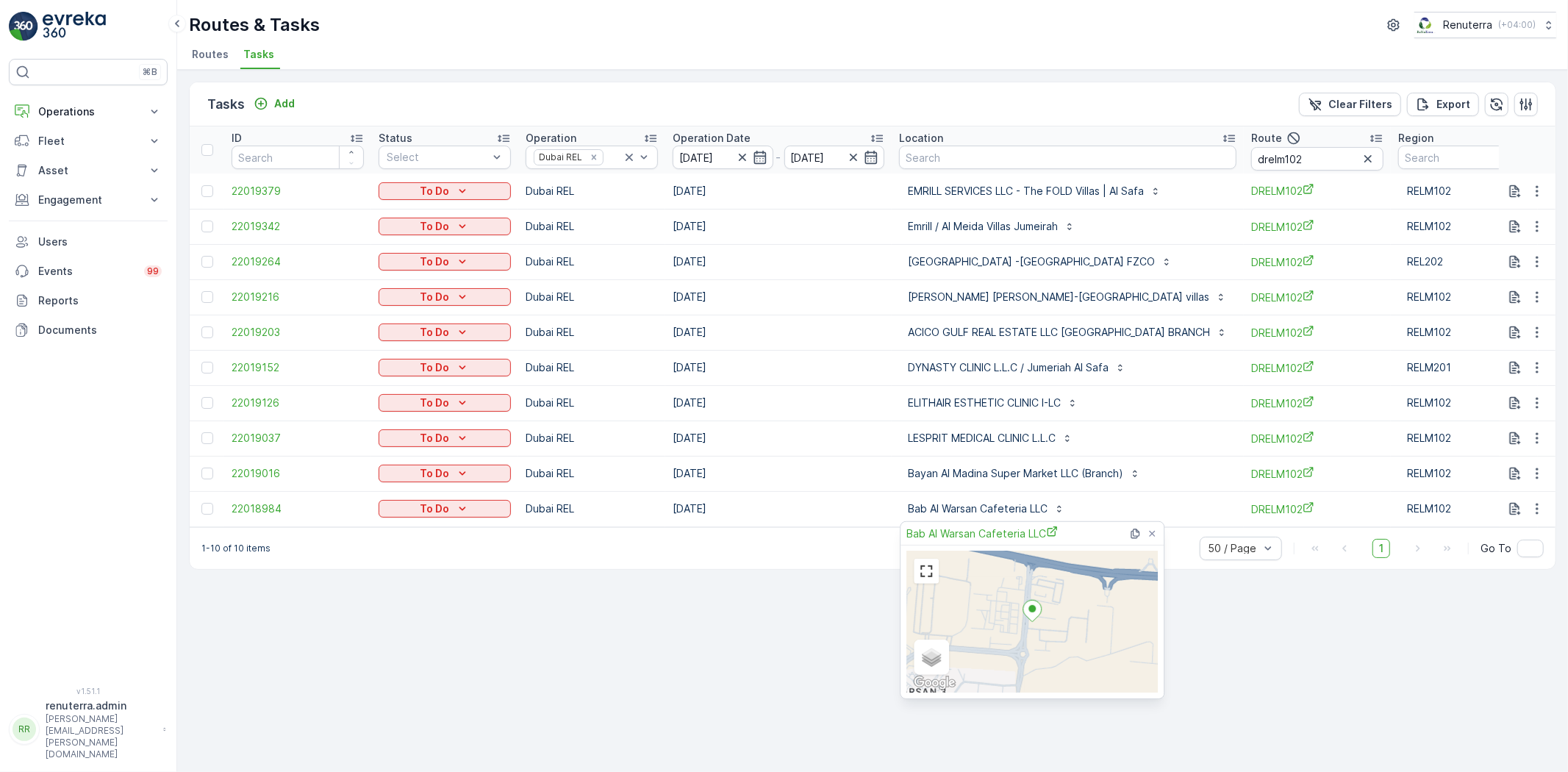
click at [649, 583] on div "Tasks Add Clear Filters Export ID Status Select Operation Dubai REL Operation D…" at bounding box center [873, 421] width 1391 height 703
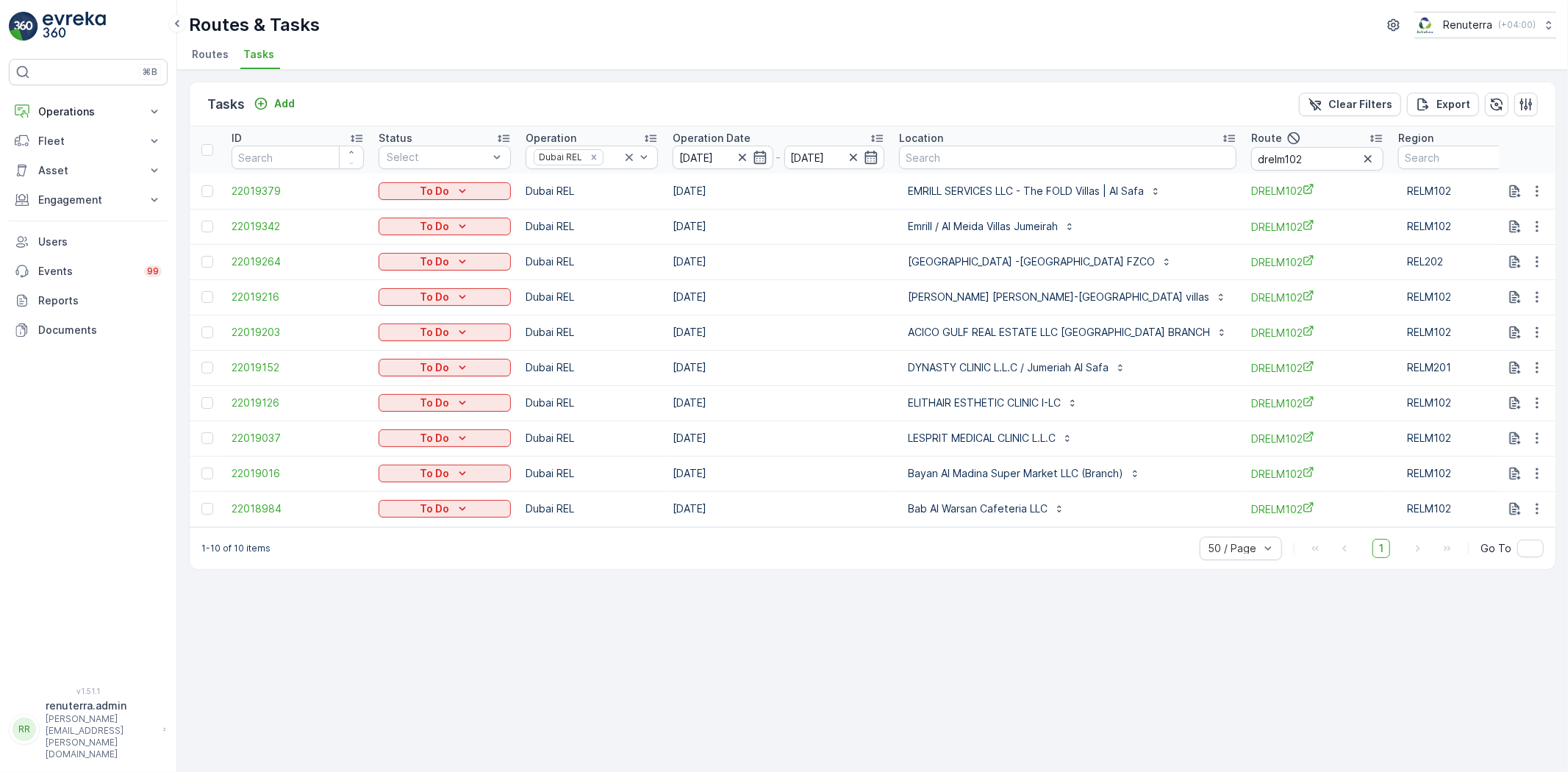
click at [915, 567] on div "1-10 of 10 items 50 / Page 1 Go To" at bounding box center [873, 548] width 1365 height 42
click at [1263, 150] on input "drelm102" at bounding box center [1317, 158] width 133 height 23
type input "drelm101"
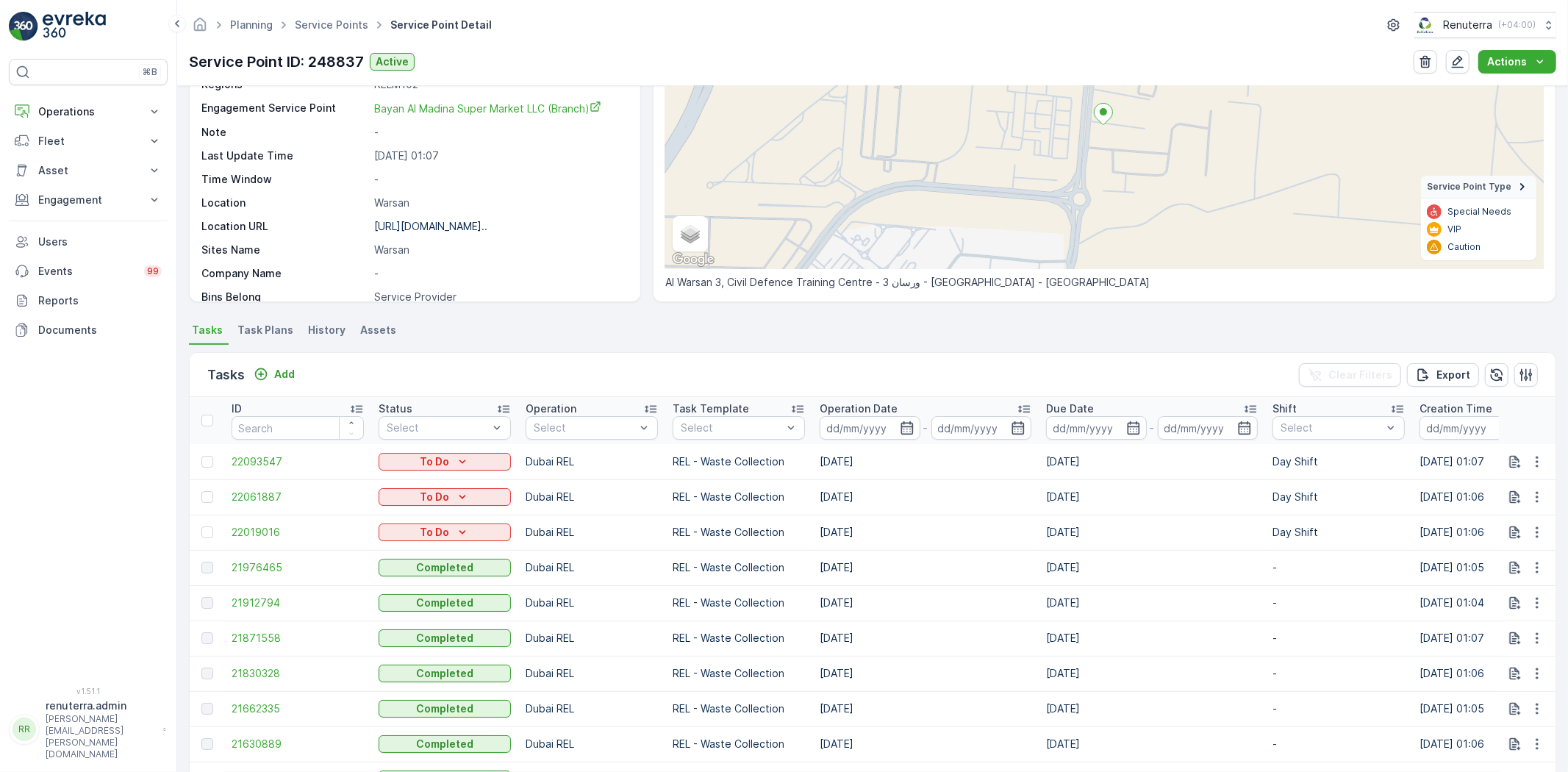
scroll to position [326, 0]
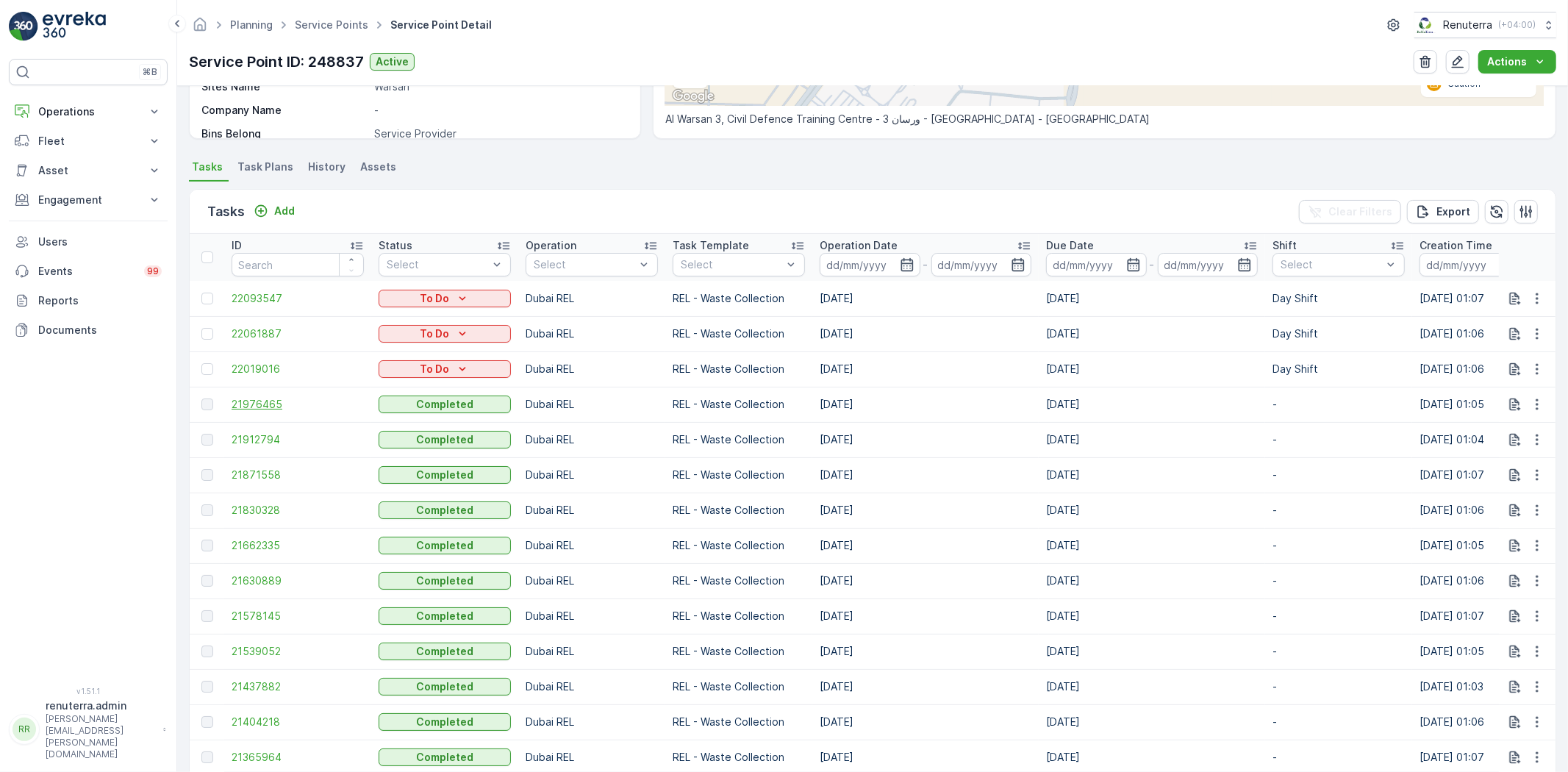
click at [248, 401] on span "21976465" at bounding box center [298, 404] width 133 height 15
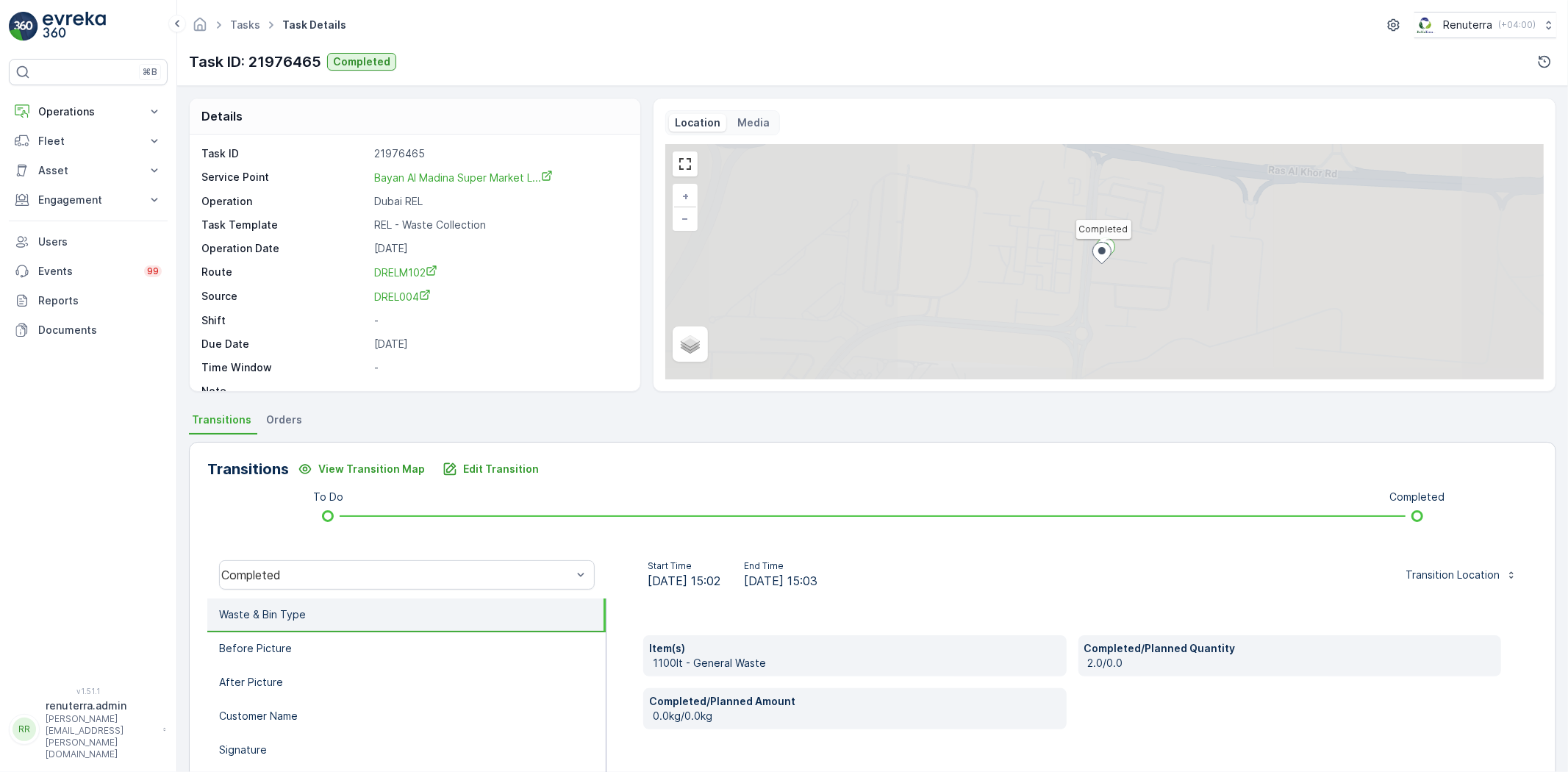
scroll to position [20, 0]
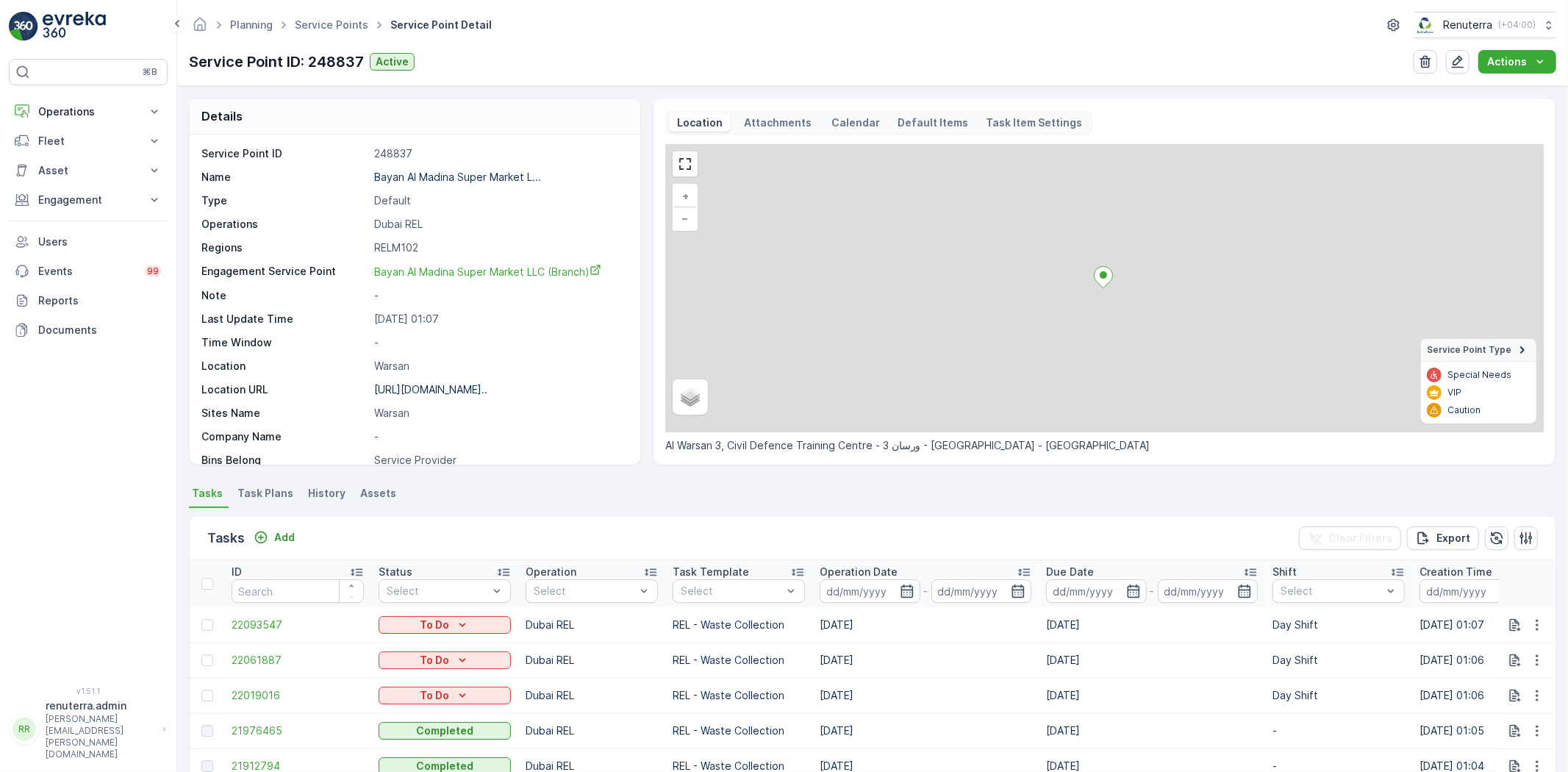
scroll to position [163, 0]
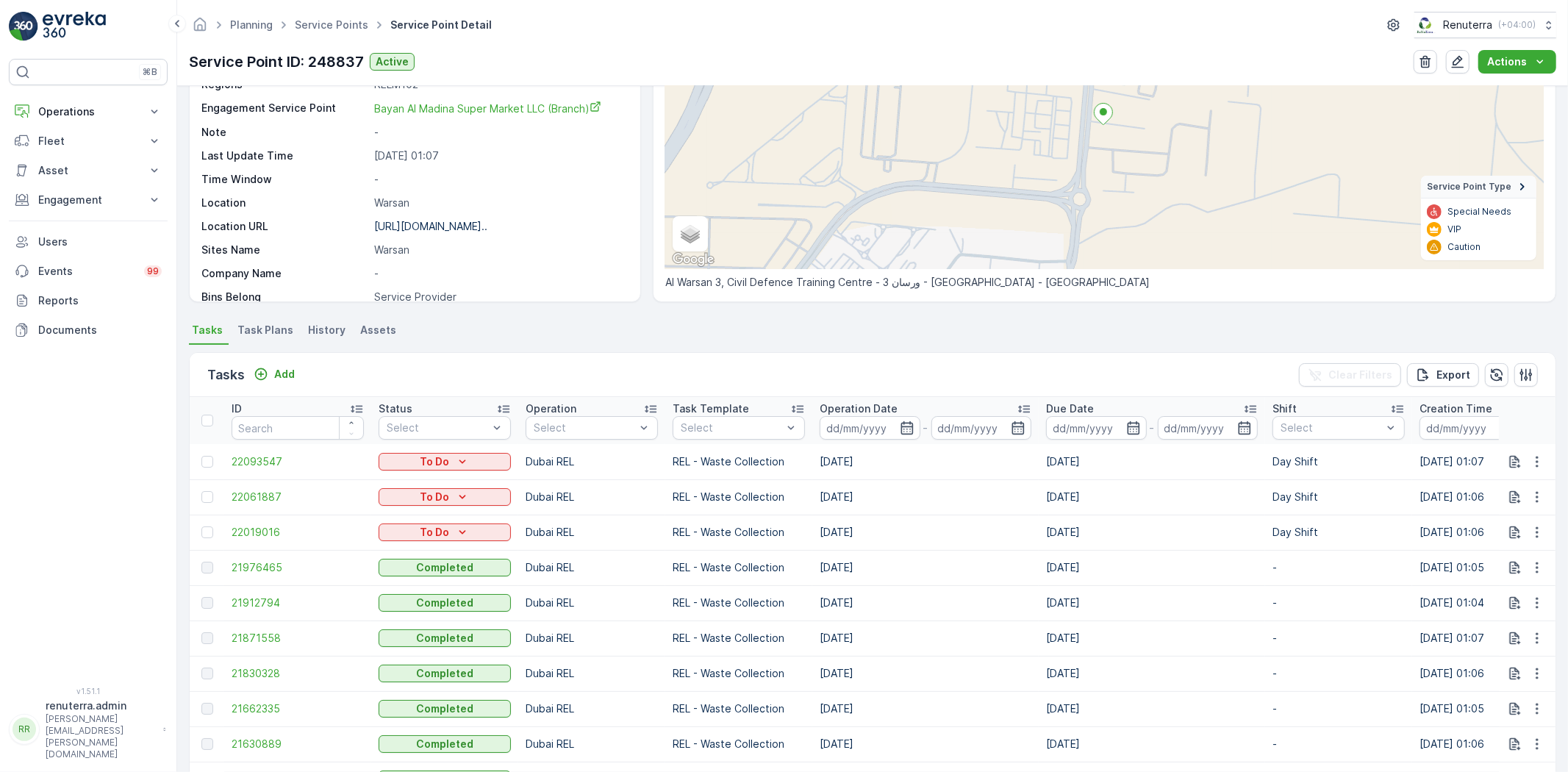
click at [273, 610] on td "21912794" at bounding box center [298, 603] width 147 height 35
click at [269, 607] on span "21912794" at bounding box center [298, 603] width 133 height 15
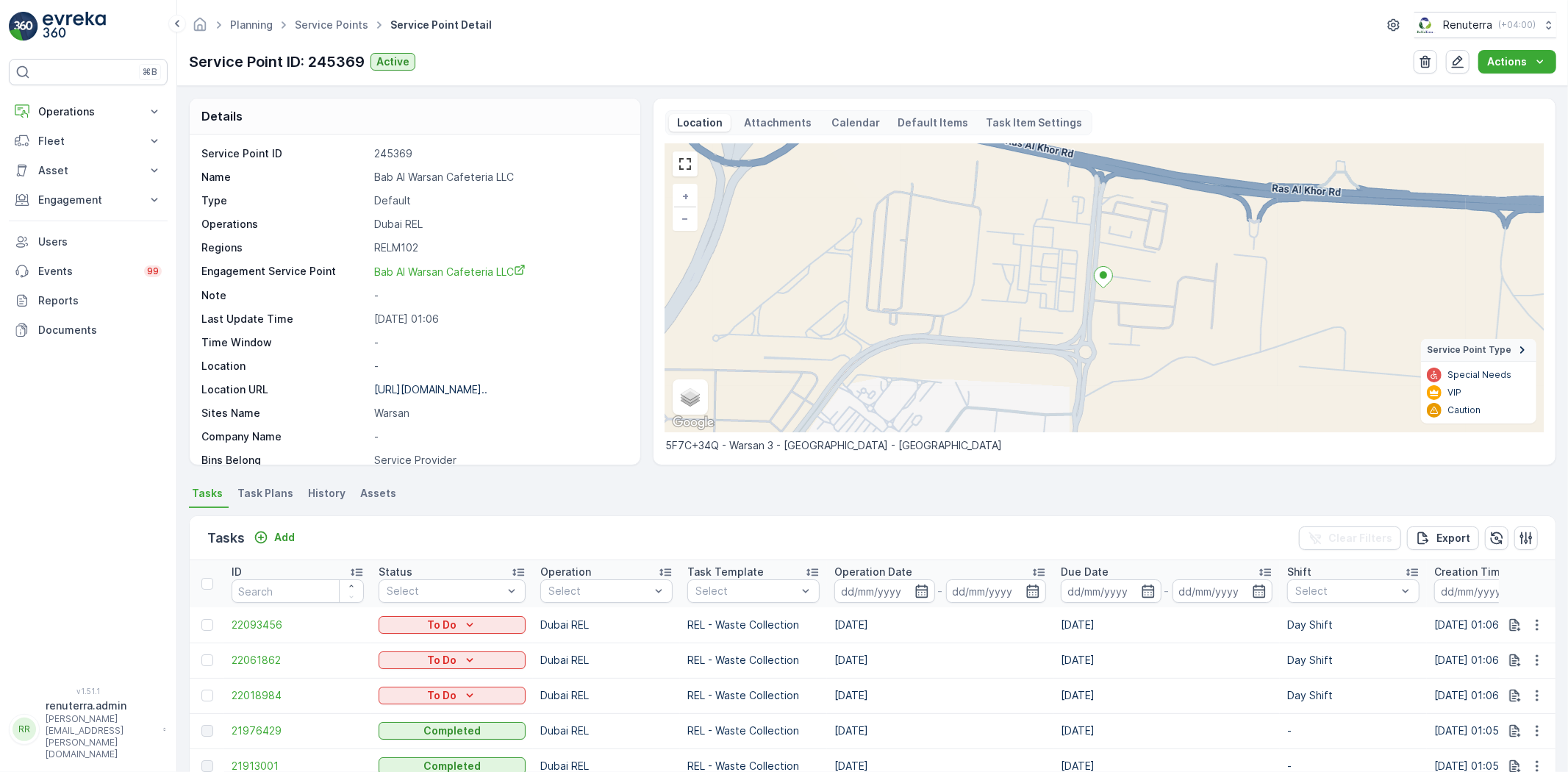
scroll to position [163, 0]
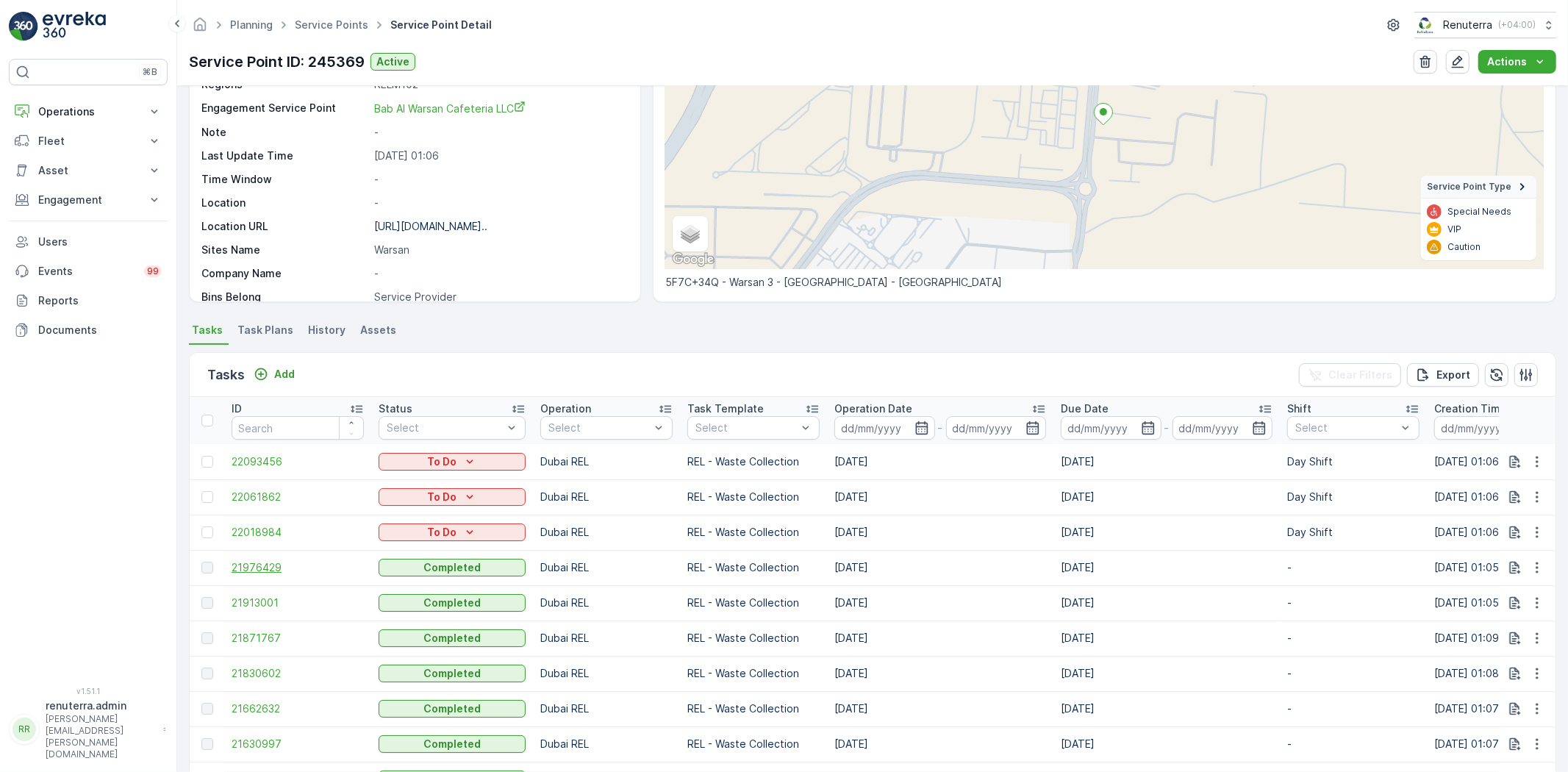
click at [251, 571] on span "21976429" at bounding box center [298, 567] width 133 height 15
